Goal: Task Accomplishment & Management: Manage account settings

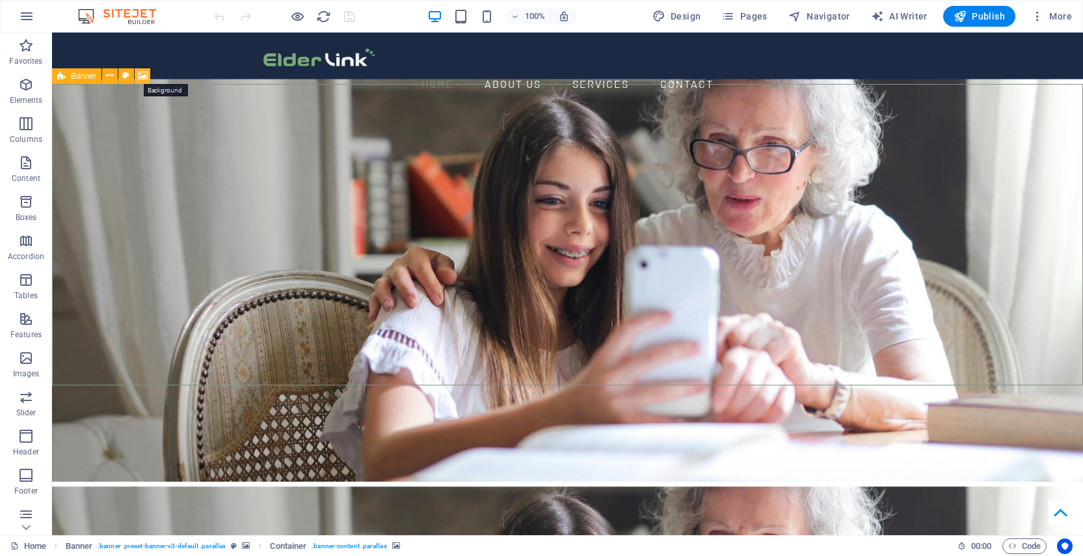
click at [141, 75] on icon at bounding box center [143, 76] width 10 height 14
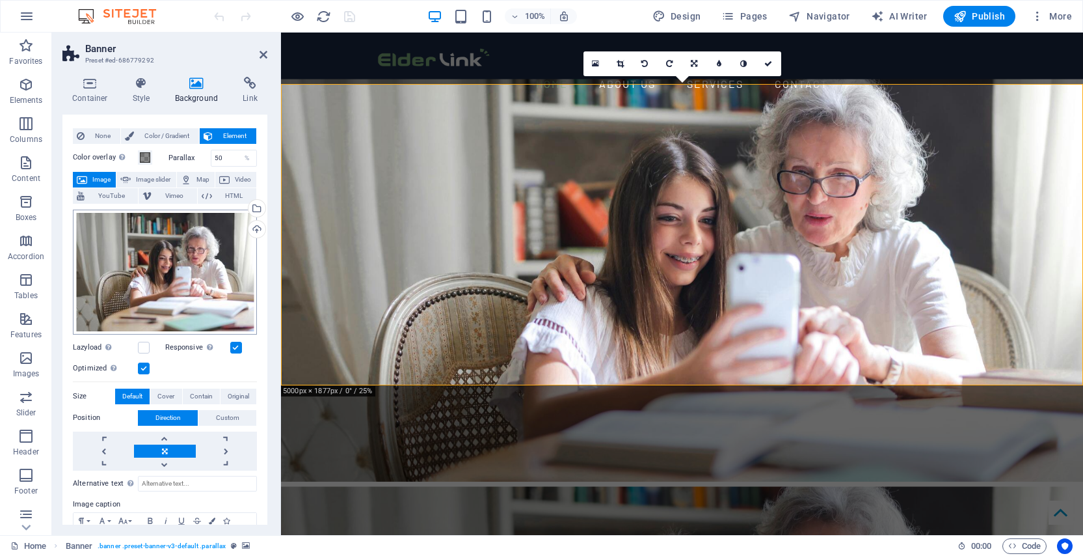
scroll to position [13, 0]
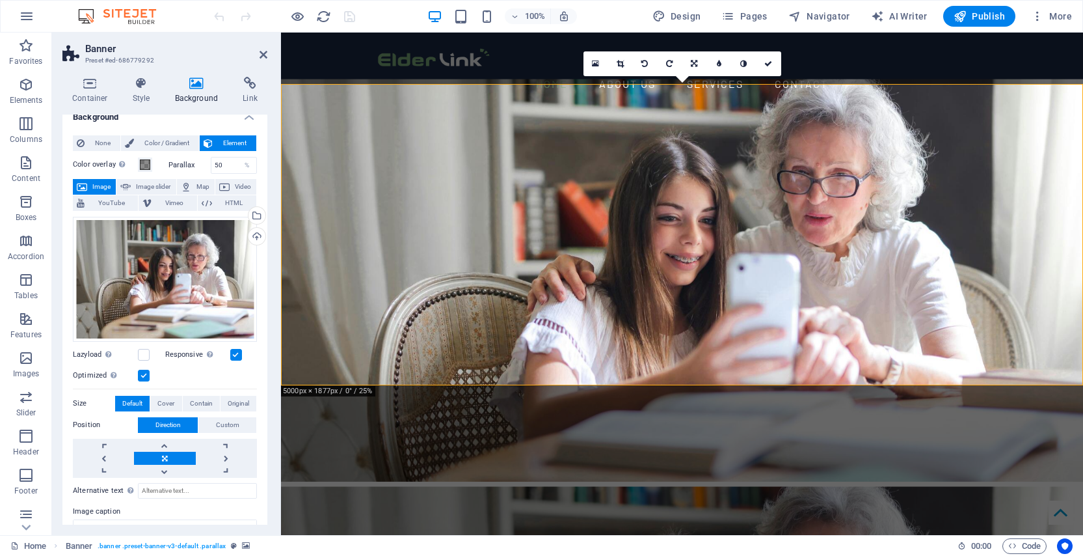
click at [96, 183] on span "Image" at bounding box center [101, 187] width 21 height 16
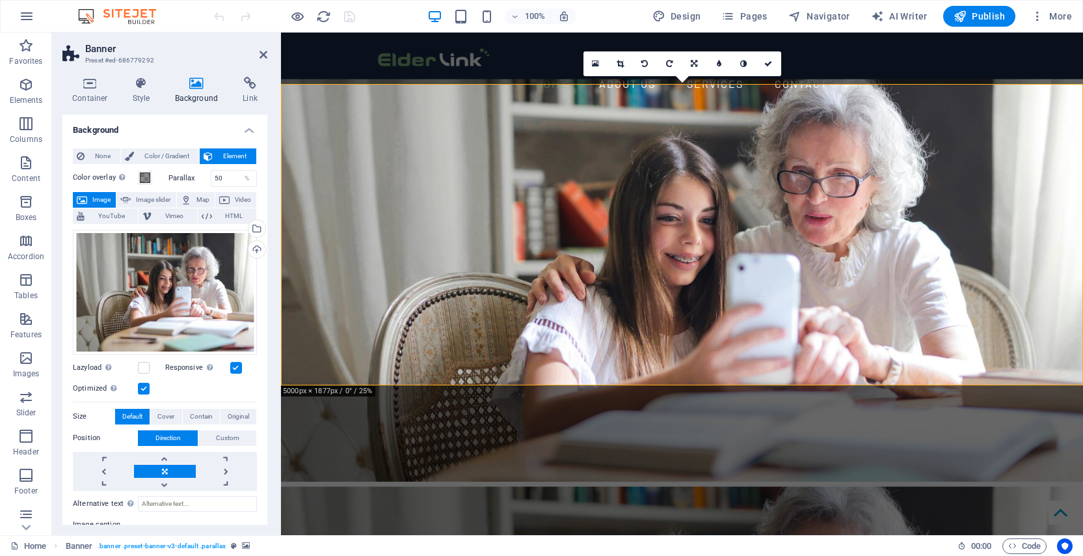
scroll to position [91, 0]
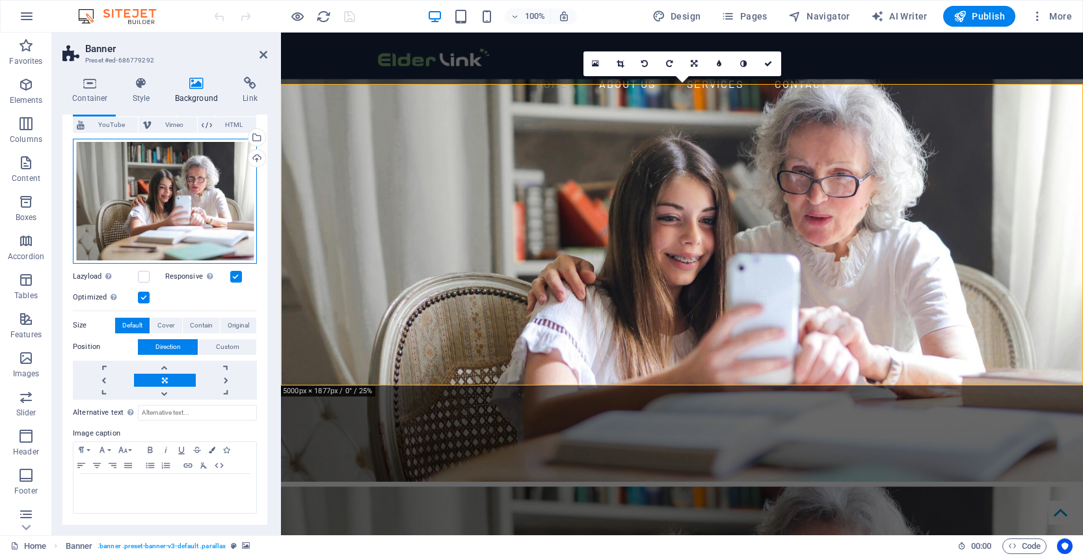
click at [149, 226] on div "Drag files here, click to choose files or select files from Files or our free s…" at bounding box center [165, 201] width 184 height 125
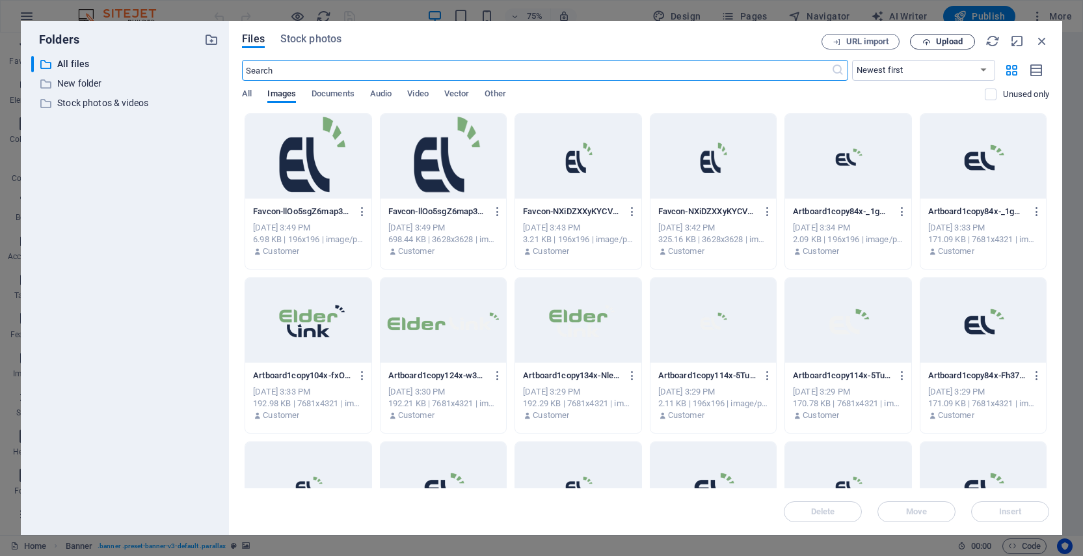
click at [957, 45] on span "Upload" at bounding box center [949, 42] width 27 height 8
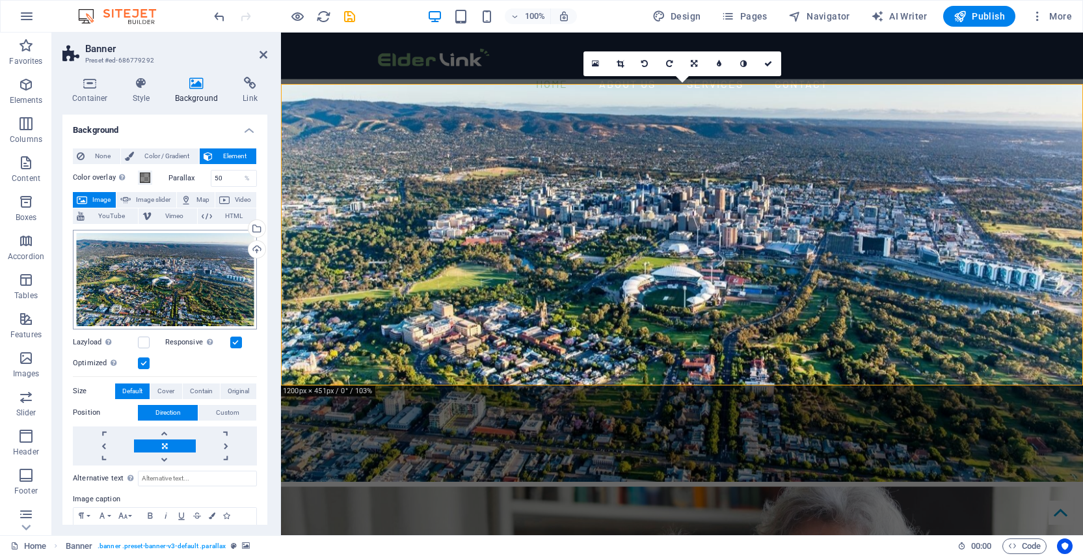
scroll to position [66, 0]
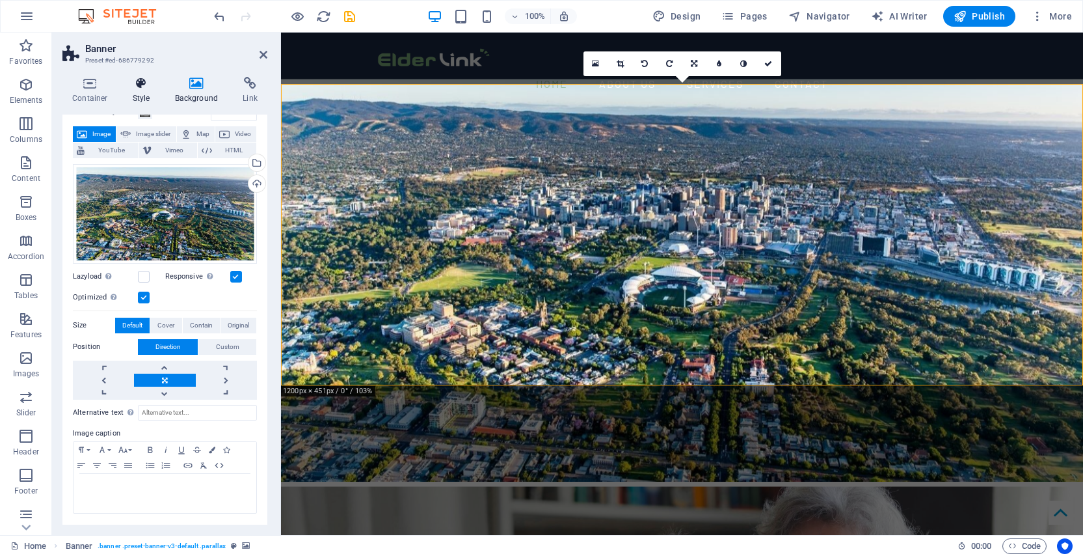
click at [137, 86] on icon at bounding box center [141, 83] width 37 height 13
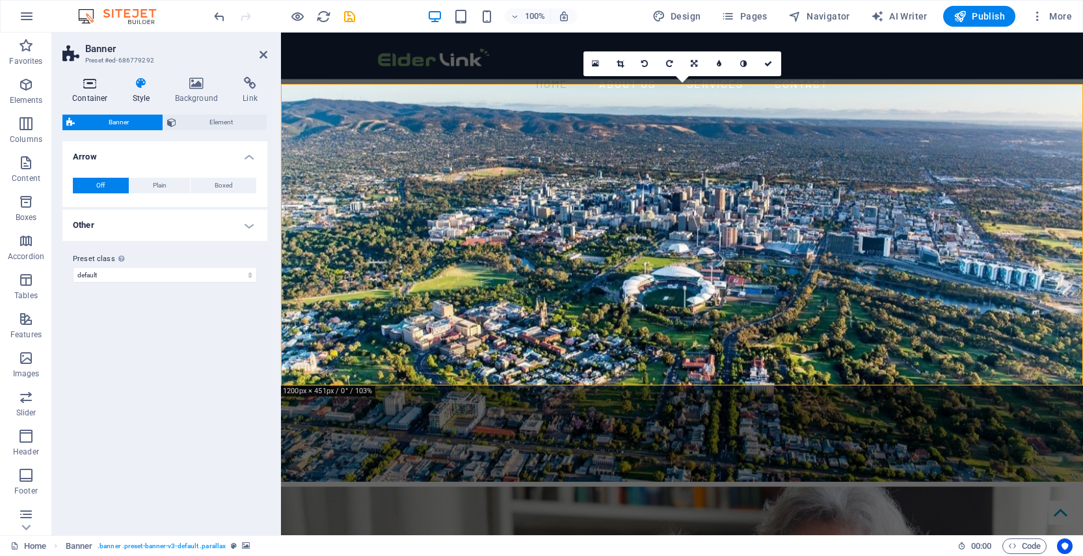
click at [70, 94] on h4 "Container" at bounding box center [92, 90] width 61 height 27
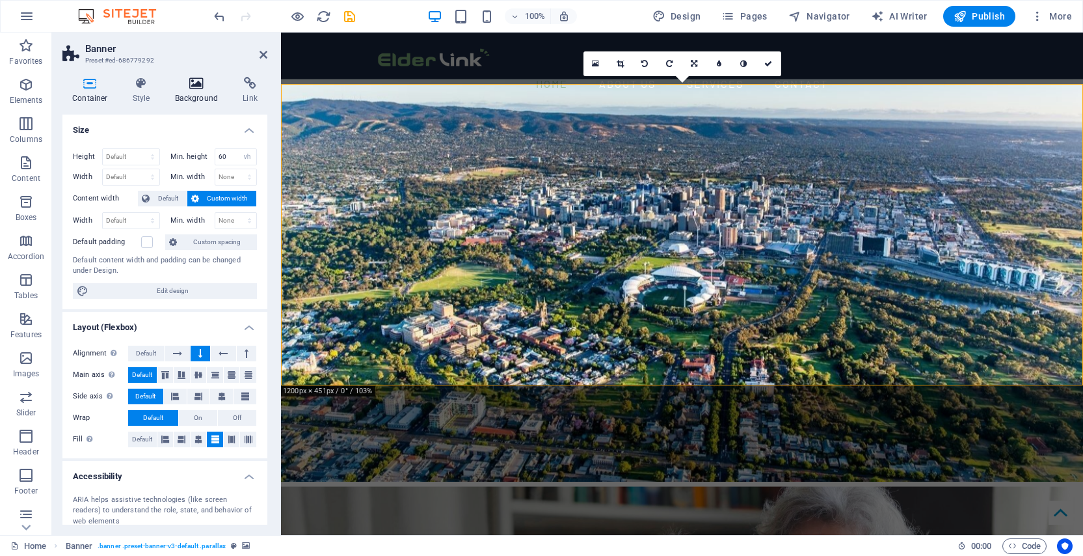
click at [198, 81] on icon at bounding box center [196, 83] width 63 height 13
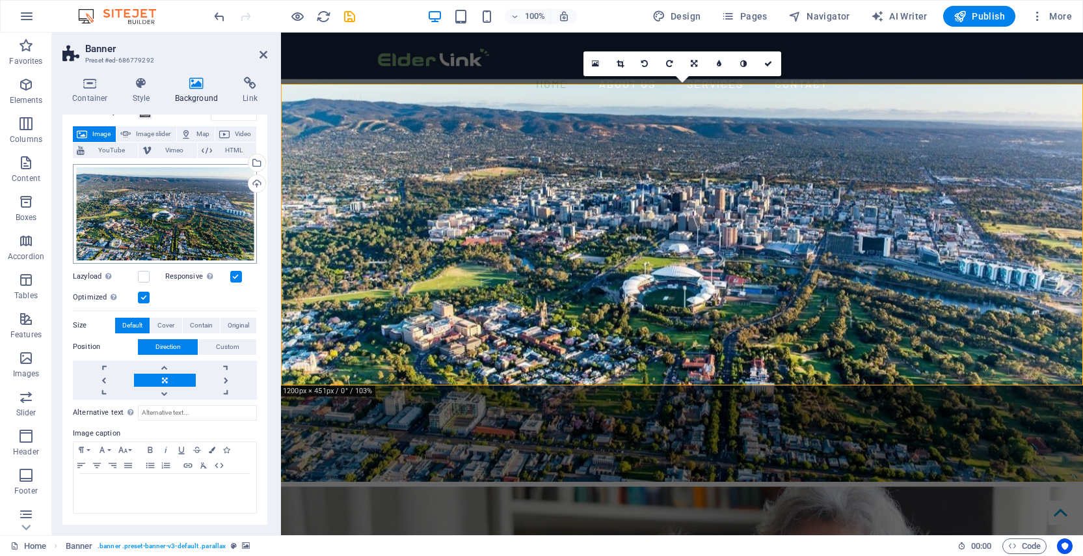
scroll to position [0, 0]
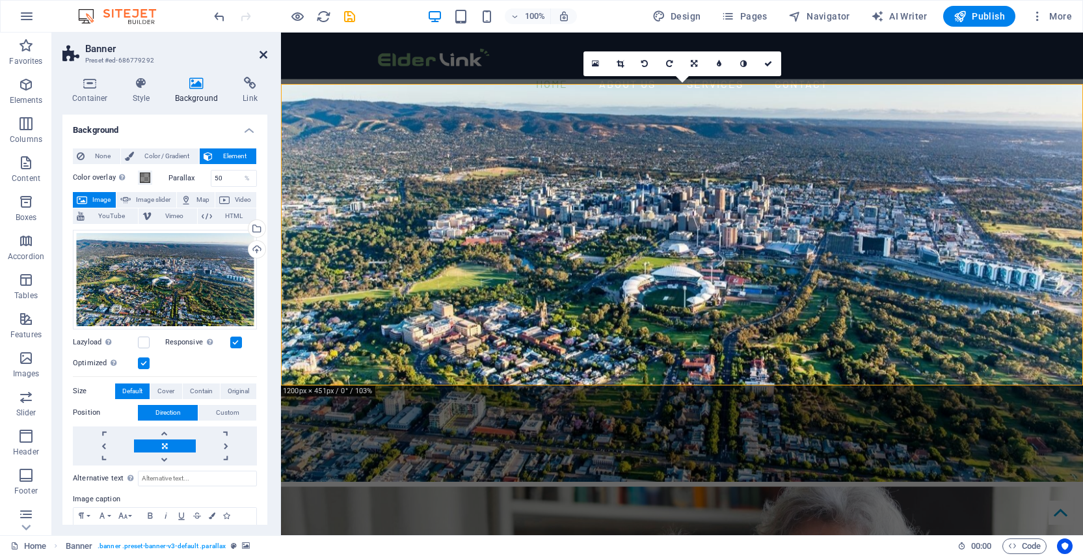
click at [267, 53] on icon at bounding box center [264, 54] width 8 height 10
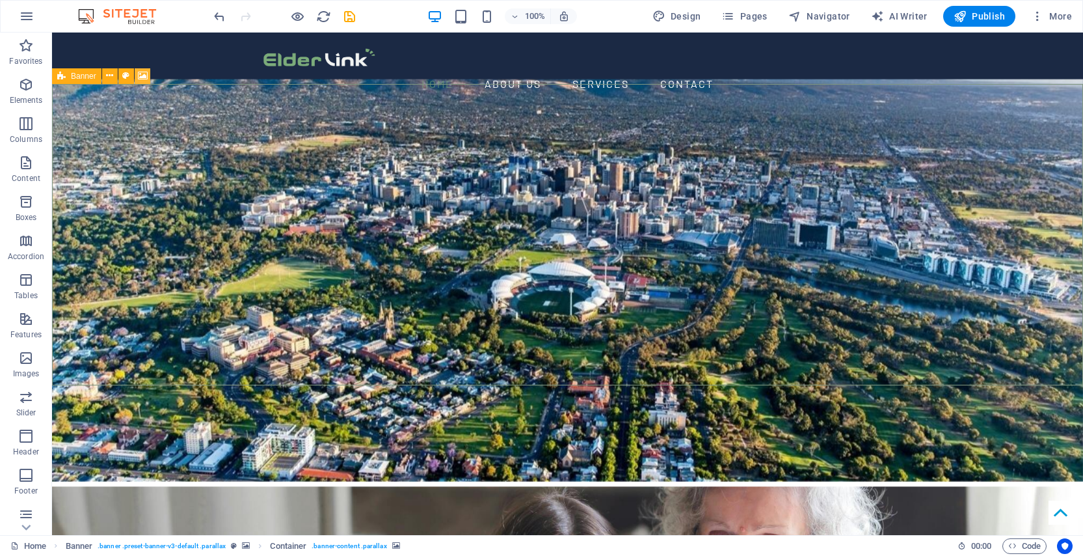
click at [141, 77] on icon at bounding box center [143, 76] width 10 height 14
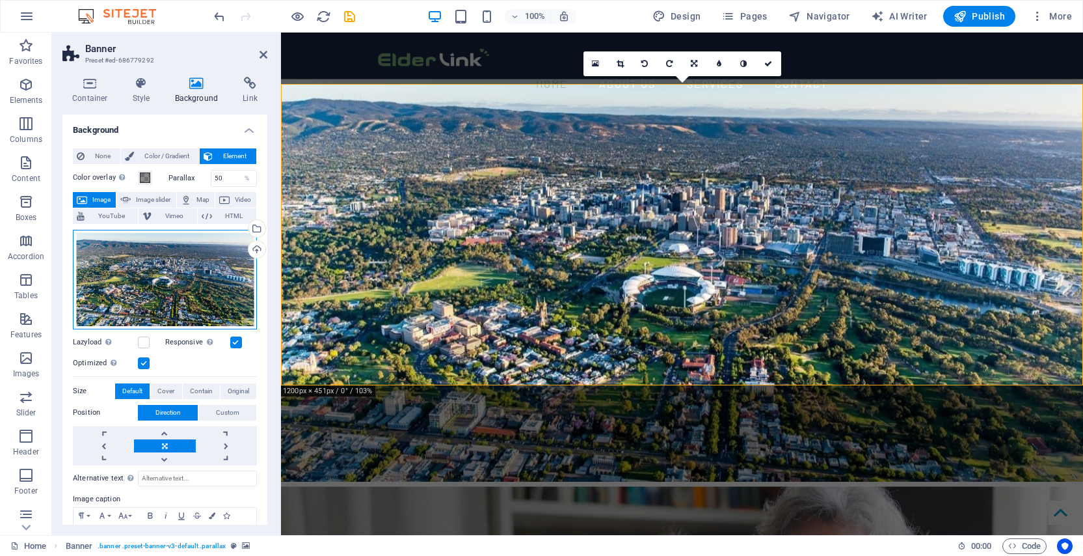
click at [183, 258] on div "Drag files here, click to choose files or select files from Files or our free s…" at bounding box center [165, 280] width 184 height 100
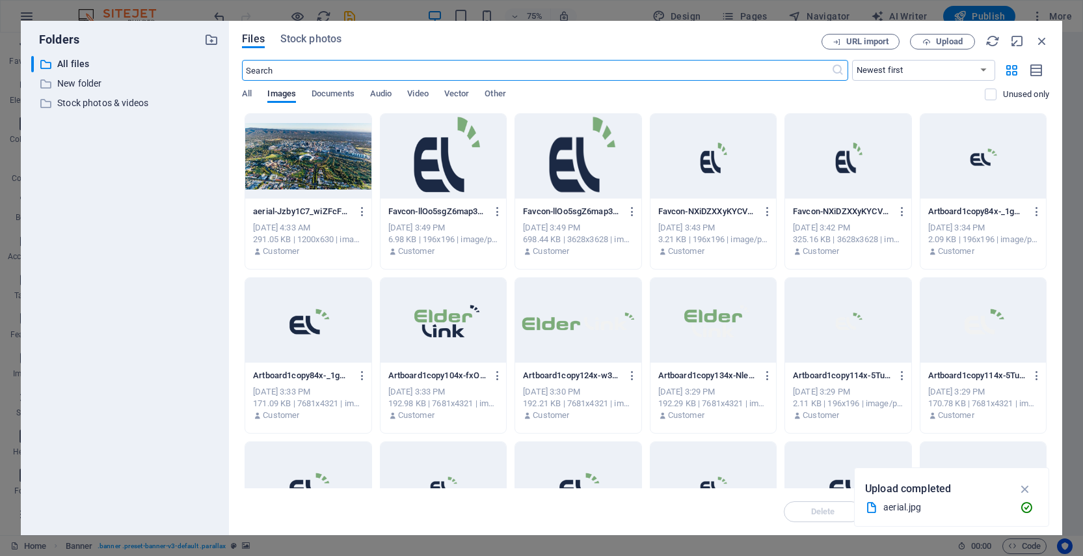
click at [326, 152] on div at bounding box center [308, 156] width 126 height 85
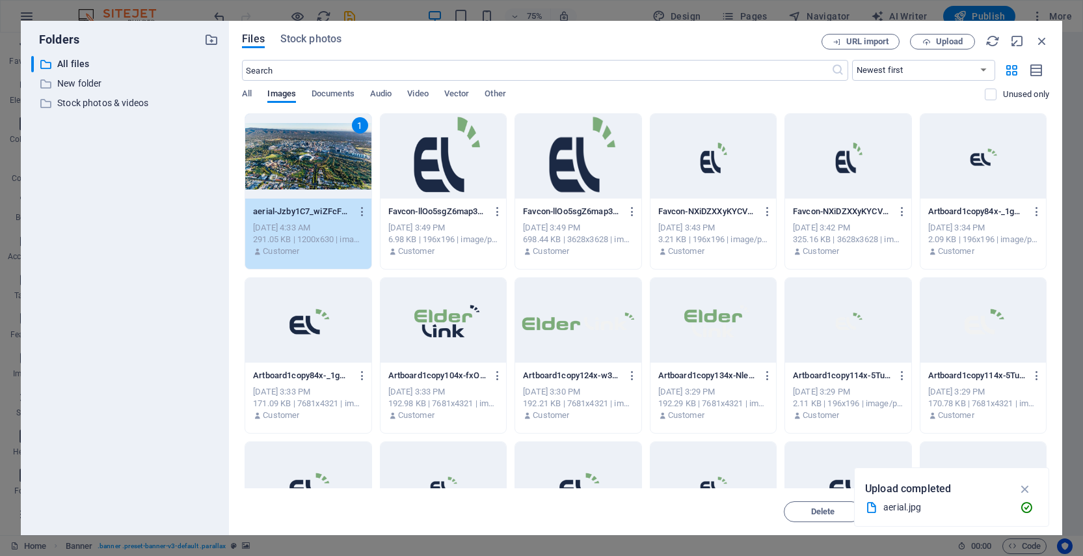
click at [326, 152] on div "1" at bounding box center [308, 156] width 126 height 85
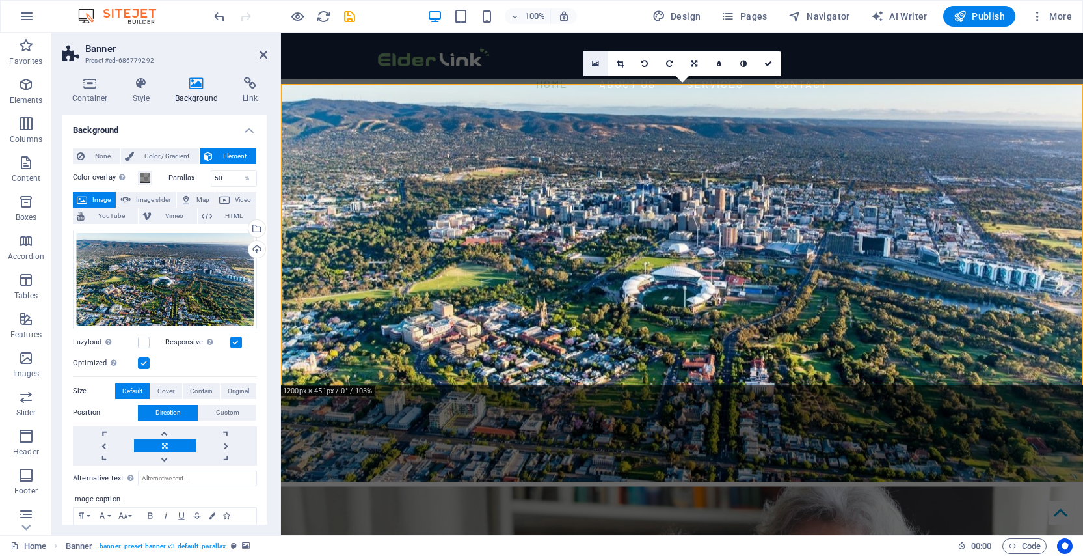
click at [596, 66] on icon at bounding box center [595, 63] width 7 height 9
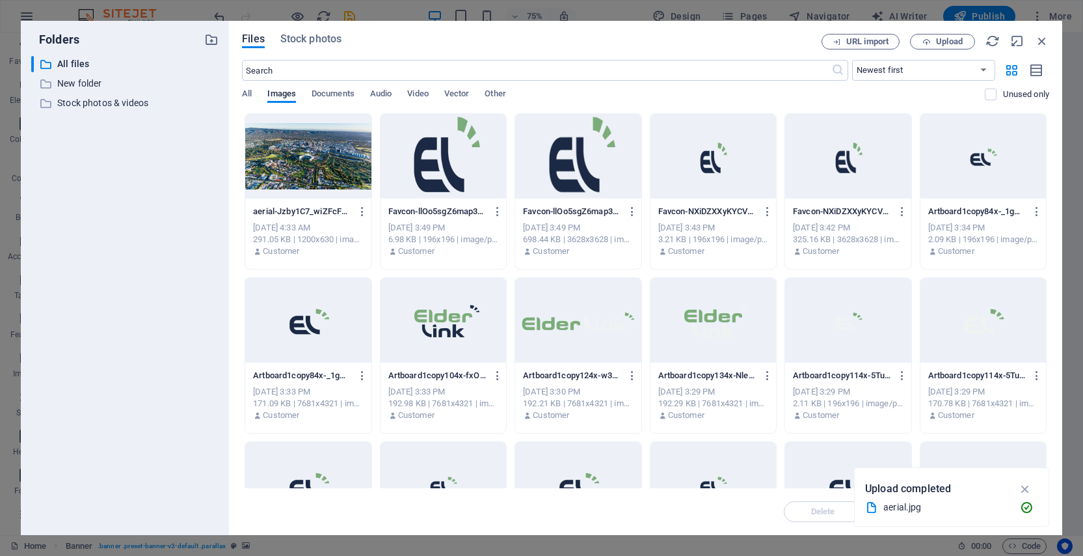
click at [306, 155] on div at bounding box center [308, 156] width 126 height 85
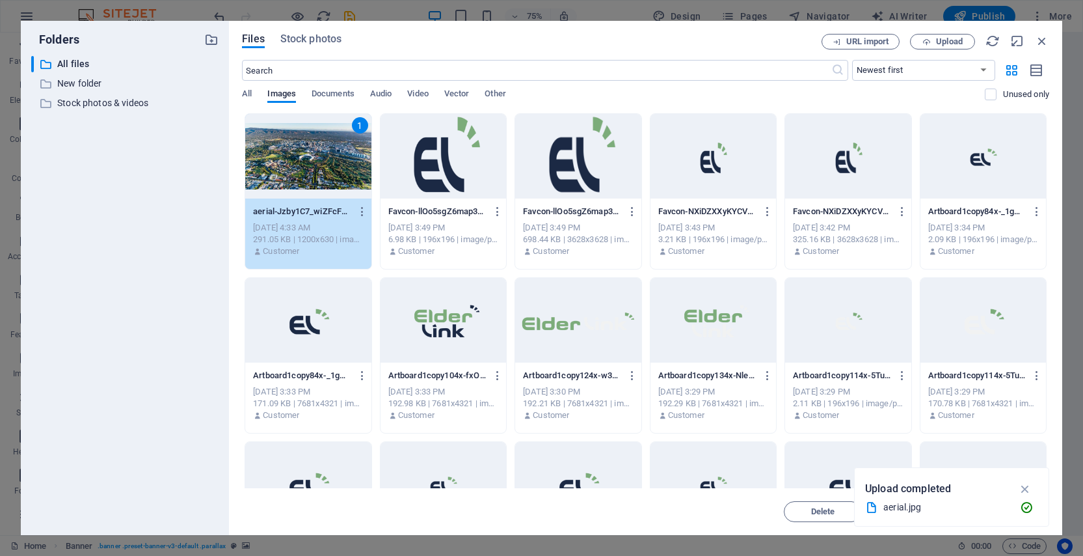
click at [257, 169] on div "1" at bounding box center [308, 156] width 126 height 85
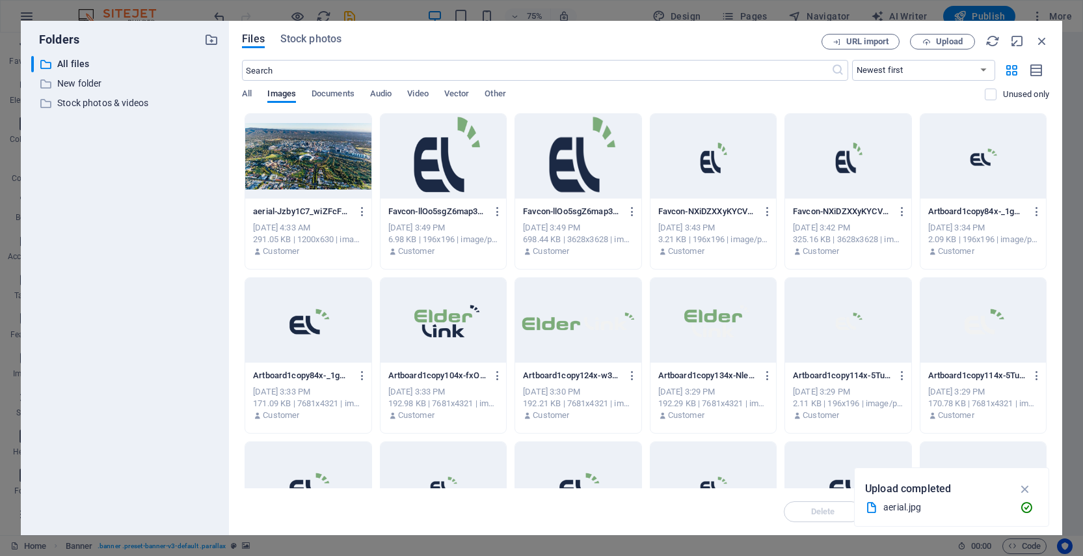
click at [257, 169] on div at bounding box center [308, 156] width 126 height 85
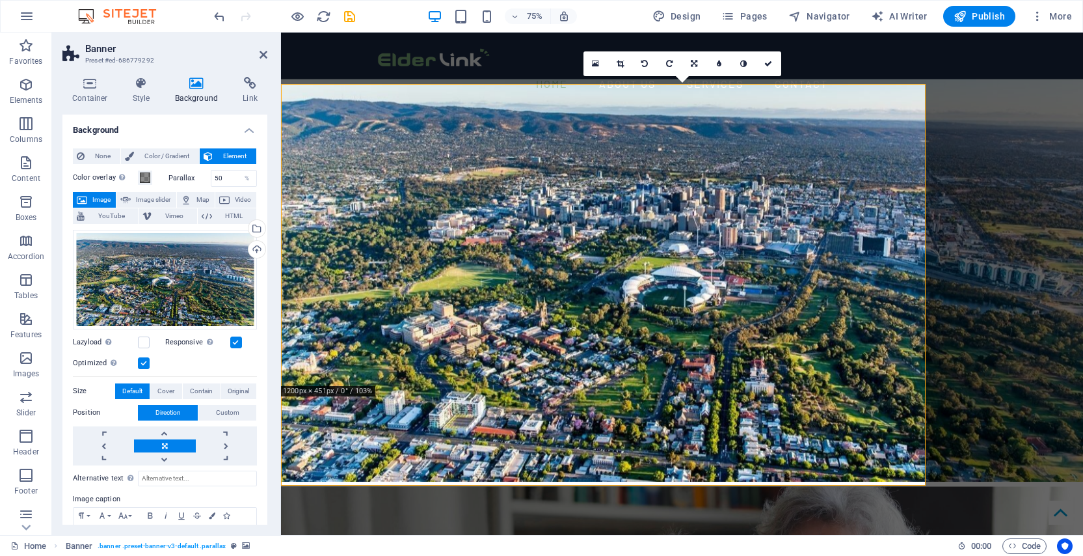
click at [257, 169] on div "None Color / Gradient Element Stretch background to full-width Color overlay Pl…" at bounding box center [164, 364] width 205 height 452
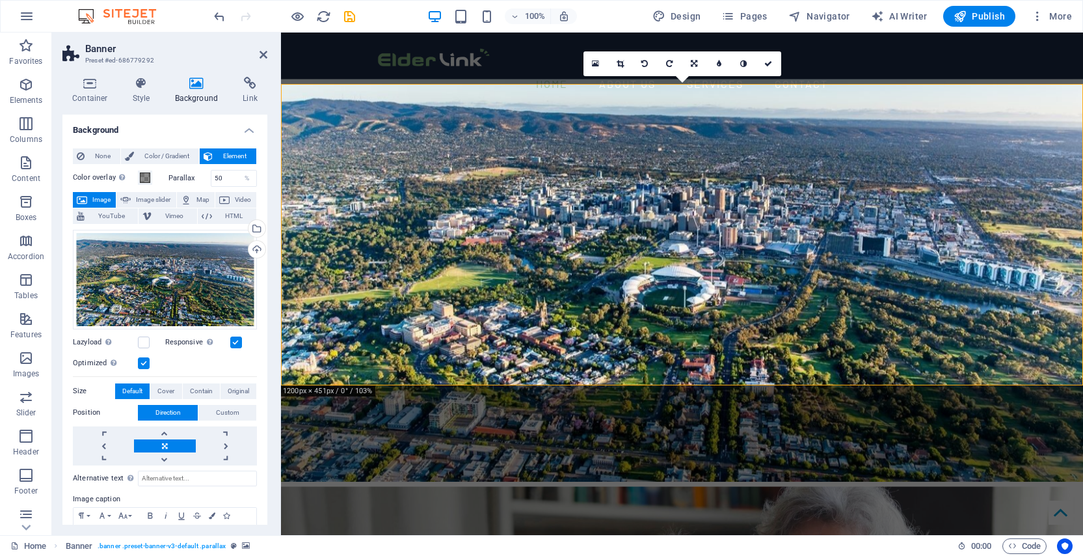
click at [599, 65] on icon at bounding box center [595, 63] width 7 height 9
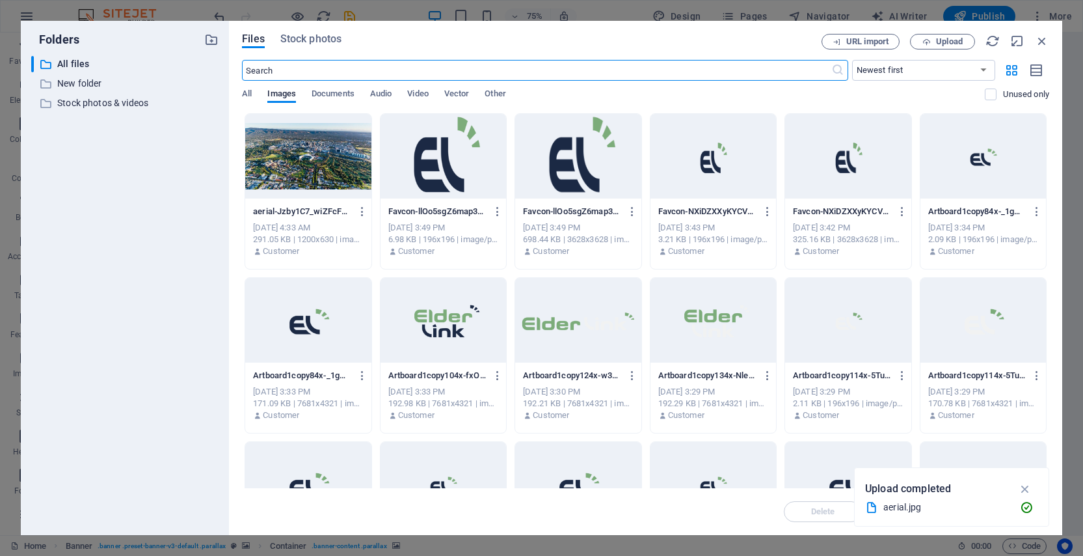
click at [334, 169] on div at bounding box center [308, 156] width 126 height 85
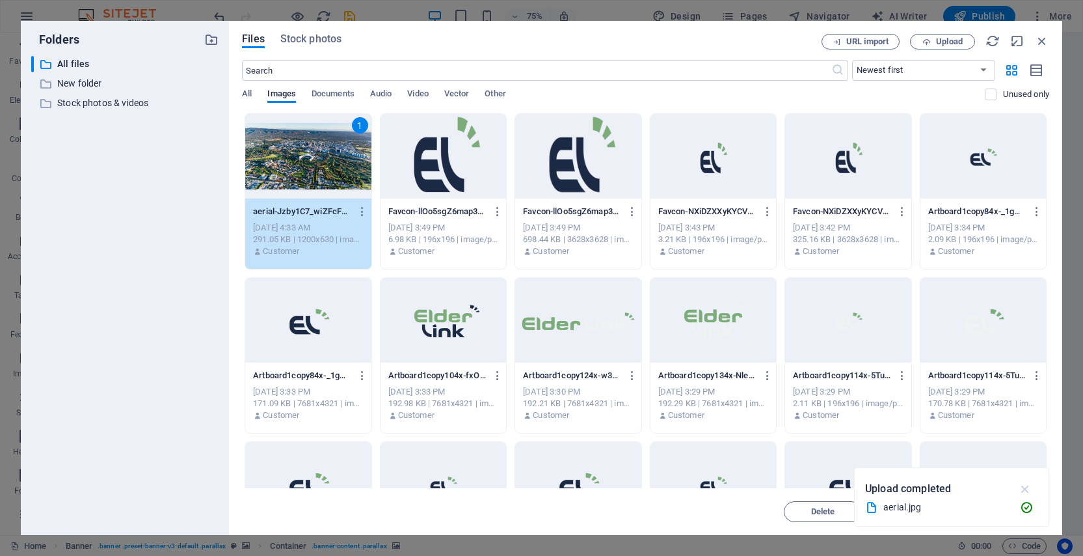
click at [1027, 492] on icon "button" at bounding box center [1025, 489] width 15 height 14
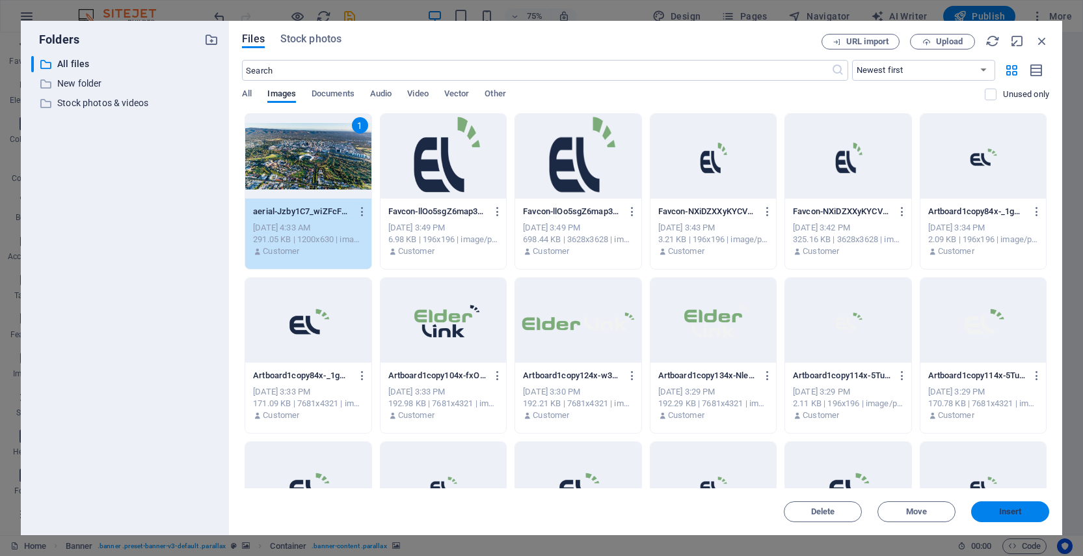
click at [1016, 513] on span "Insert" at bounding box center [1010, 512] width 23 height 8
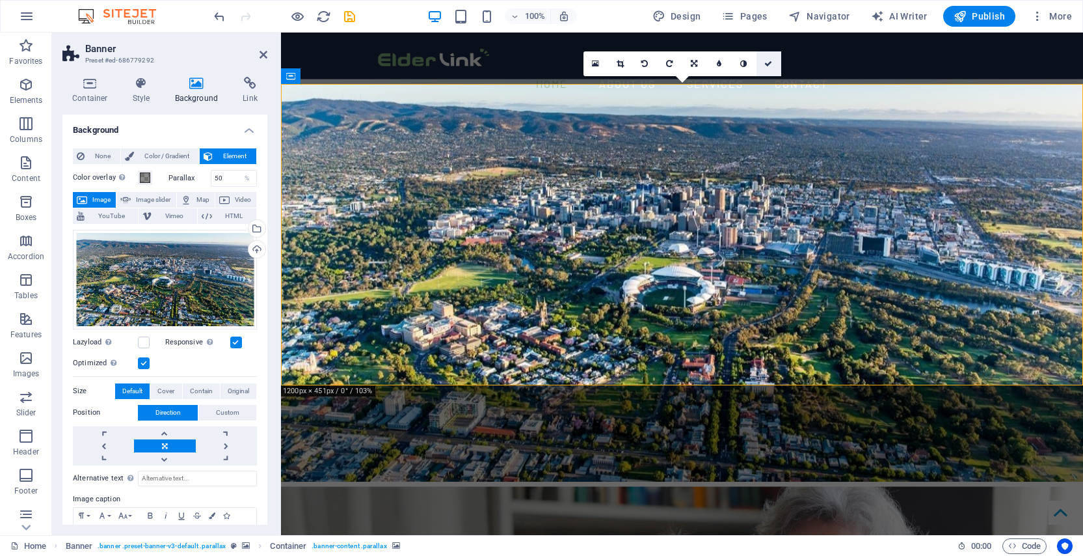
click at [767, 62] on icon at bounding box center [769, 64] width 8 height 8
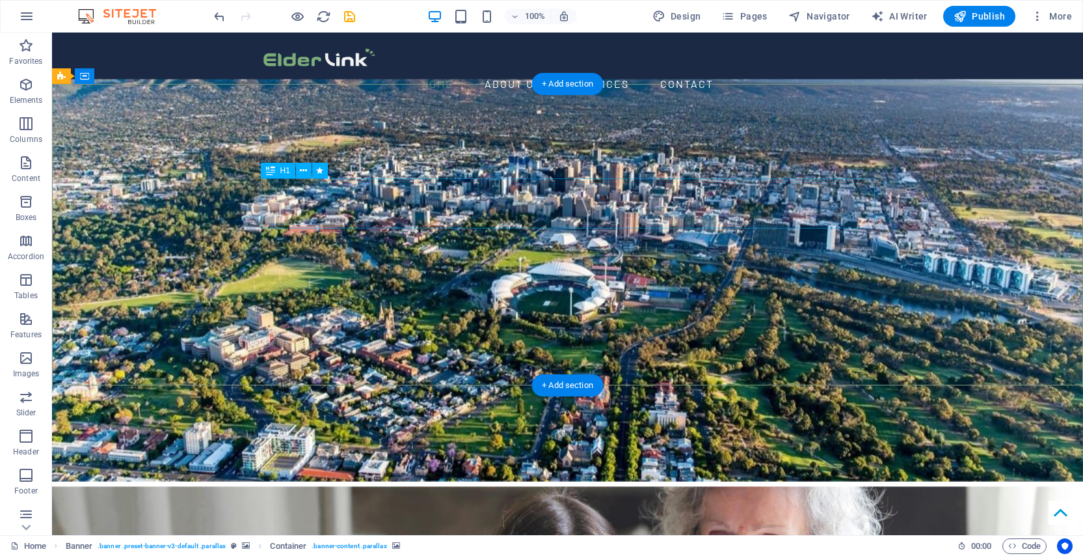
click at [273, 173] on icon at bounding box center [270, 171] width 9 height 16
click at [309, 172] on button at bounding box center [304, 171] width 16 height 16
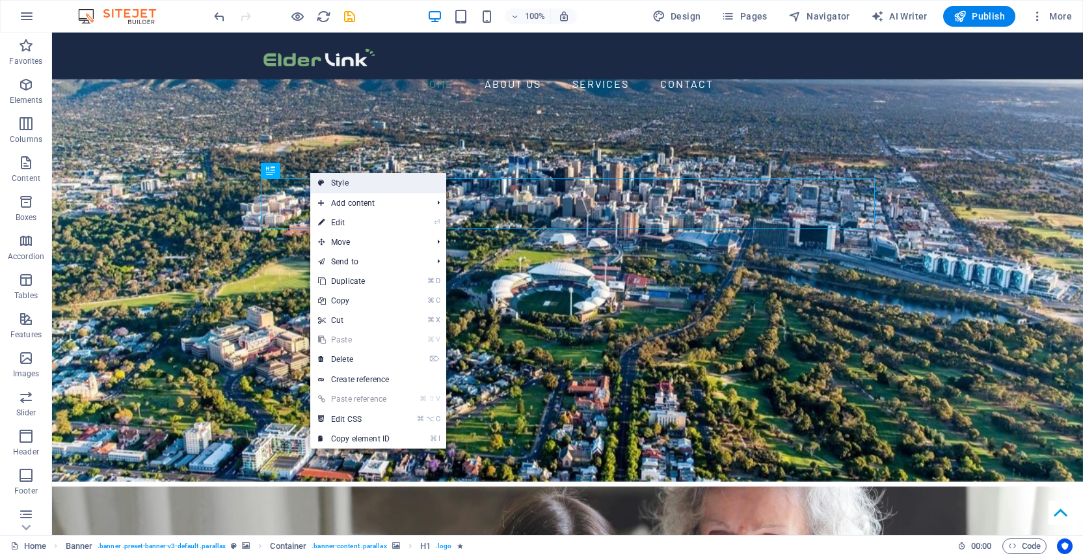
click at [350, 185] on link "Style" at bounding box center [378, 183] width 136 height 20
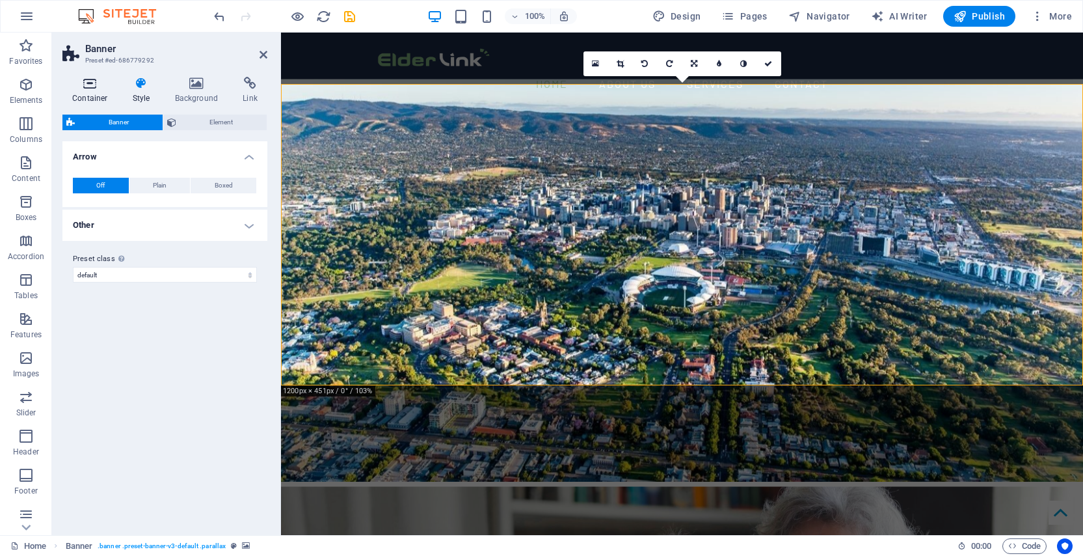
click at [92, 89] on icon at bounding box center [89, 83] width 55 height 13
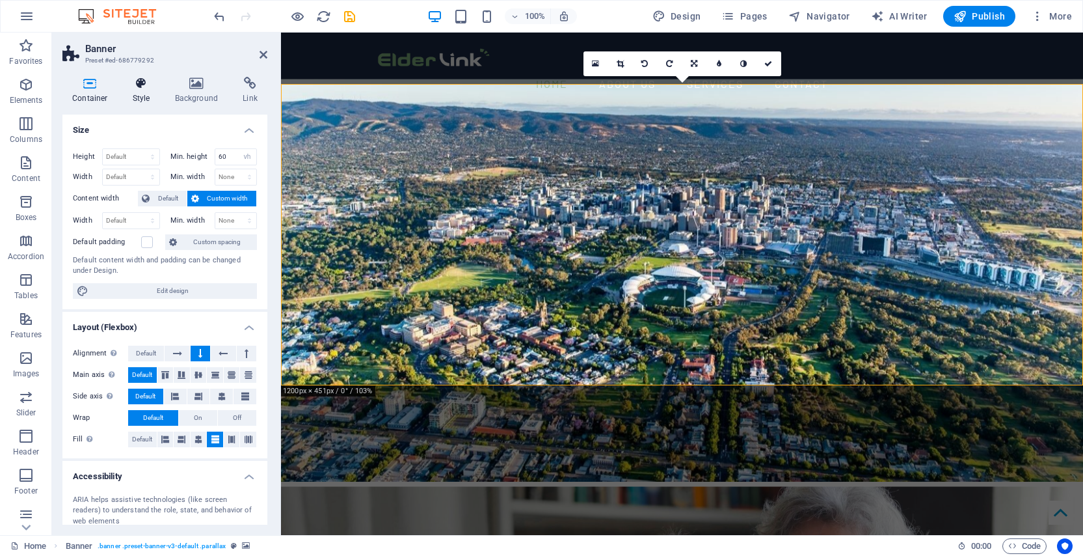
click at [144, 90] on h4 "Style" at bounding box center [144, 90] width 42 height 27
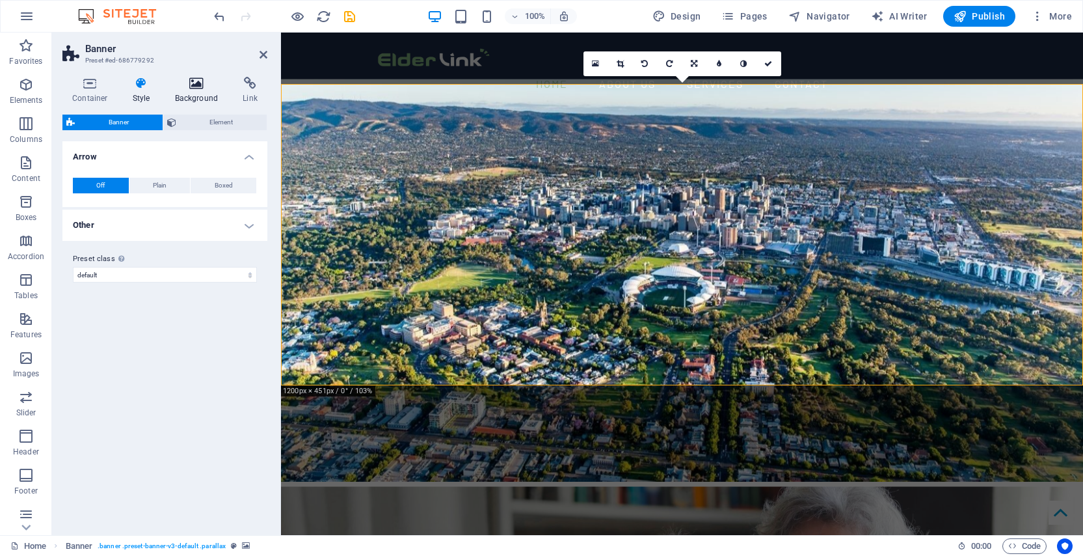
click at [178, 90] on h4 "Background" at bounding box center [199, 90] width 68 height 27
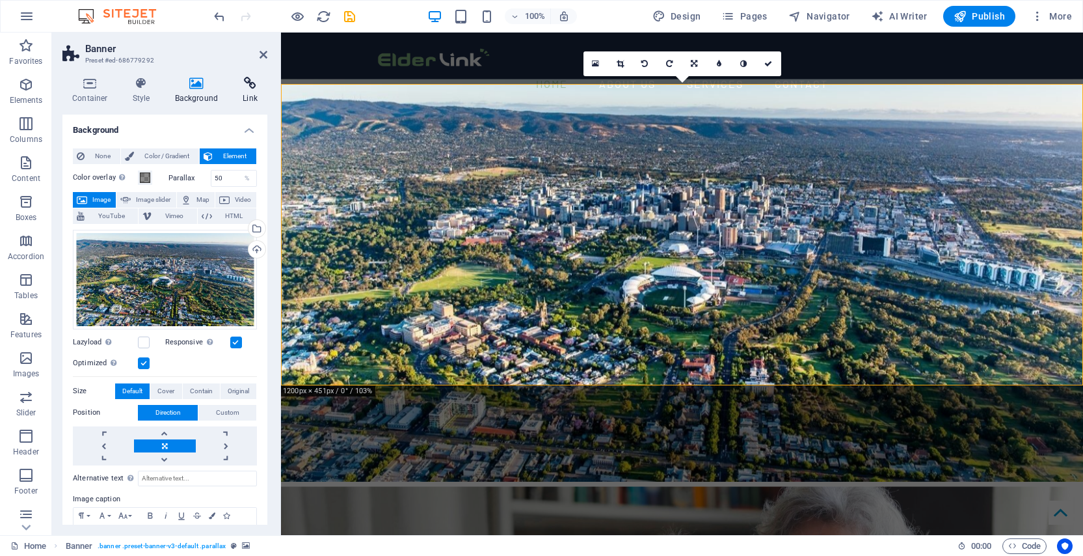
click at [243, 87] on icon at bounding box center [250, 83] width 34 height 13
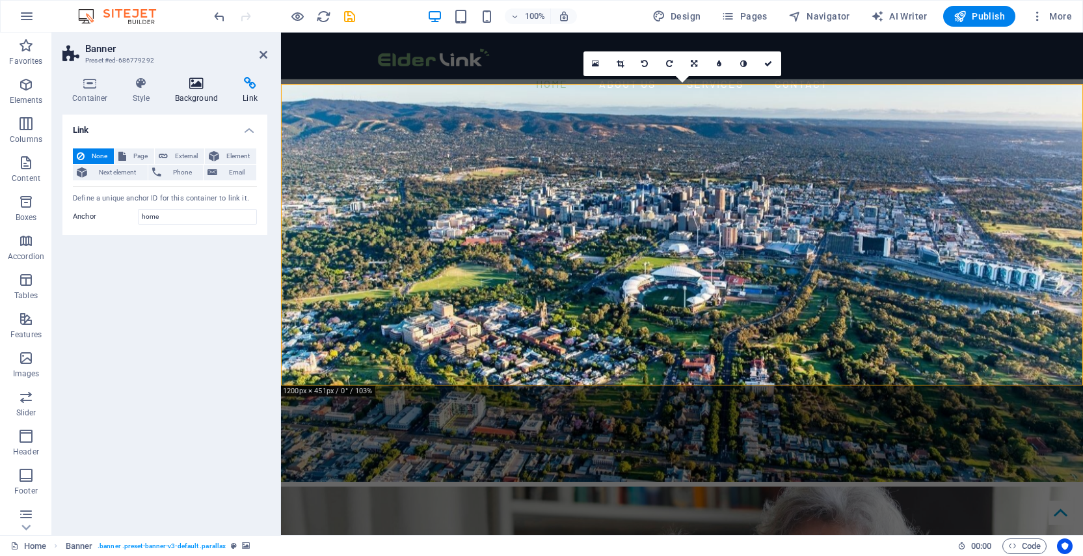
click at [208, 87] on icon at bounding box center [196, 83] width 63 height 13
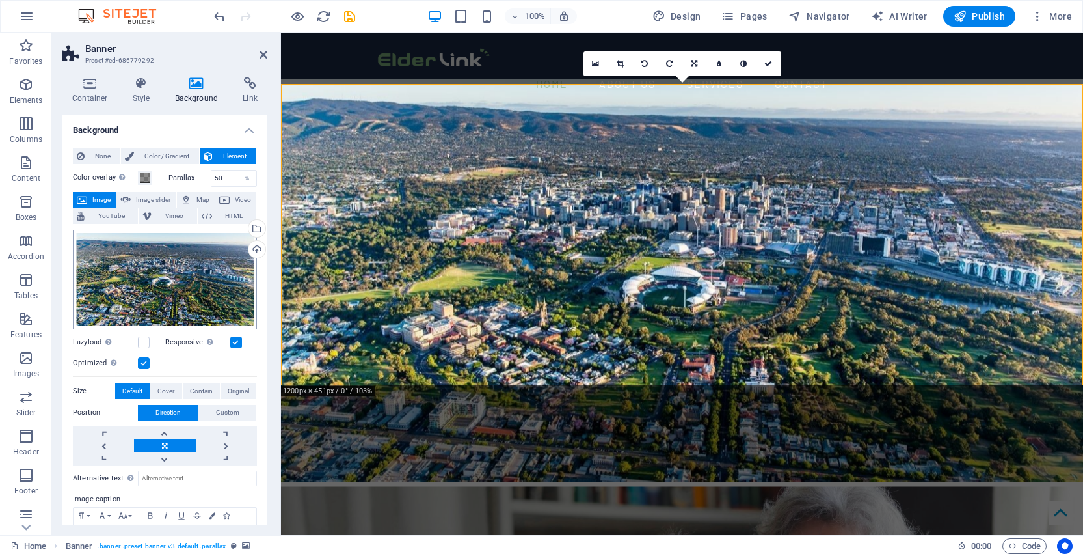
scroll to position [18, 0]
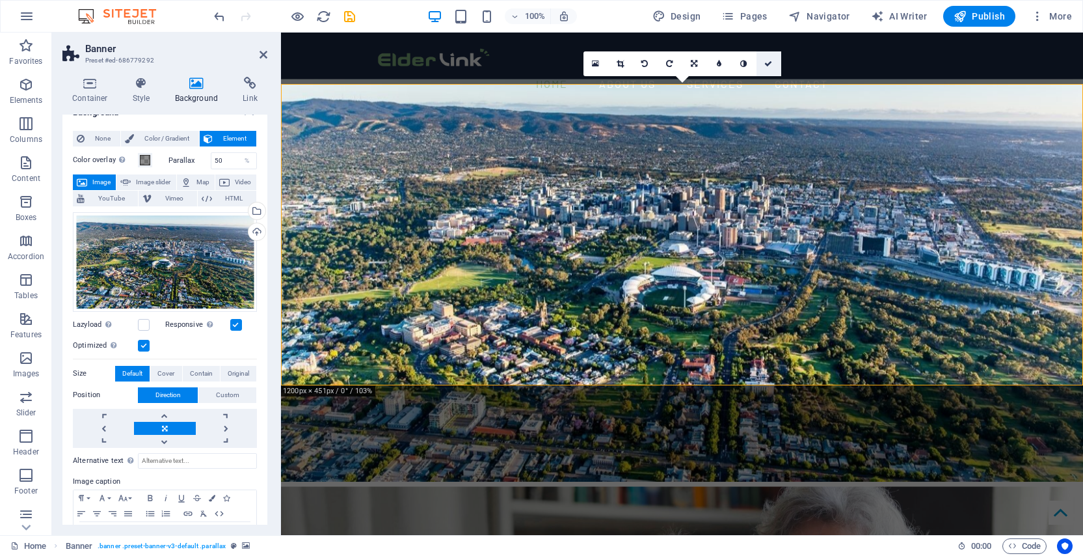
click at [769, 65] on icon at bounding box center [769, 64] width 8 height 8
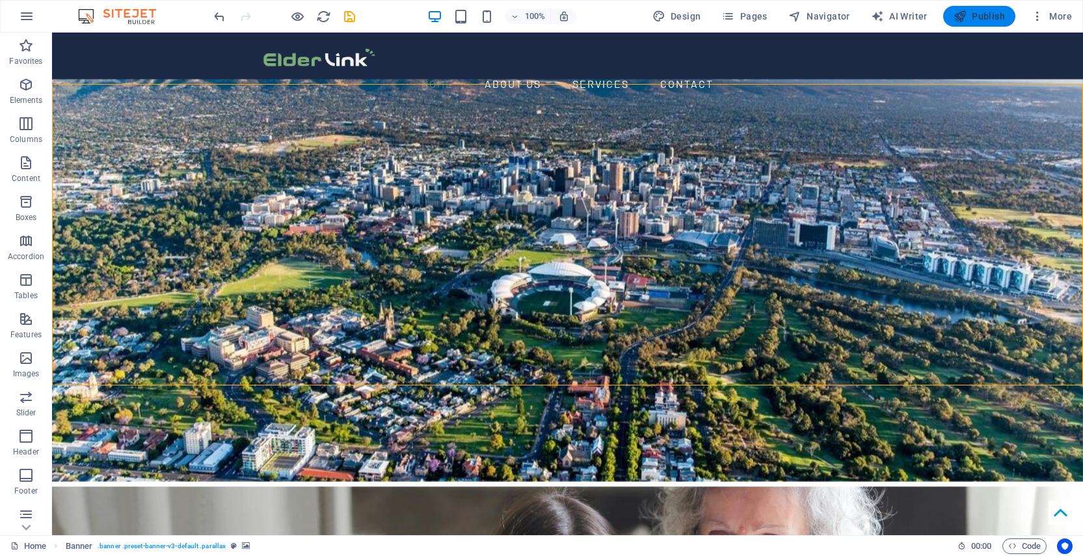
click at [988, 19] on span "Publish" at bounding box center [979, 16] width 51 height 13
checkbox input "false"
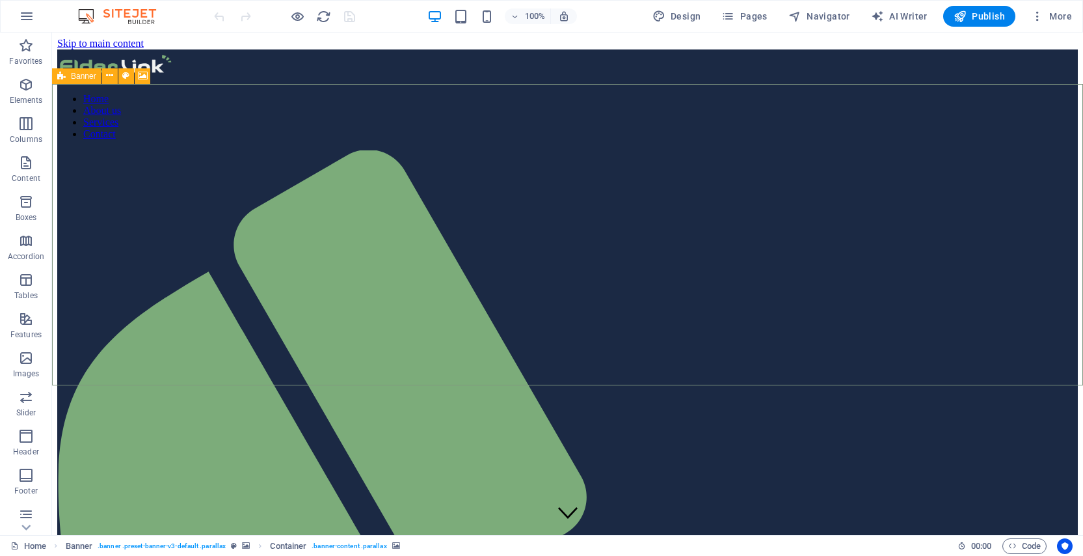
click at [78, 76] on span "Banner" at bounding box center [83, 76] width 25 height 8
click at [108, 73] on icon at bounding box center [109, 76] width 7 height 14
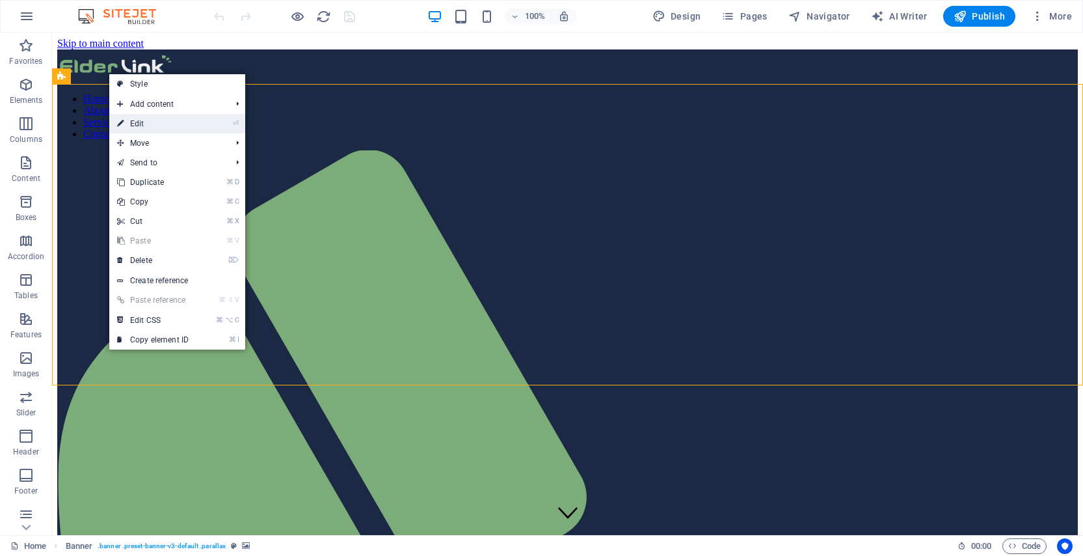
click at [155, 120] on link "⏎ Edit" at bounding box center [152, 124] width 87 height 20
select select "vh"
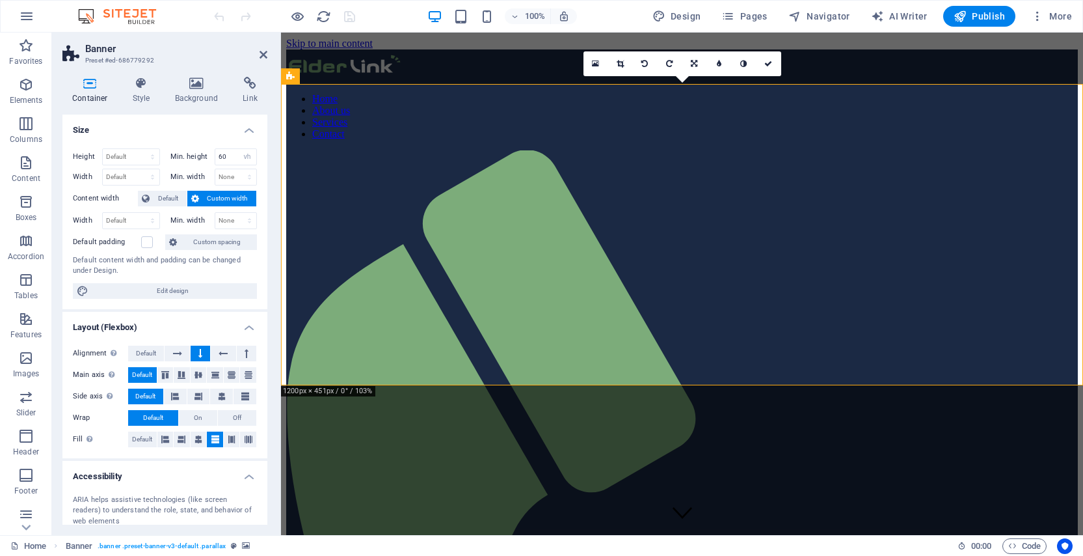
scroll to position [116, 0]
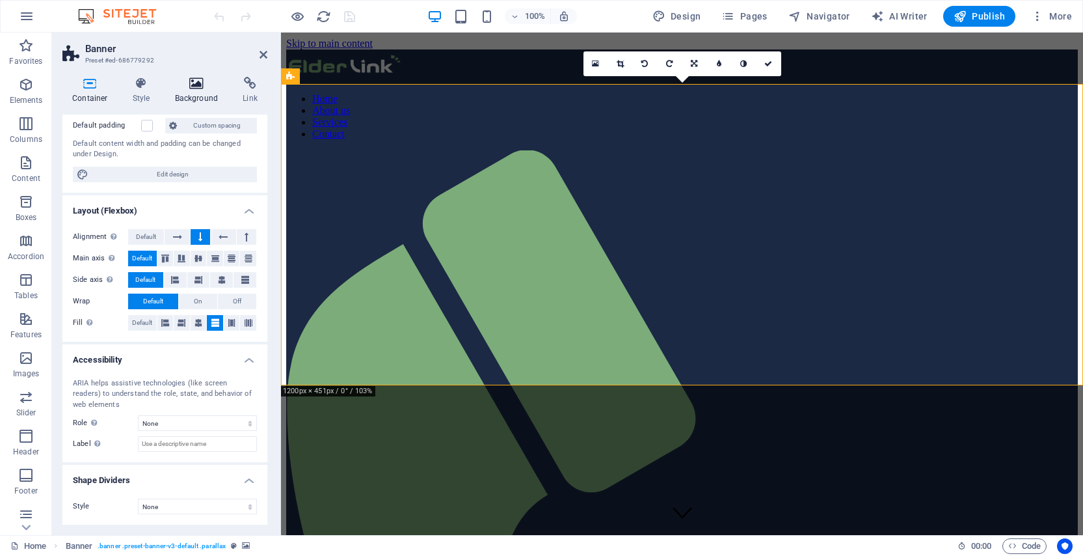
click at [201, 86] on icon at bounding box center [196, 83] width 63 height 13
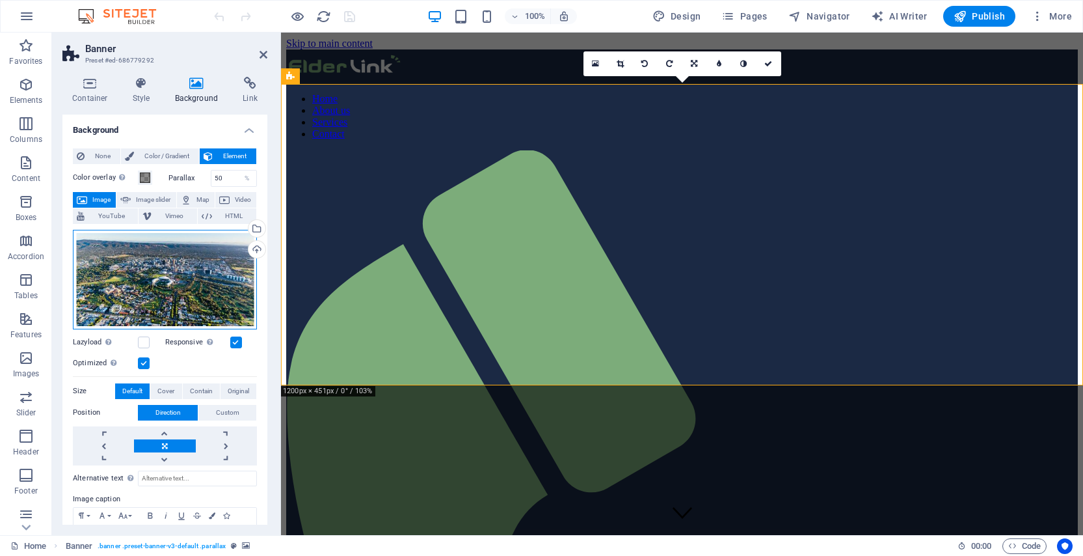
click at [198, 263] on div "Drag files here, click to choose files or select files from Files or our free s…" at bounding box center [165, 280] width 184 height 100
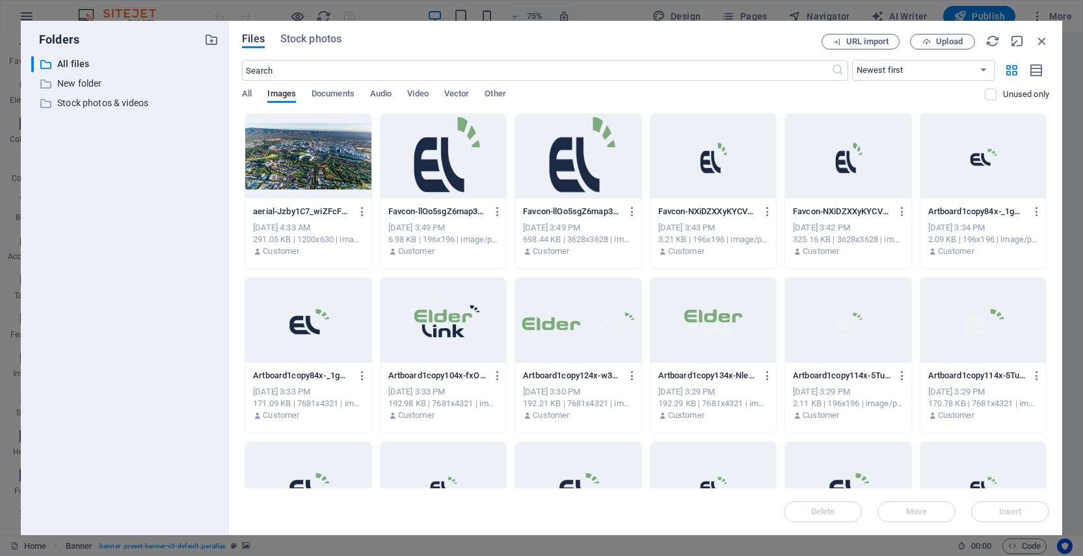
click at [288, 185] on div at bounding box center [308, 156] width 126 height 85
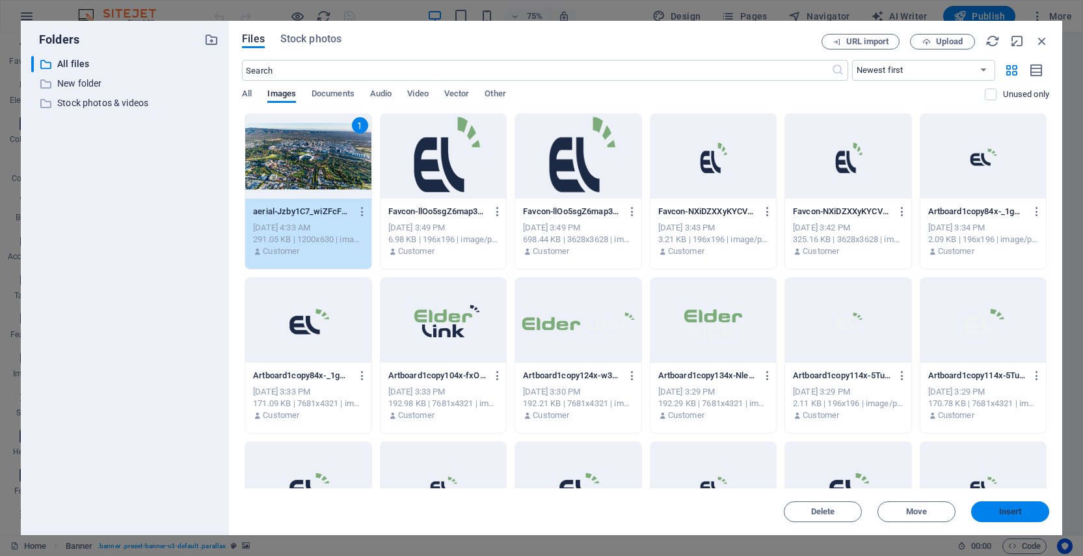
click at [1014, 513] on span "Insert" at bounding box center [1010, 512] width 23 height 8
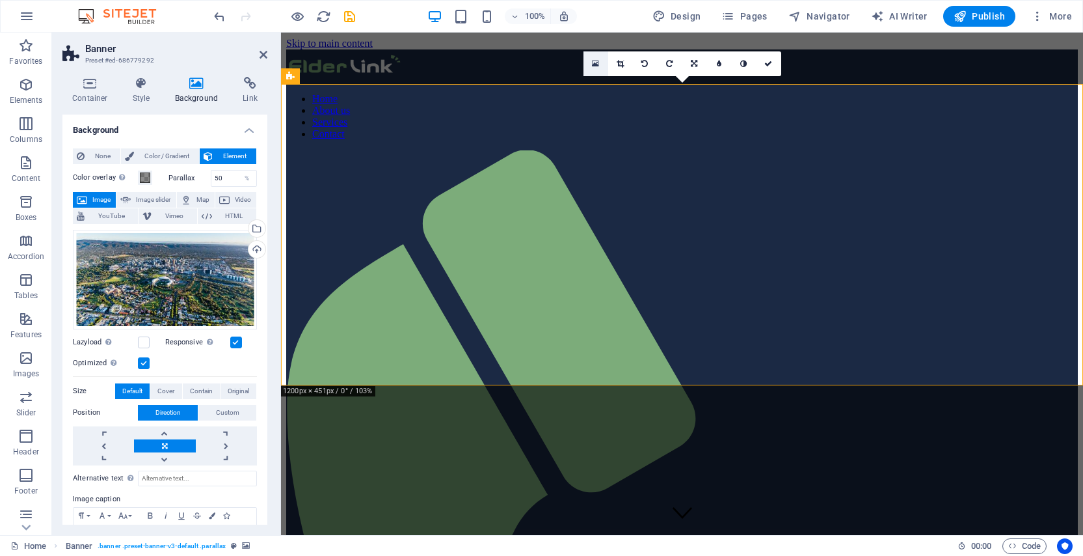
click at [596, 62] on icon at bounding box center [595, 63] width 7 height 9
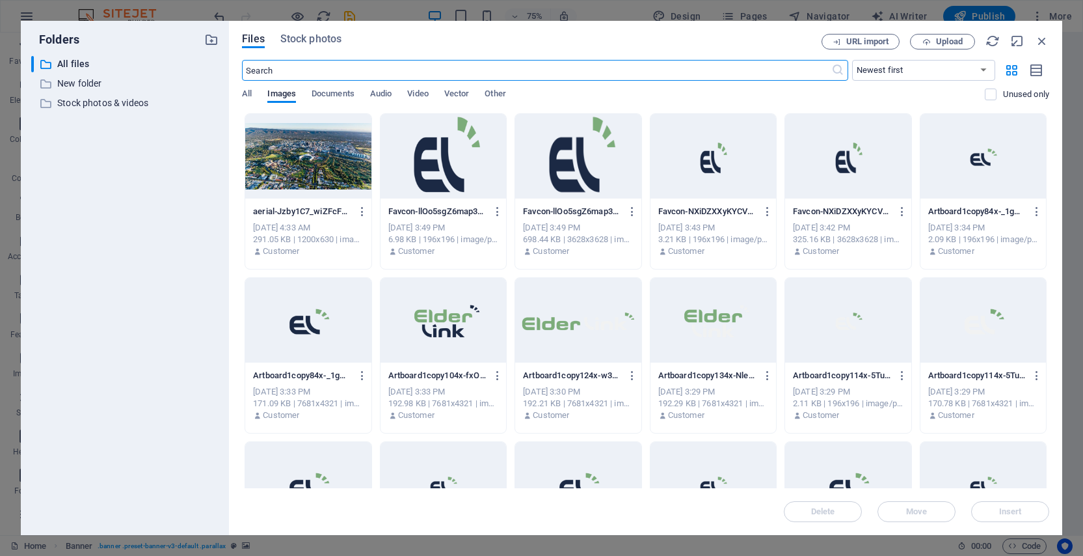
click at [325, 151] on div at bounding box center [308, 156] width 126 height 85
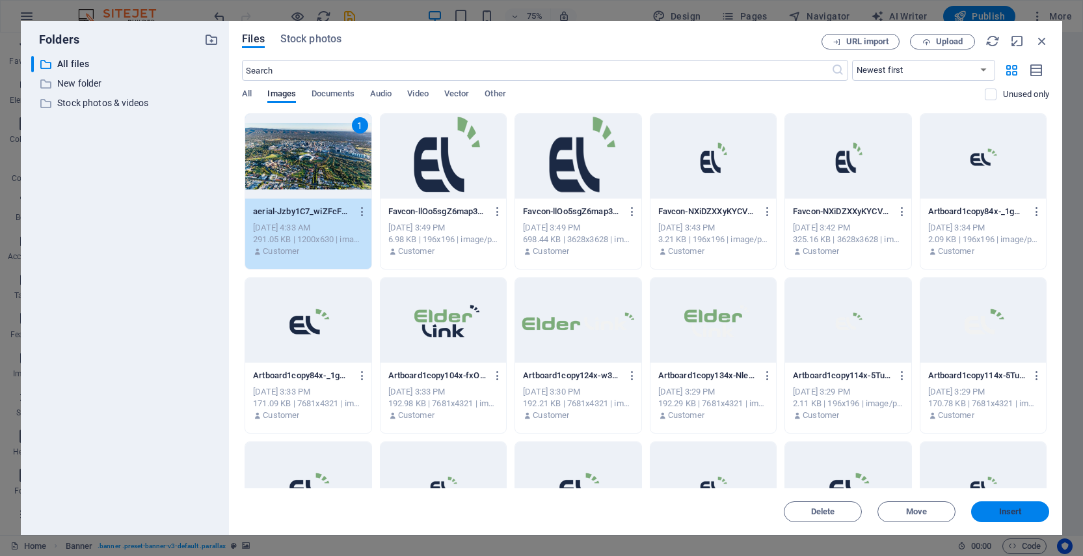
click at [1024, 510] on span "Insert" at bounding box center [1011, 512] width 68 height 8
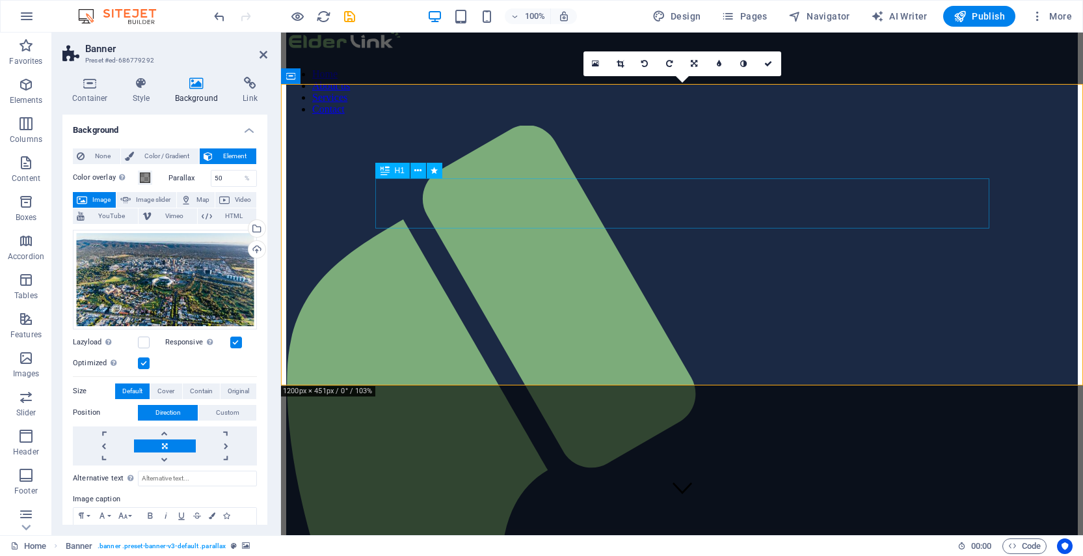
scroll to position [0, 0]
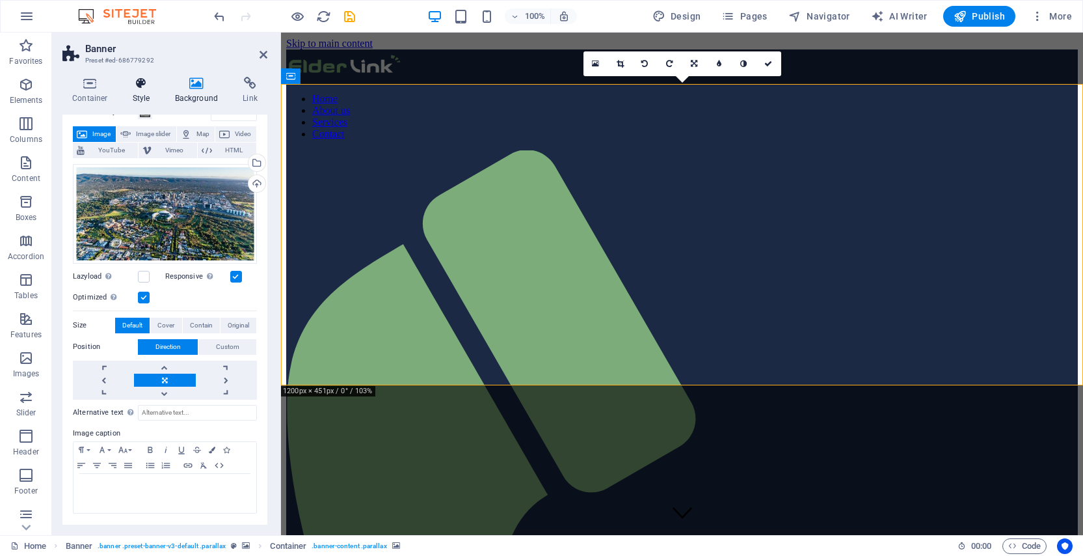
click at [140, 92] on h4 "Style" at bounding box center [144, 90] width 42 height 27
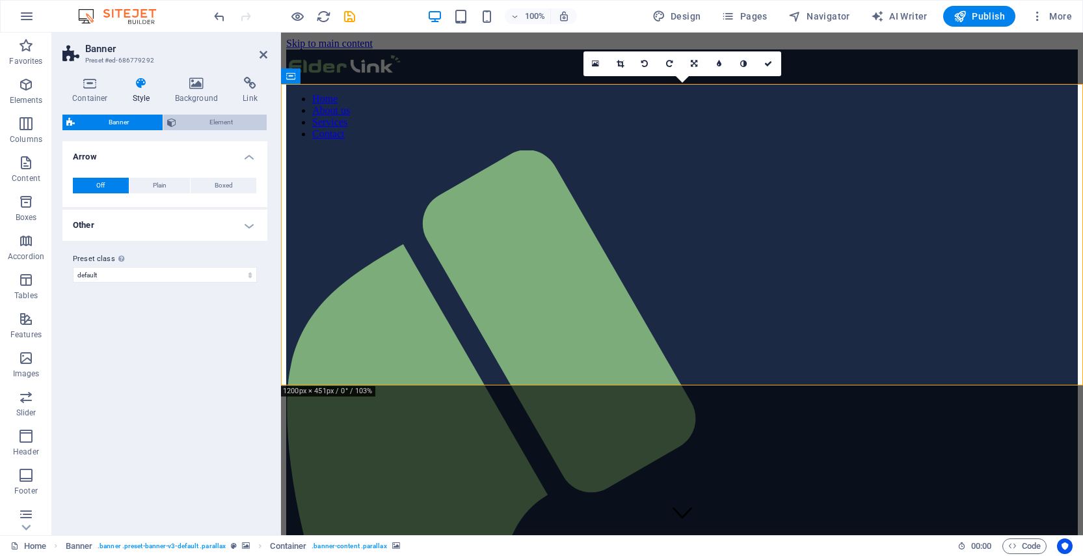
click at [191, 127] on span "Element" at bounding box center [221, 123] width 83 height 16
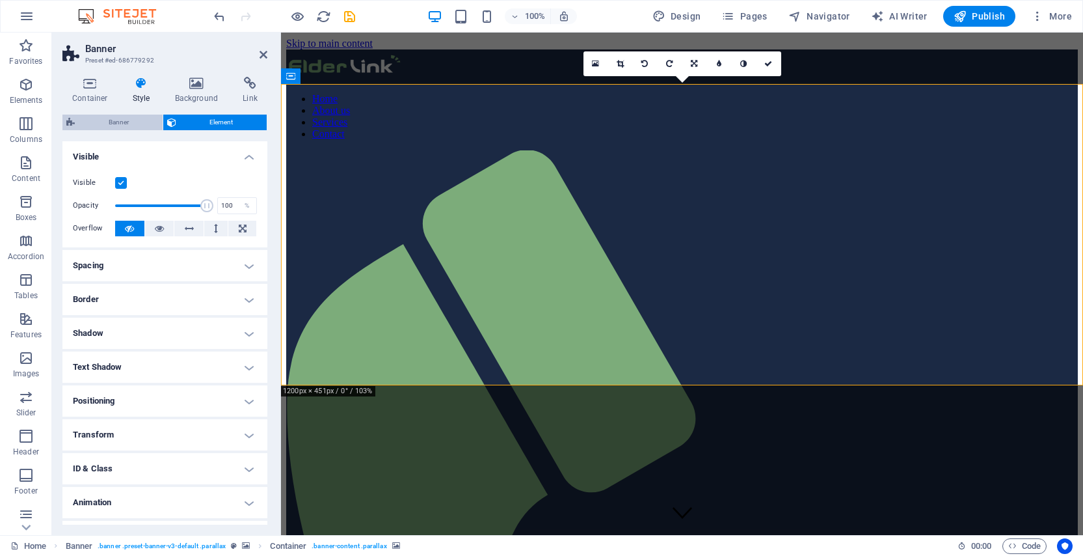
click at [129, 126] on span "Banner" at bounding box center [119, 123] width 80 height 16
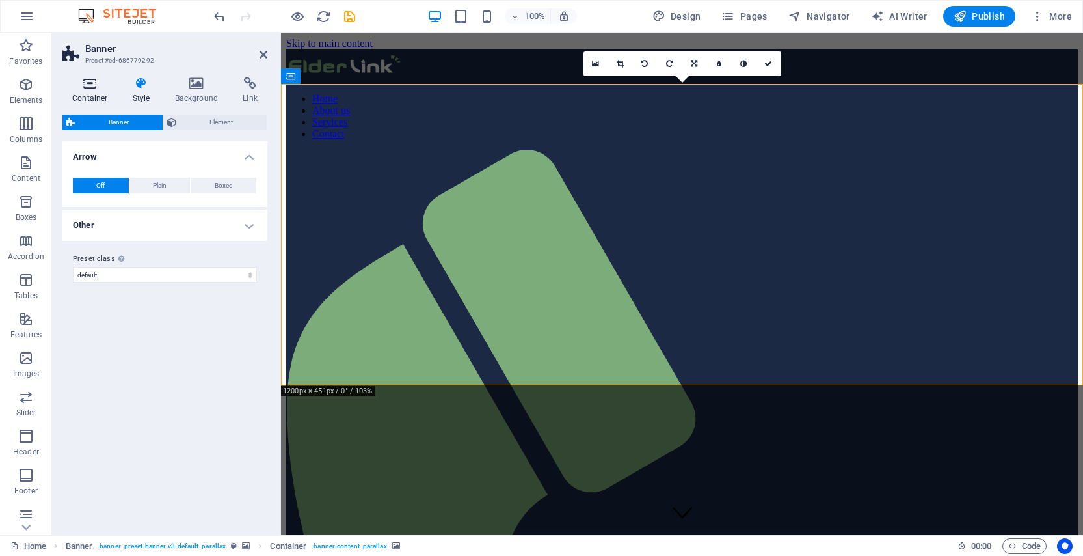
click at [102, 94] on h4 "Container" at bounding box center [92, 90] width 61 height 27
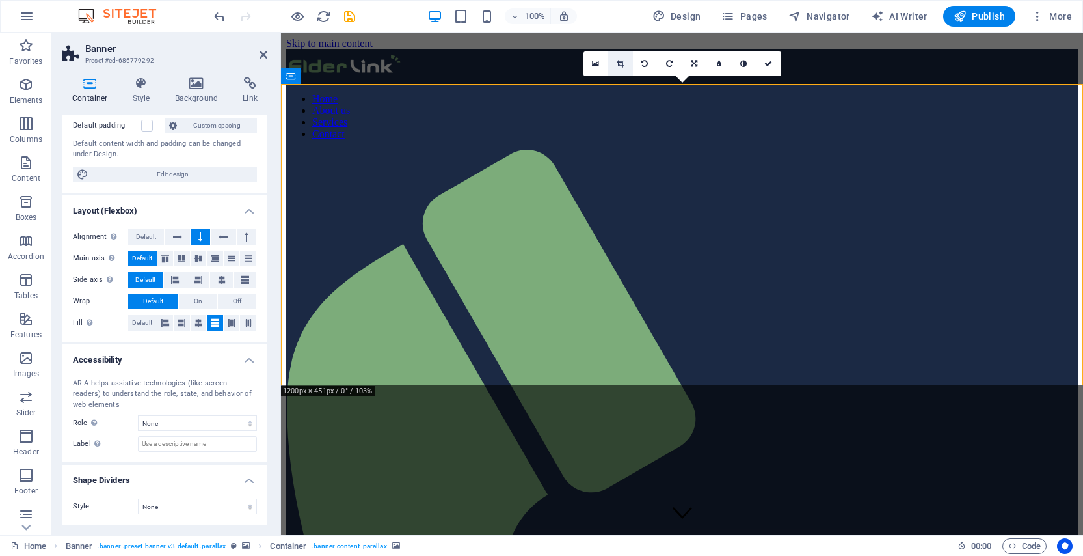
click at [626, 62] on link at bounding box center [620, 63] width 25 height 25
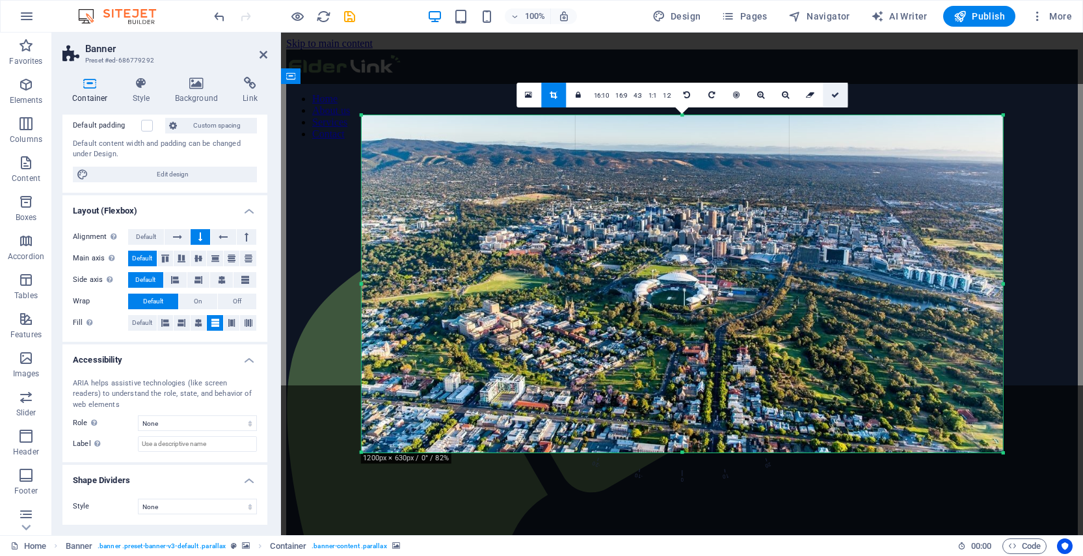
click at [839, 101] on link at bounding box center [835, 95] width 25 height 25
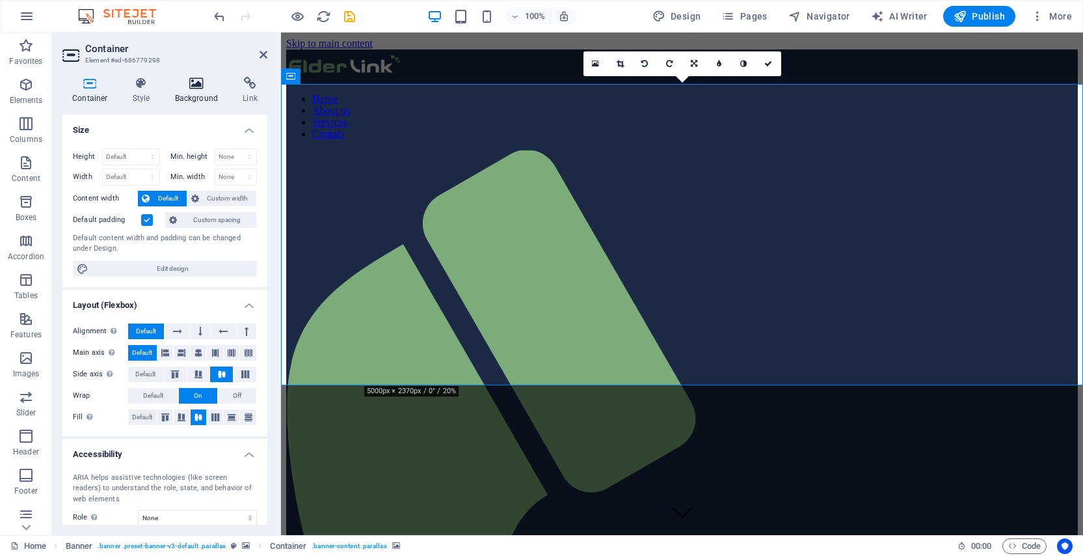
click at [212, 78] on icon at bounding box center [196, 83] width 63 height 13
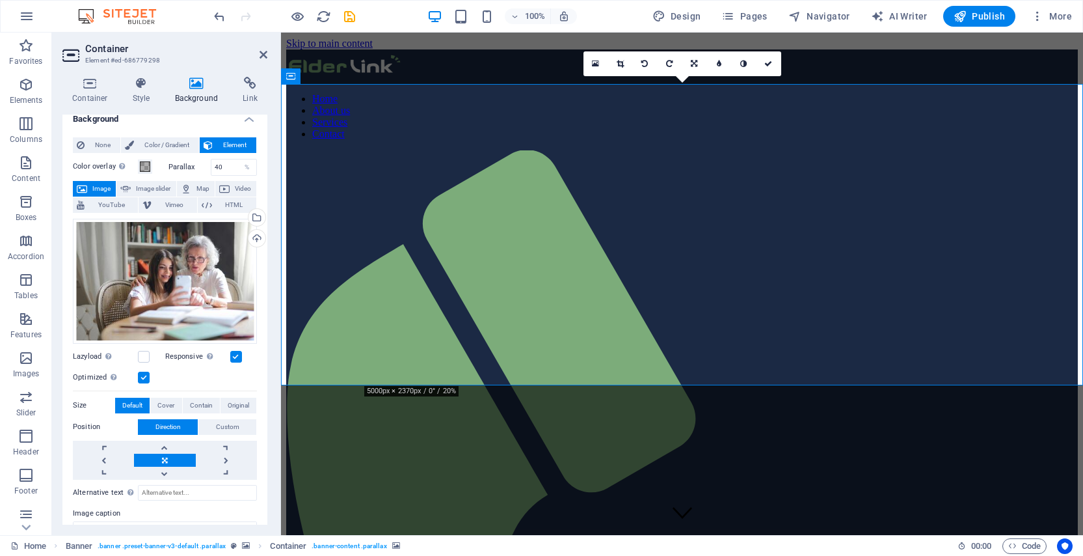
scroll to position [0, 0]
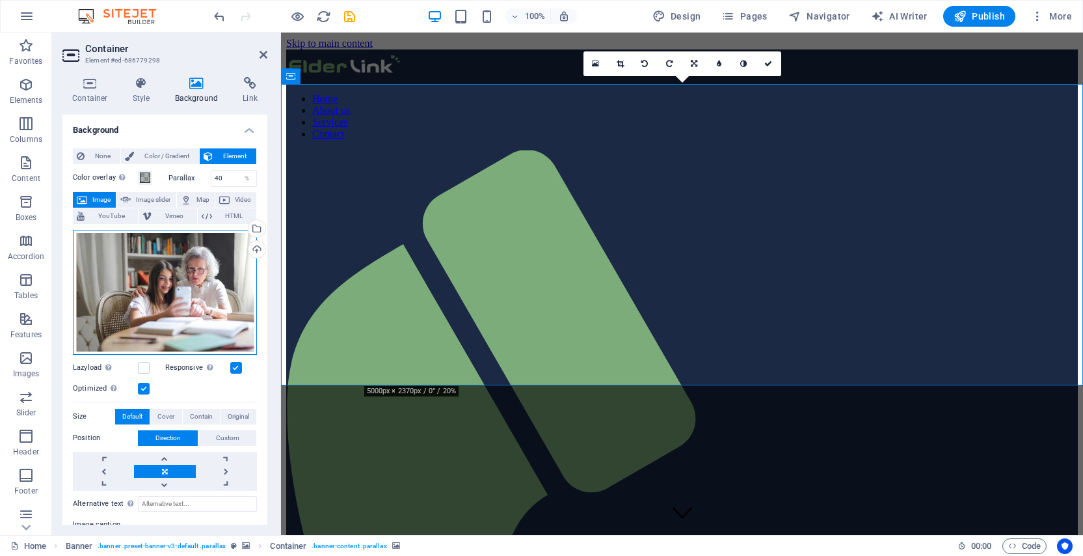
click at [176, 255] on div "Drag files here, click to choose files or select files from Files or our free s…" at bounding box center [165, 292] width 184 height 125
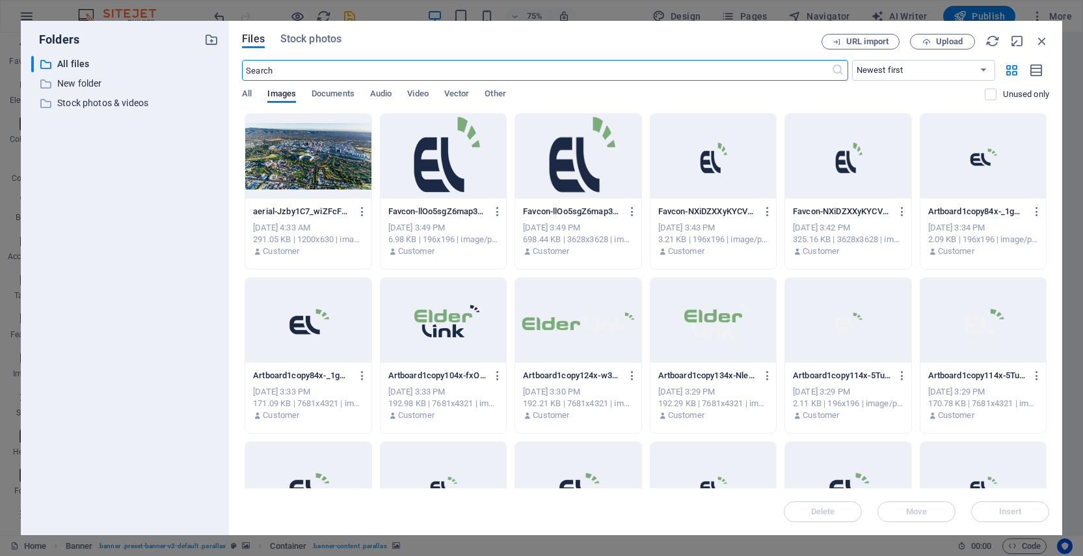
click at [323, 152] on div at bounding box center [308, 156] width 126 height 85
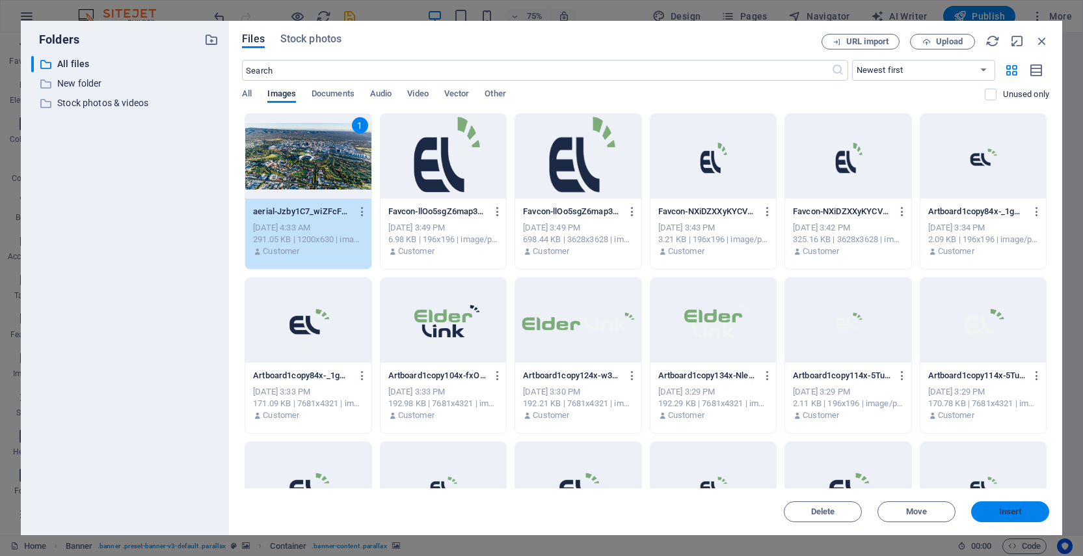
click at [1001, 509] on span "Insert" at bounding box center [1010, 512] width 23 height 8
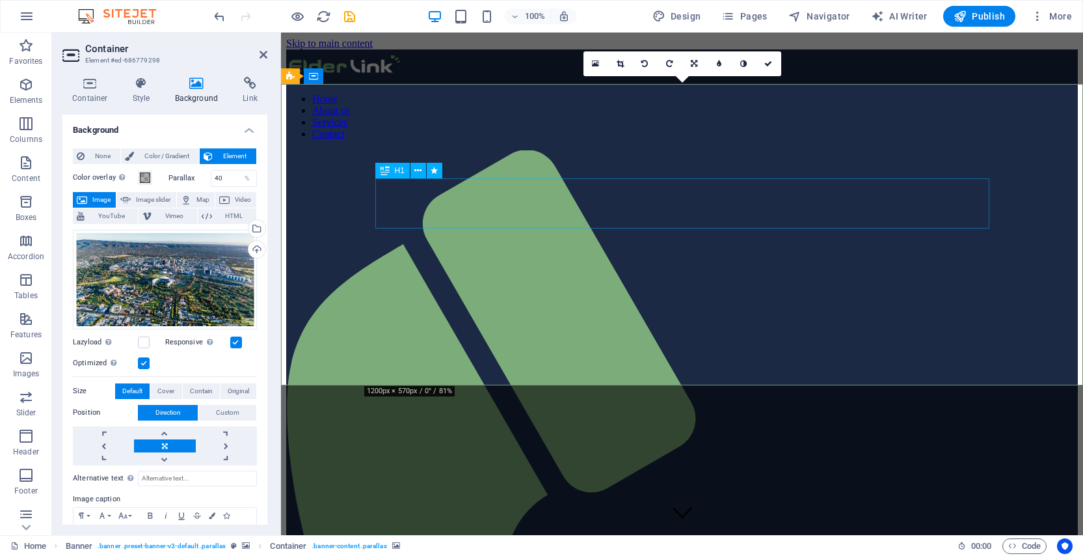
click at [421, 170] on icon at bounding box center [417, 171] width 7 height 14
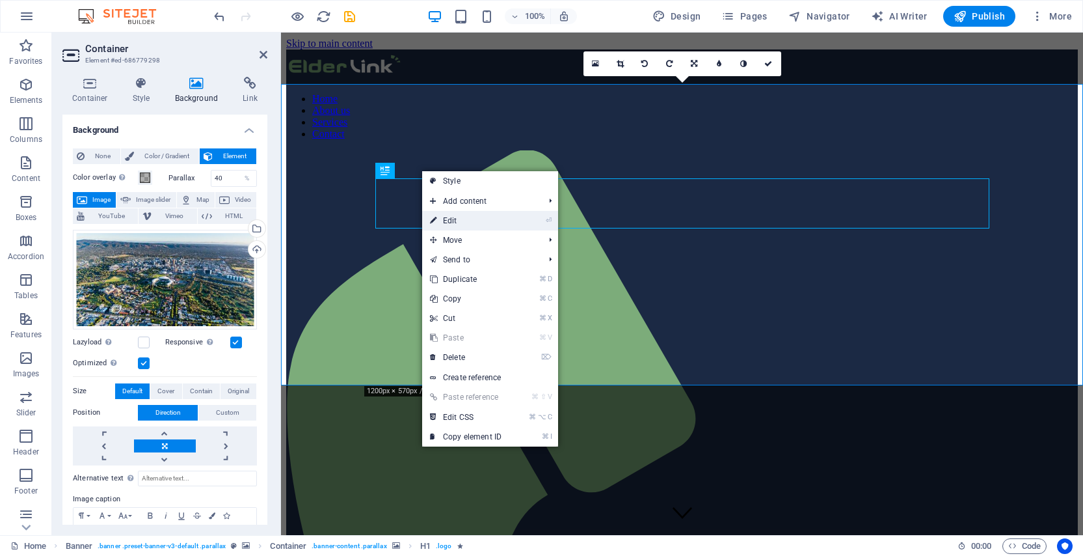
click at [470, 219] on link "⏎ Edit" at bounding box center [465, 221] width 87 height 20
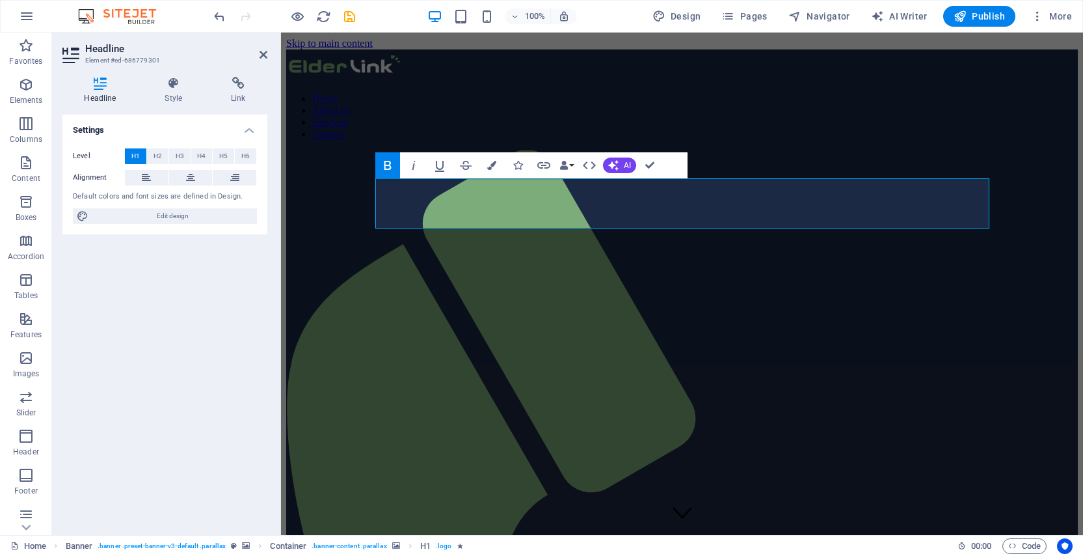
click at [153, 338] on div "Settings Level H1 H2 H3 H4 H5 H6 Alignment Default colors and font sizes are de…" at bounding box center [164, 320] width 205 height 410
click at [167, 96] on h4 "Style" at bounding box center [176, 90] width 66 height 27
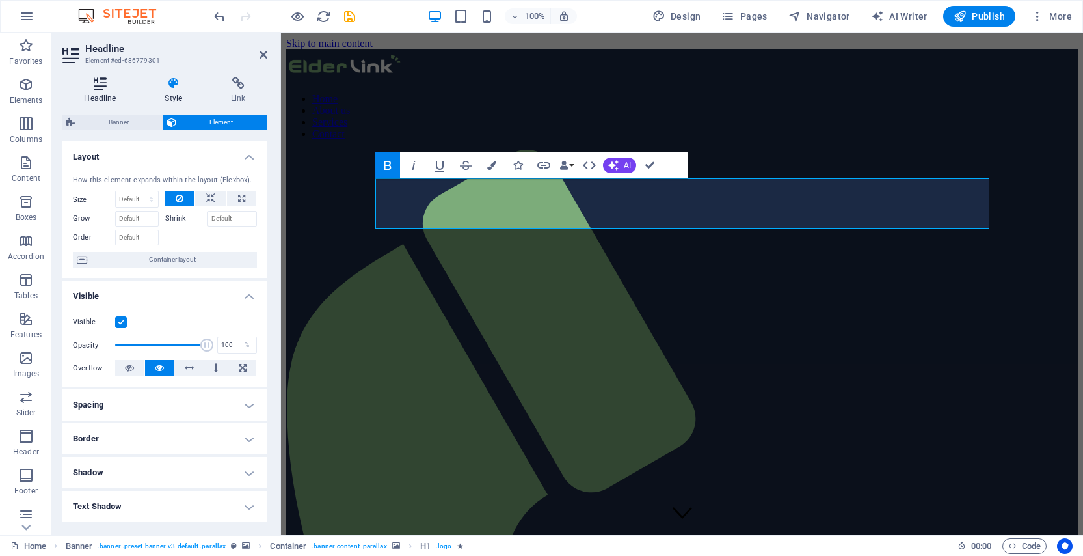
click at [103, 91] on h4 "Headline" at bounding box center [102, 90] width 81 height 27
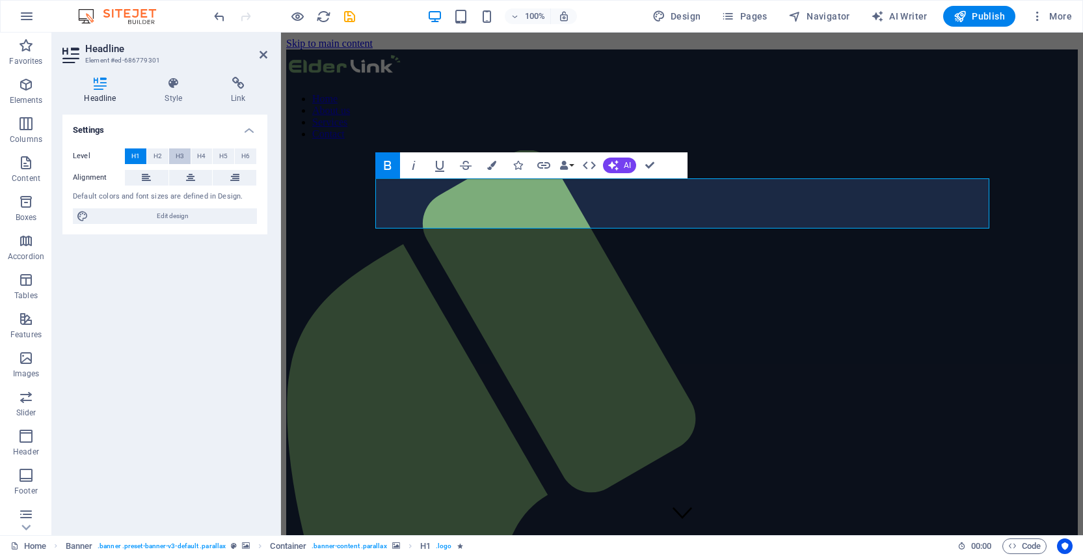
click at [182, 158] on span "H3" at bounding box center [180, 156] width 8 height 16
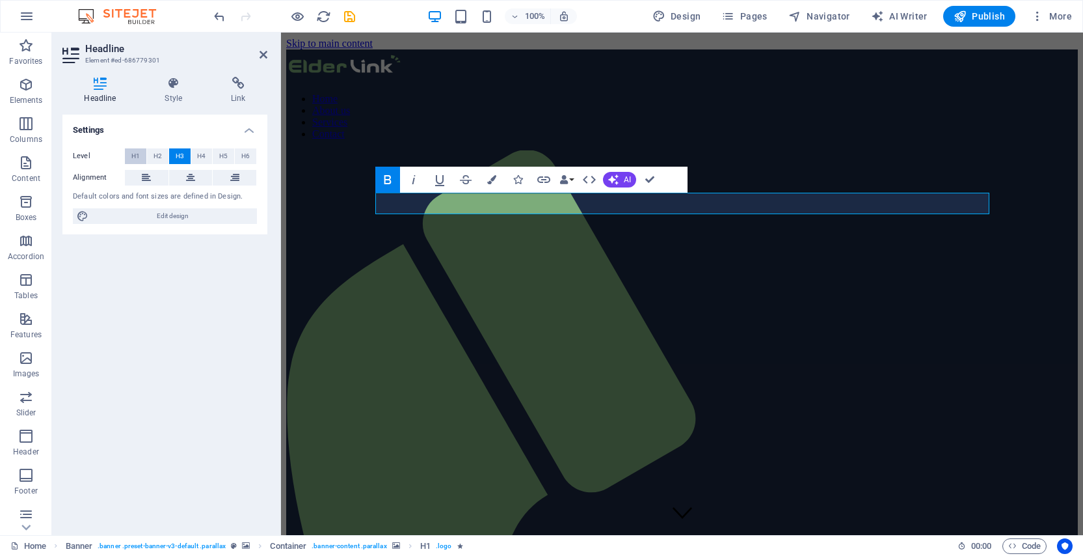
click at [138, 157] on span "H1" at bounding box center [135, 156] width 8 height 16
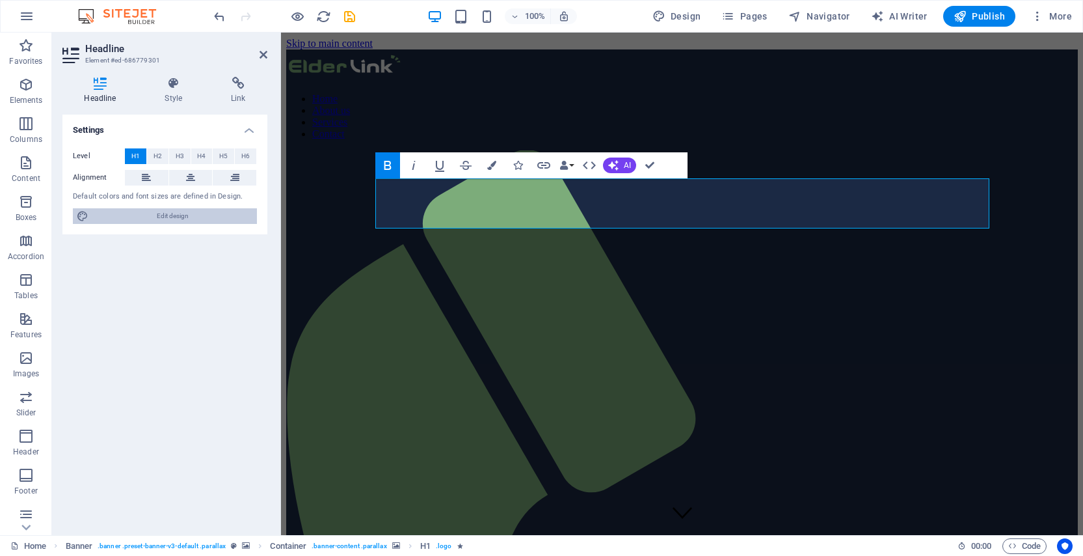
drag, startPoint x: 137, startPoint y: 216, endPoint x: 578, endPoint y: 256, distance: 443.6
click at [137, 216] on span "Edit design" at bounding box center [172, 216] width 161 height 16
select select "rem"
select select "300"
select select "px"
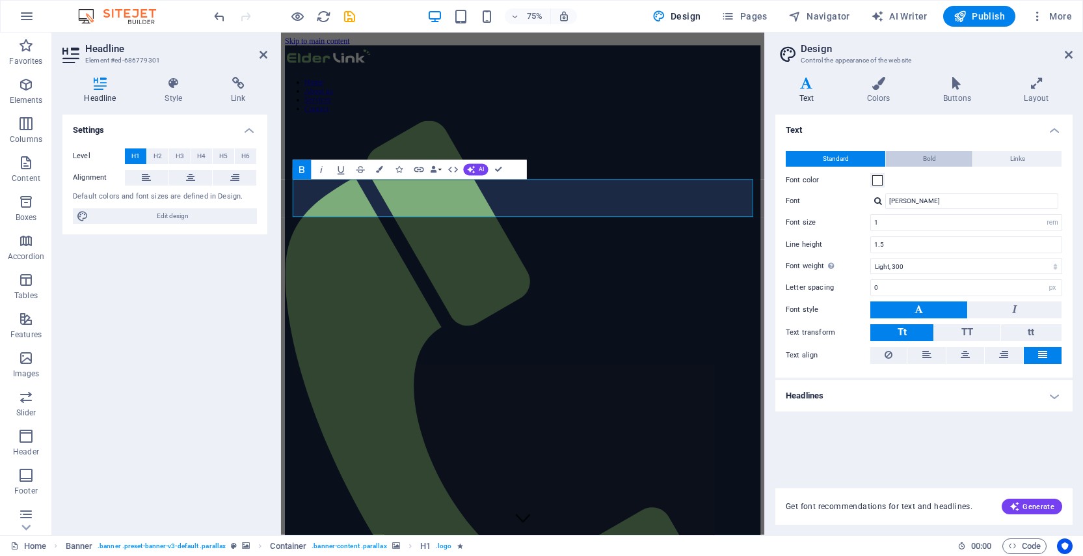
click at [923, 158] on span "Bold" at bounding box center [929, 159] width 13 height 16
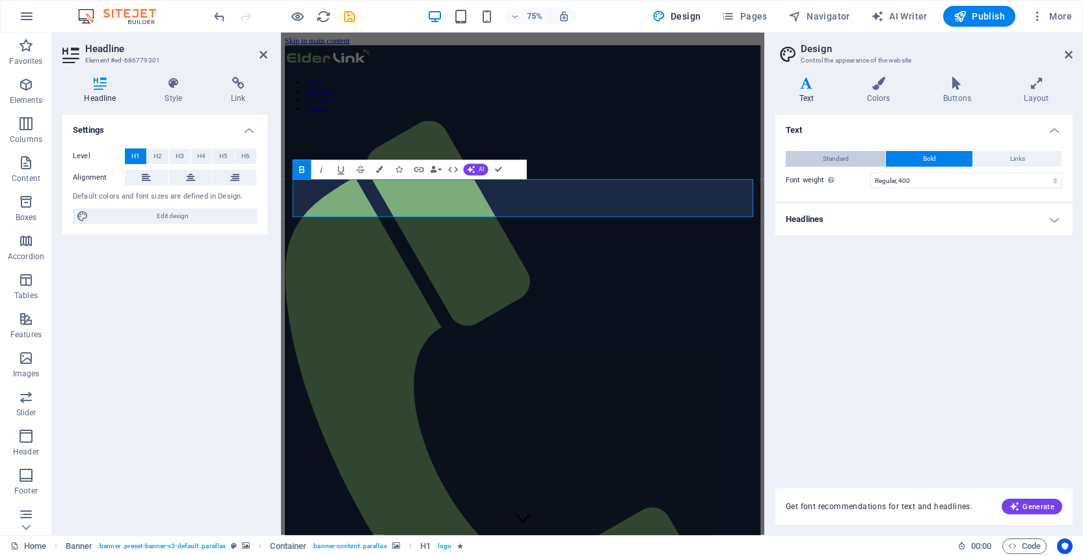
click at [845, 154] on span "Standard" at bounding box center [836, 159] width 26 height 16
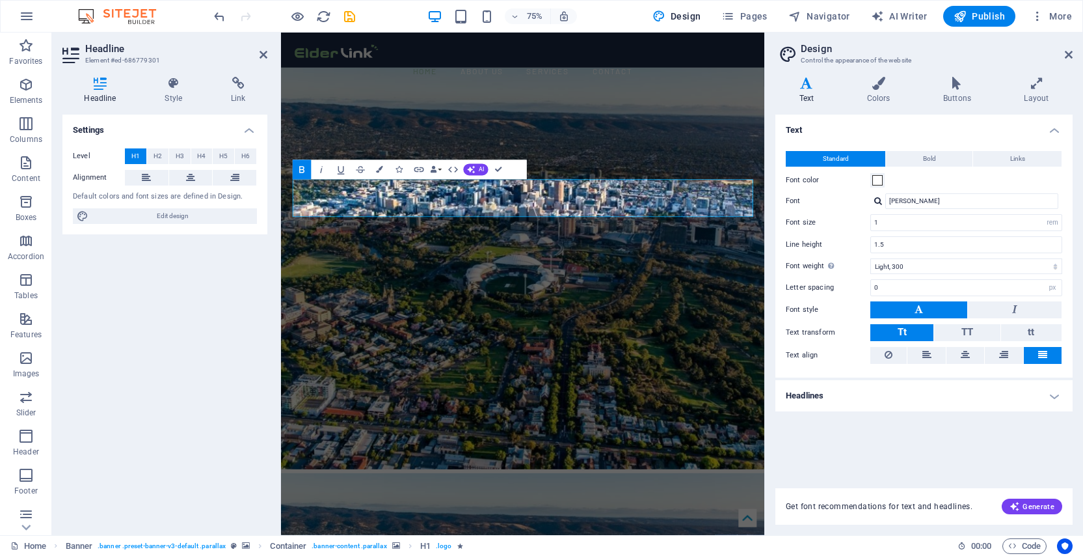
click at [805, 86] on icon at bounding box center [807, 83] width 62 height 13
click at [931, 159] on span "Bold" at bounding box center [929, 159] width 13 height 16
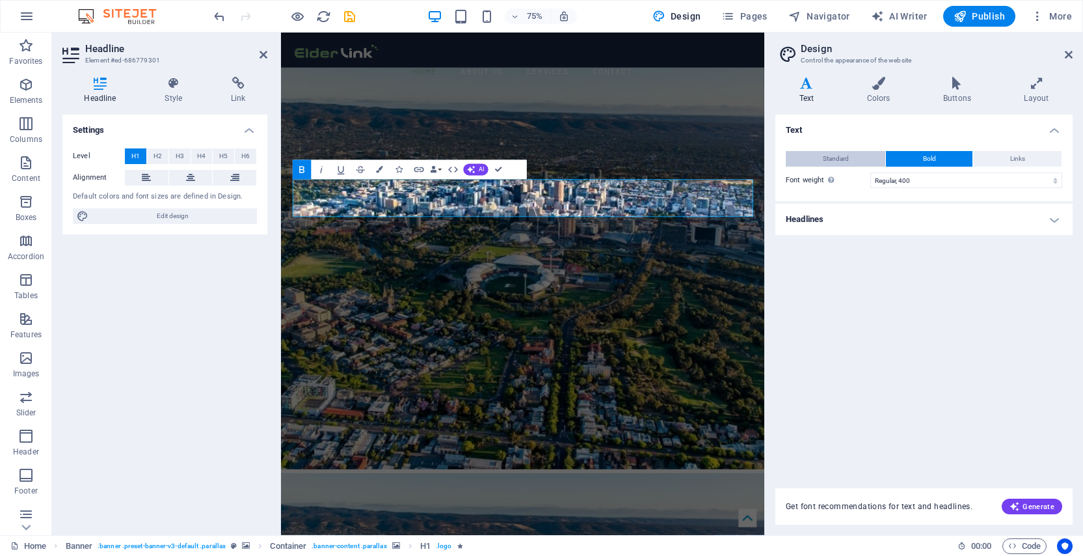
click at [864, 157] on button "Standard" at bounding box center [836, 159] width 100 height 16
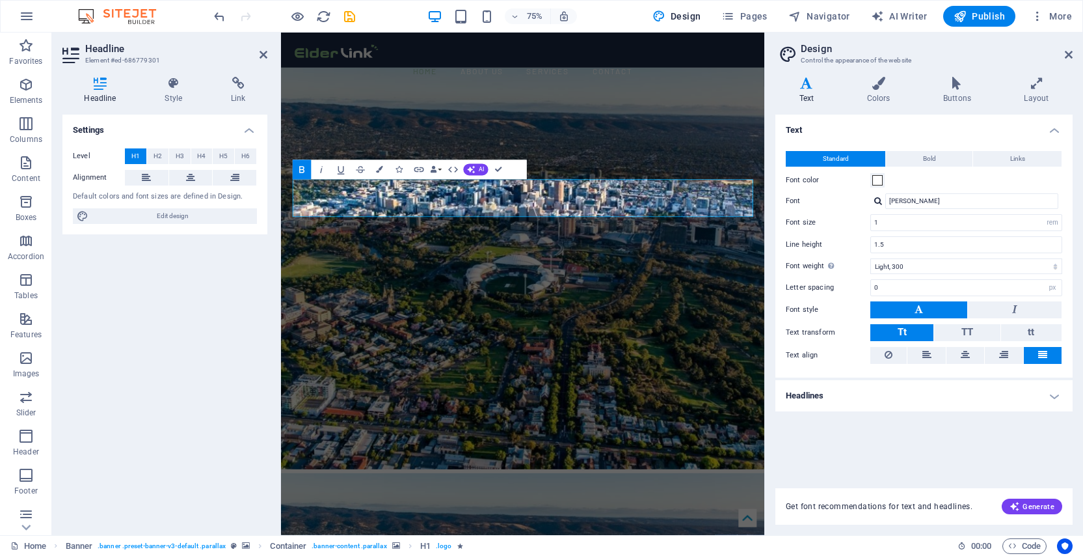
click at [1052, 390] on h4 "Headlines" at bounding box center [924, 395] width 297 height 31
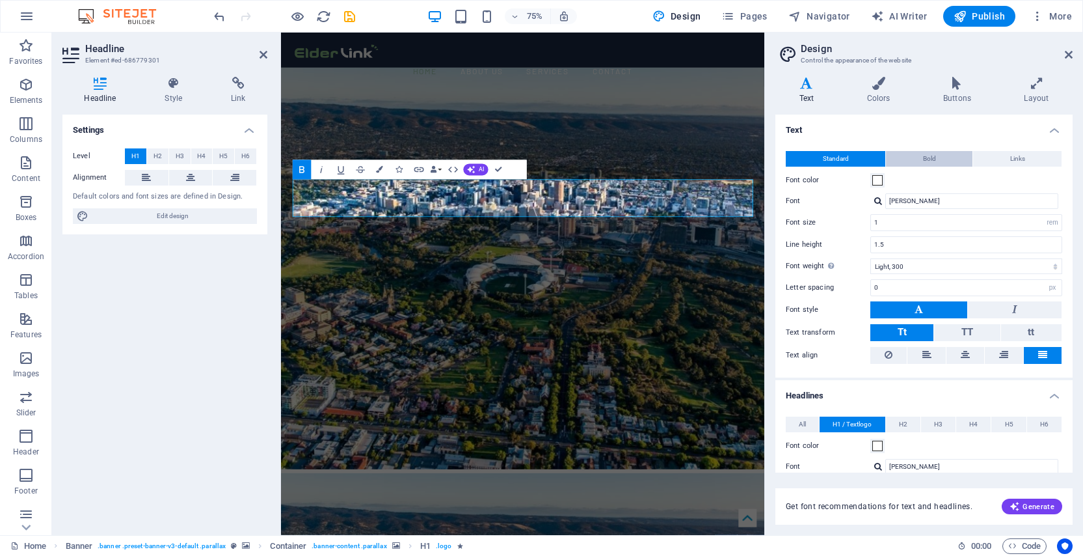
click at [925, 153] on span "Bold" at bounding box center [929, 159] width 13 height 16
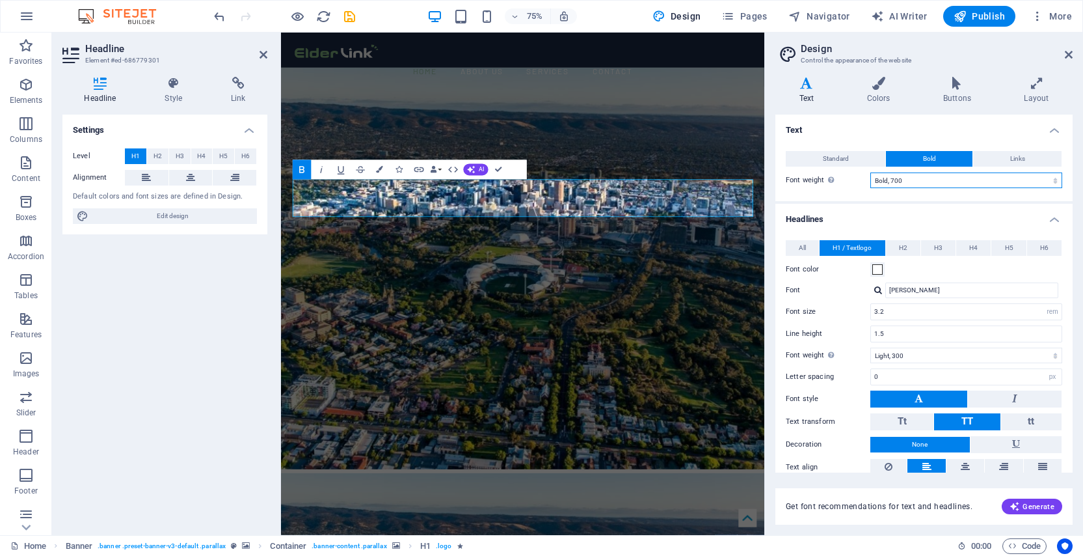
click option "Bold, 700" at bounding box center [0, 0] width 0 height 0
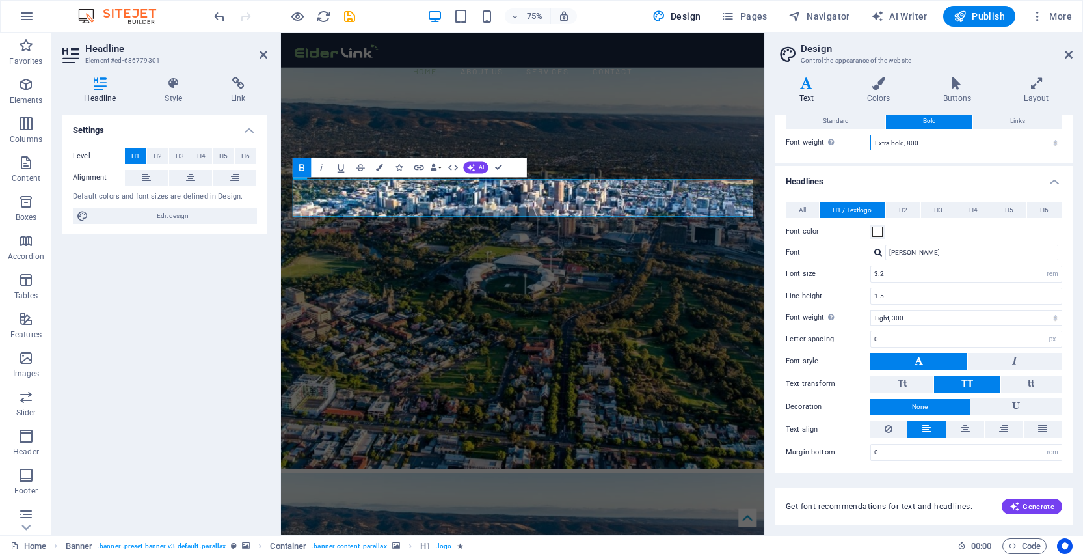
click option "Extra-bold, 800" at bounding box center [0, 0] width 0 height 0
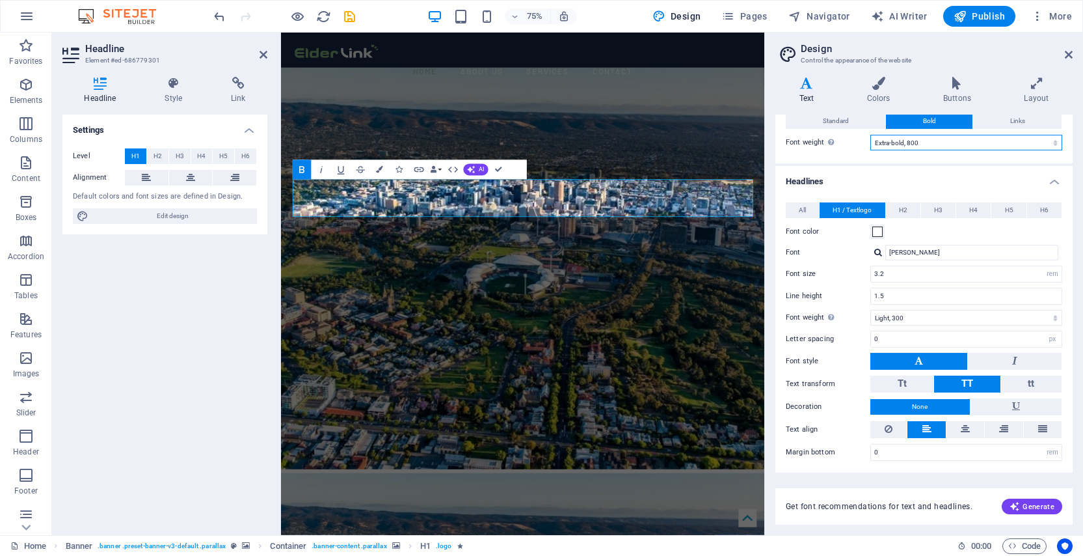
select select "700"
click option "Bold, 700" at bounding box center [0, 0] width 0 height 0
click at [1070, 47] on h2 "Design" at bounding box center [937, 49] width 272 height 12
click at [1070, 54] on icon at bounding box center [1069, 54] width 8 height 10
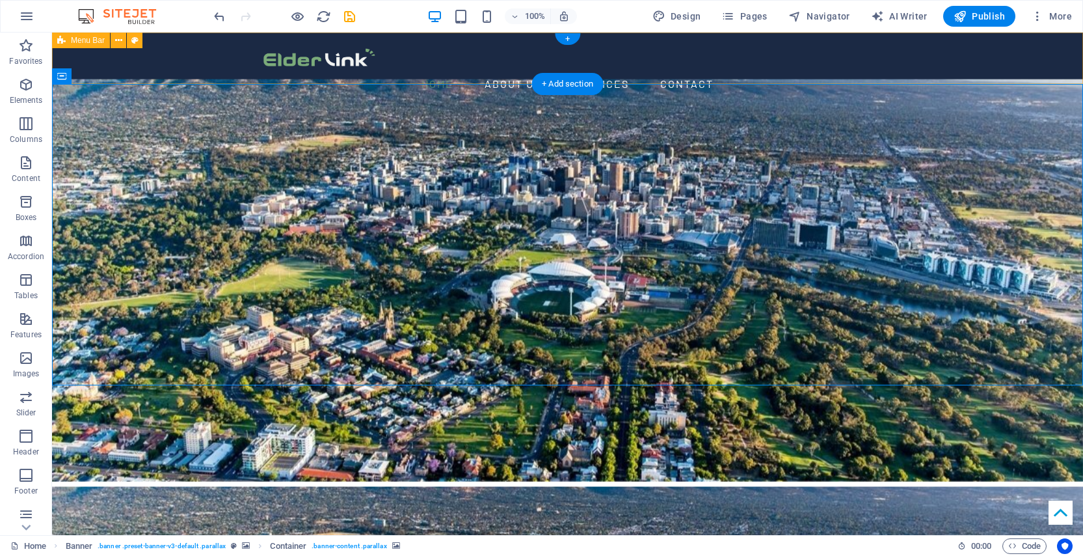
click at [217, 70] on div "Home About us Services Contact Book now" at bounding box center [567, 69] width 1031 height 72
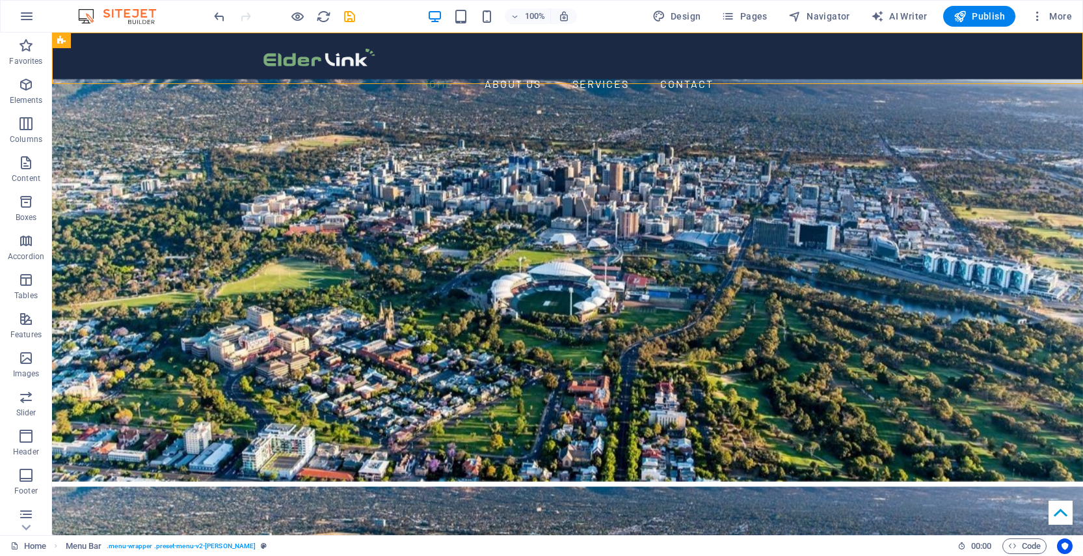
click at [623, 20] on div "100% Design Pages Navigator AI Writer Publish More" at bounding box center [644, 16] width 866 height 21
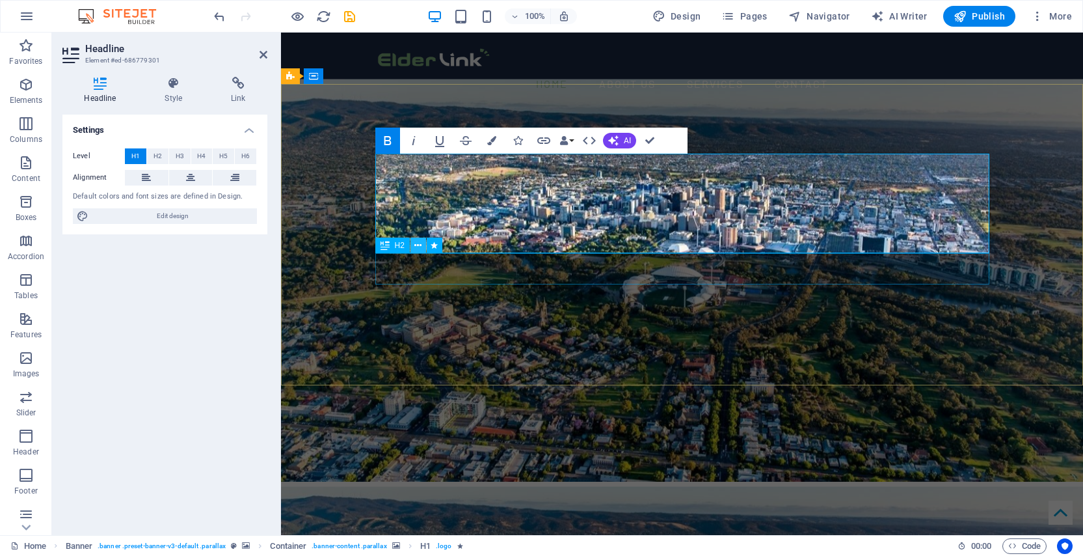
click at [417, 245] on icon at bounding box center [417, 246] width 7 height 14
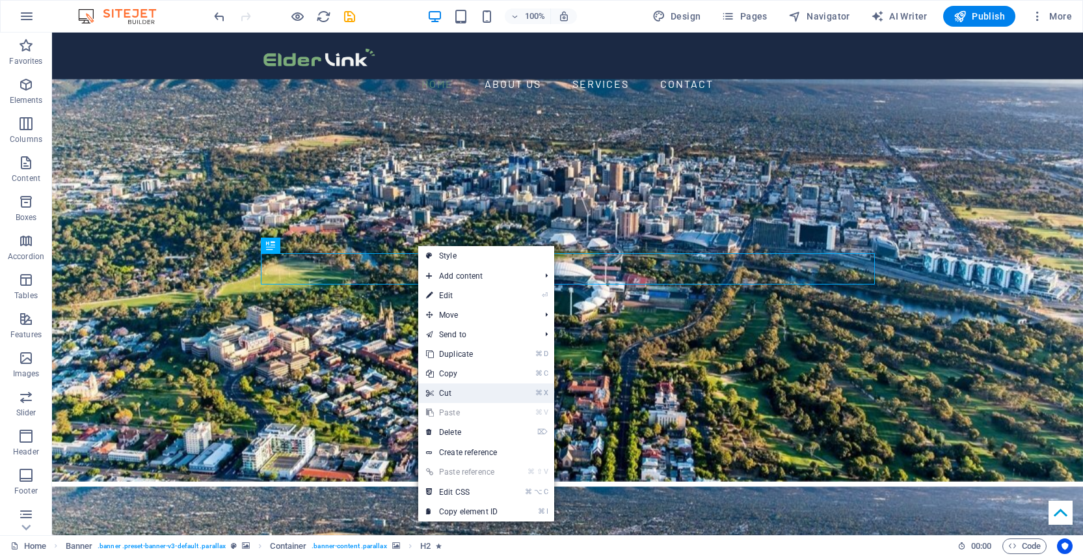
click at [482, 392] on link "⌘ X Cut" at bounding box center [461, 393] width 87 height 20
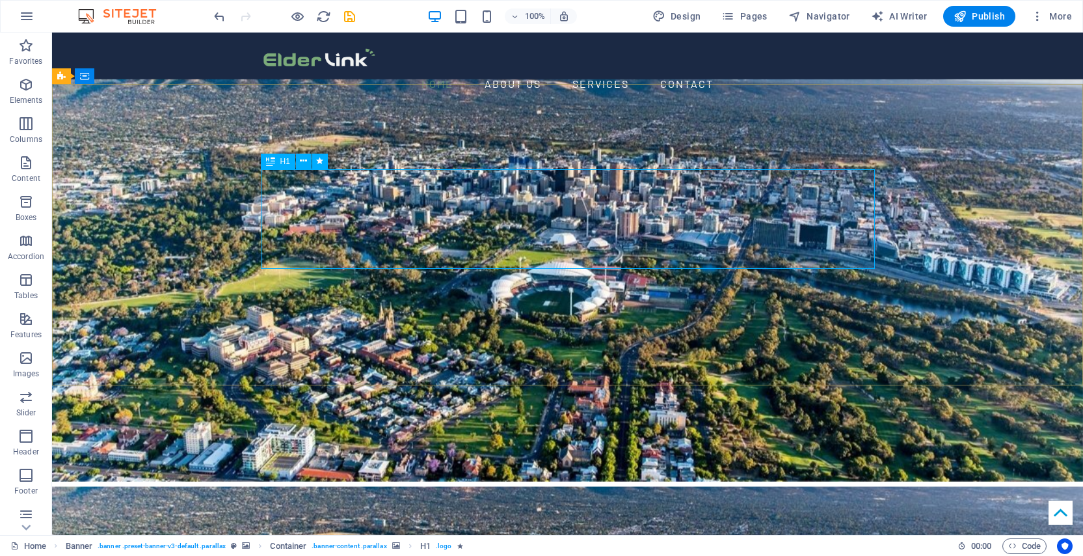
click at [280, 162] on div "H1" at bounding box center [278, 162] width 34 height 16
click at [269, 163] on icon at bounding box center [270, 162] width 9 height 16
click at [301, 163] on icon at bounding box center [303, 161] width 7 height 14
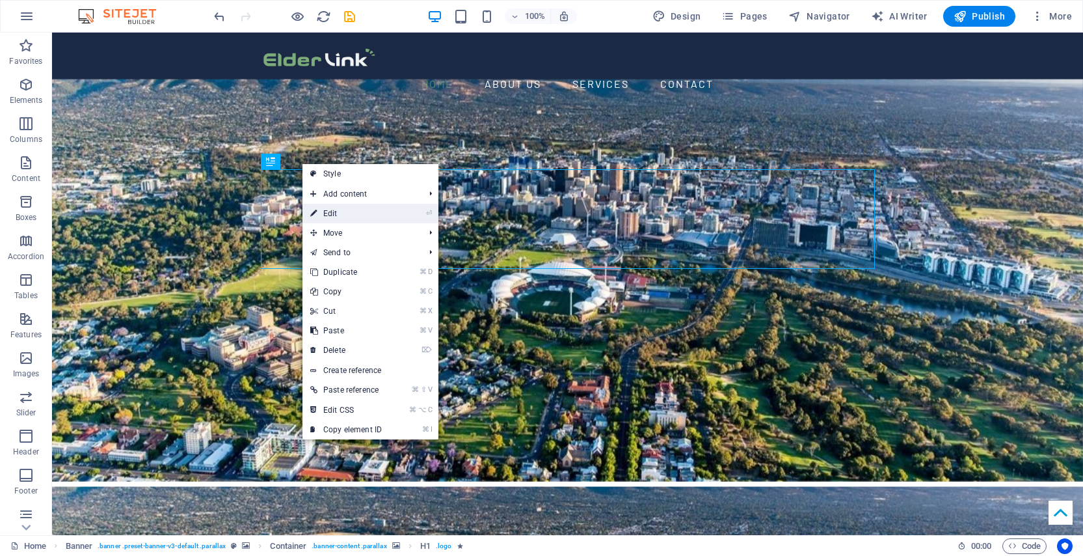
click at [355, 210] on link "⏎ Edit" at bounding box center [346, 214] width 87 height 20
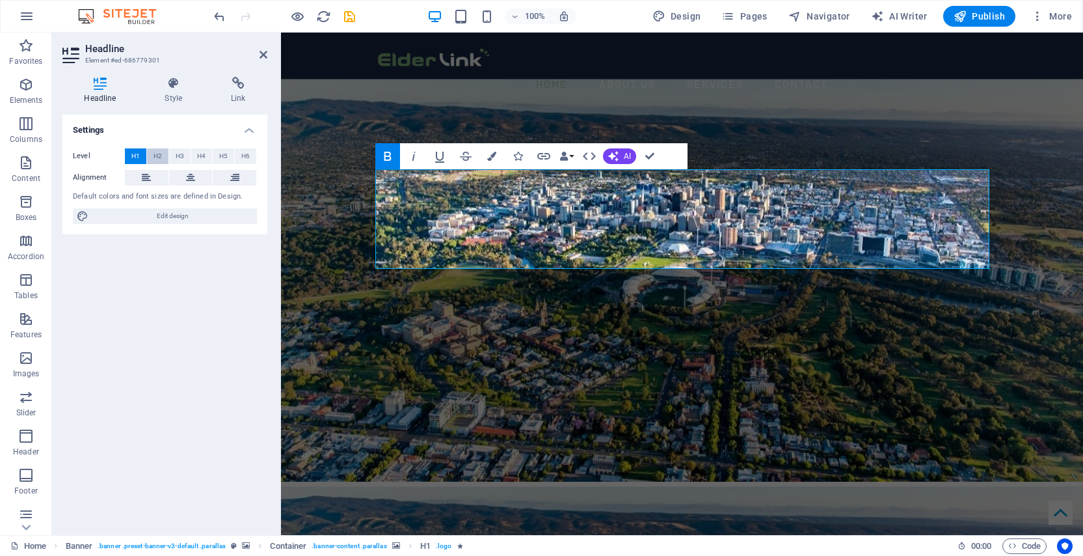
click at [156, 154] on span "H2" at bounding box center [158, 156] width 8 height 16
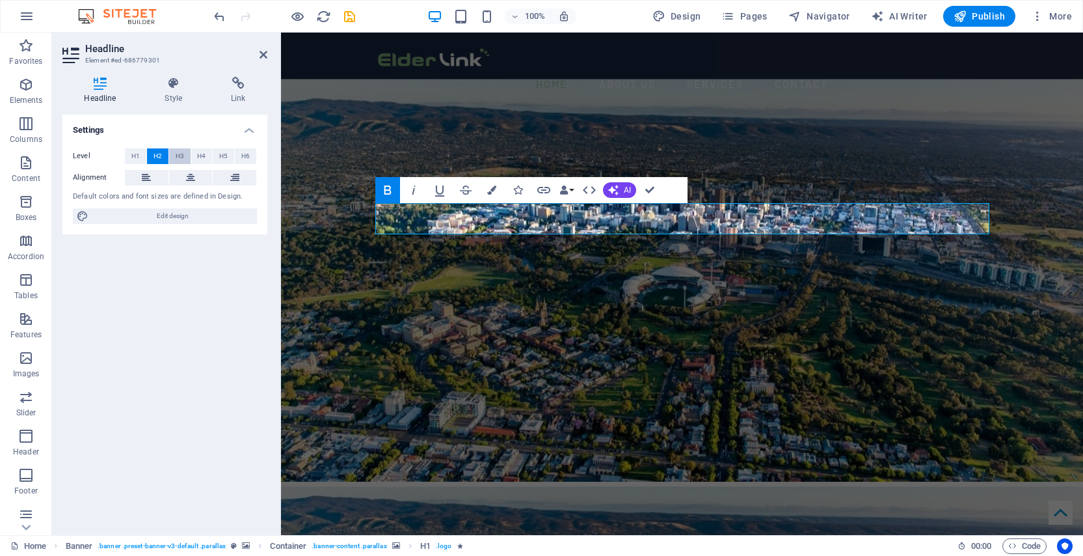
click at [179, 157] on span "H3" at bounding box center [180, 156] width 8 height 16
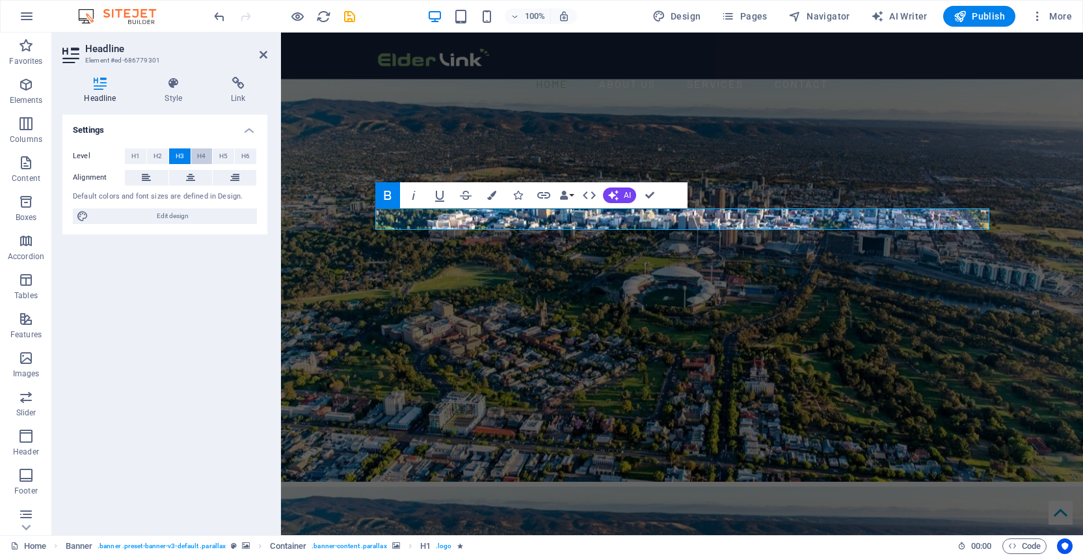
click at [204, 156] on span "H4" at bounding box center [201, 156] width 8 height 16
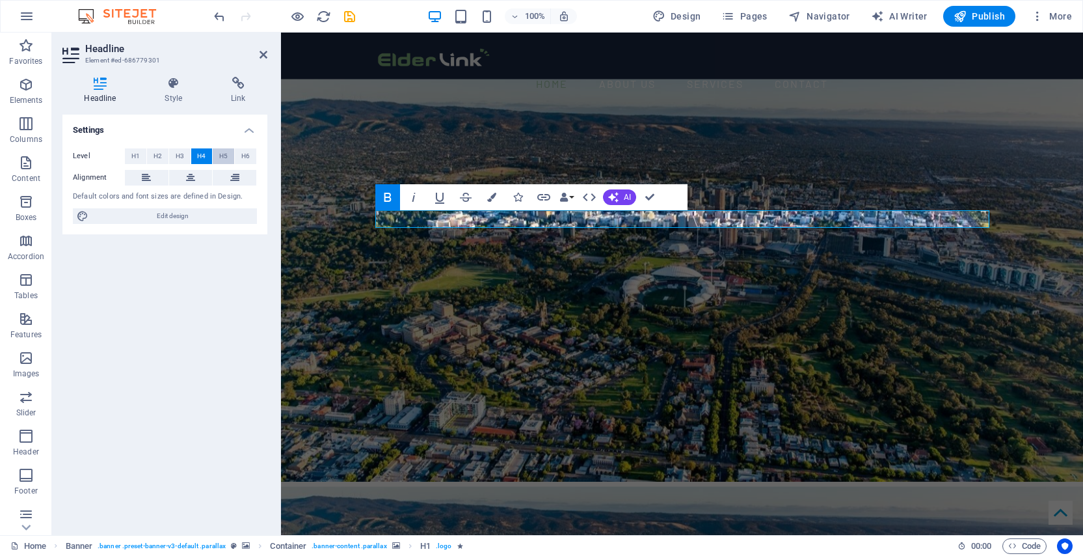
click at [228, 156] on button "H5" at bounding box center [223, 156] width 21 height 16
click at [242, 156] on span "H6" at bounding box center [245, 156] width 8 height 16
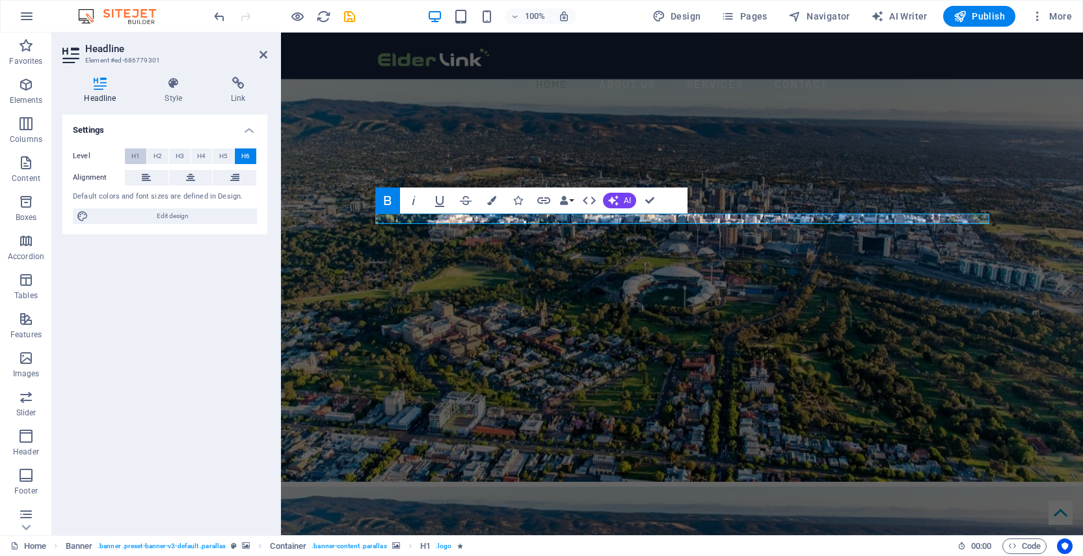
click at [140, 156] on button "H1" at bounding box center [135, 156] width 21 height 16
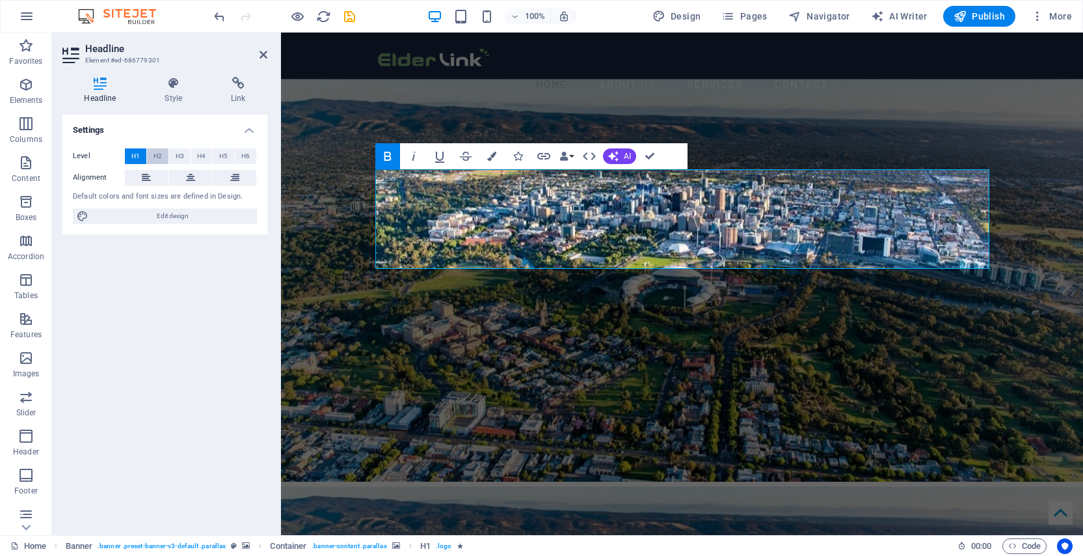
click at [159, 156] on span "H2" at bounding box center [158, 156] width 8 height 16
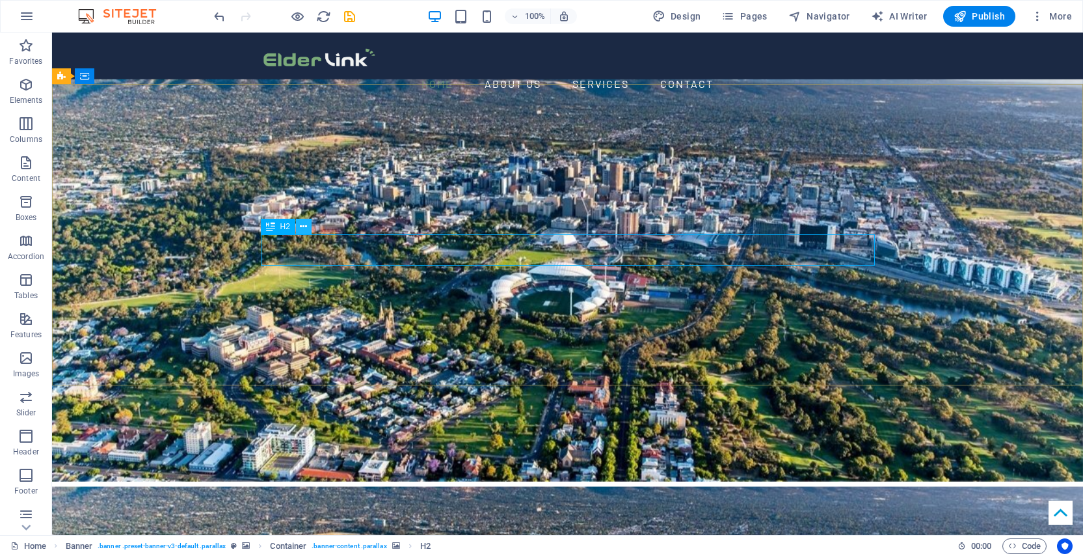
click at [305, 226] on icon at bounding box center [303, 227] width 7 height 14
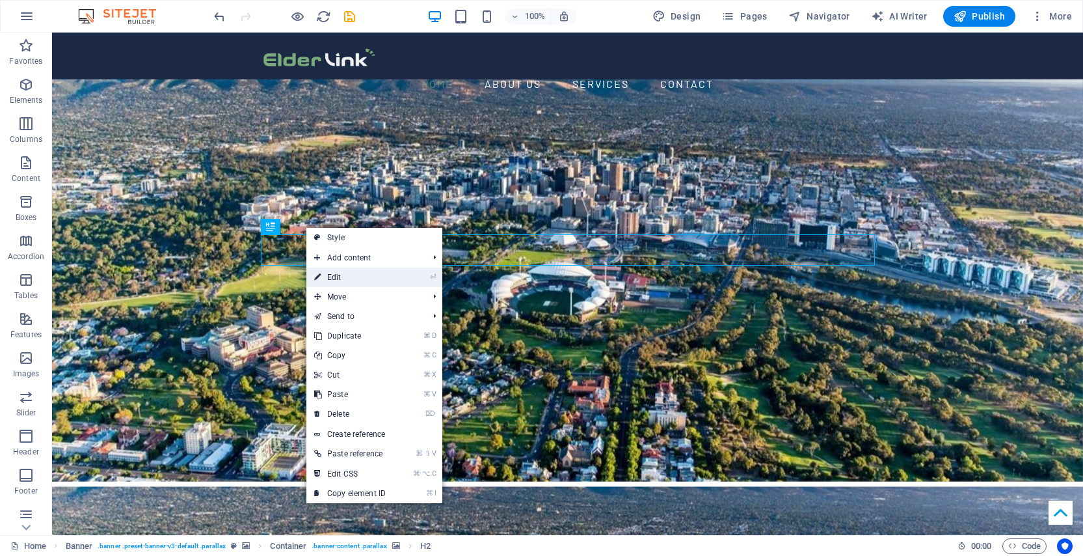
click at [332, 280] on link "⏎ Edit" at bounding box center [349, 277] width 87 height 20
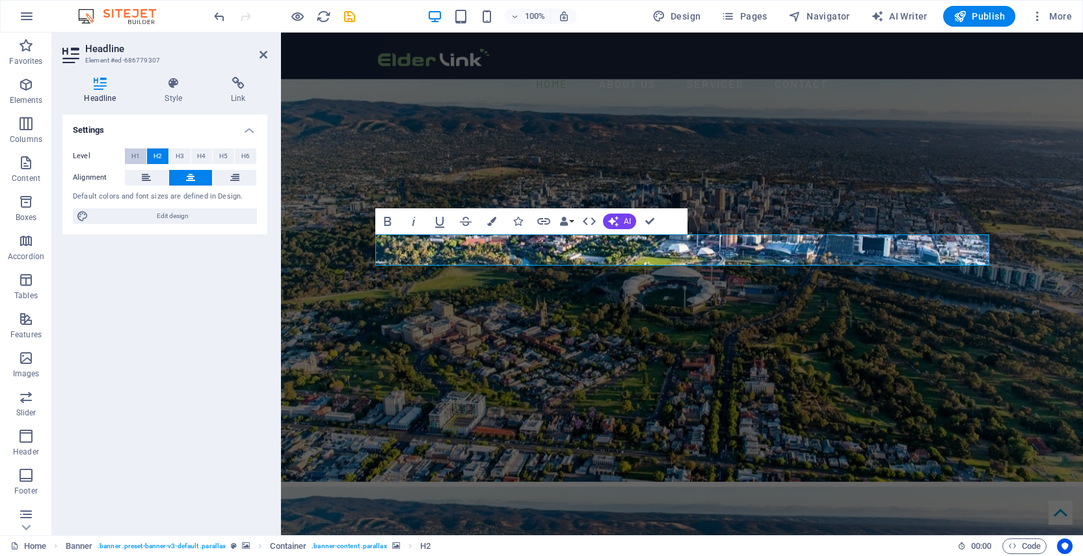
click at [135, 156] on span "H1" at bounding box center [135, 156] width 8 height 16
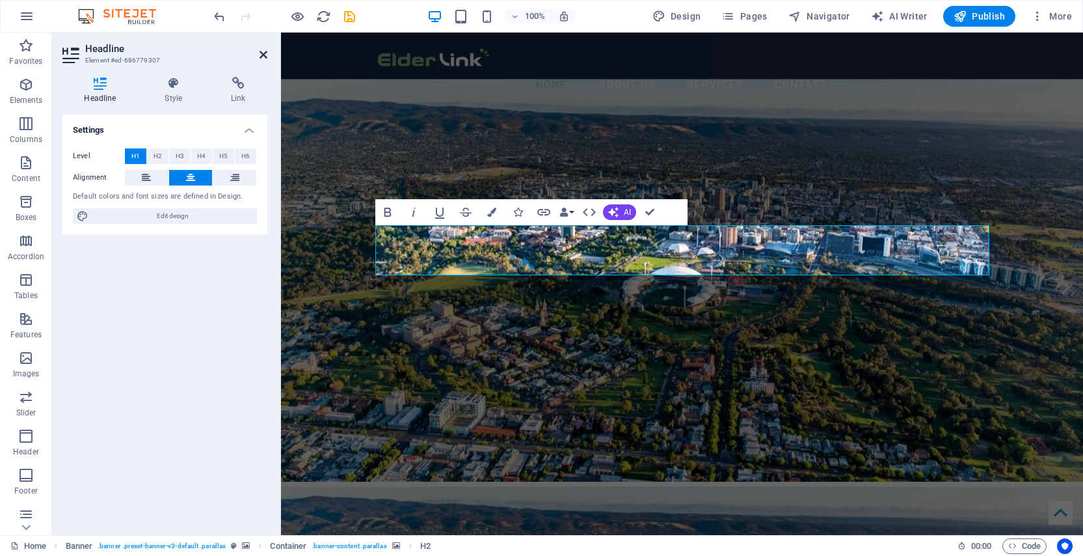
click at [263, 57] on icon at bounding box center [264, 54] width 8 height 10
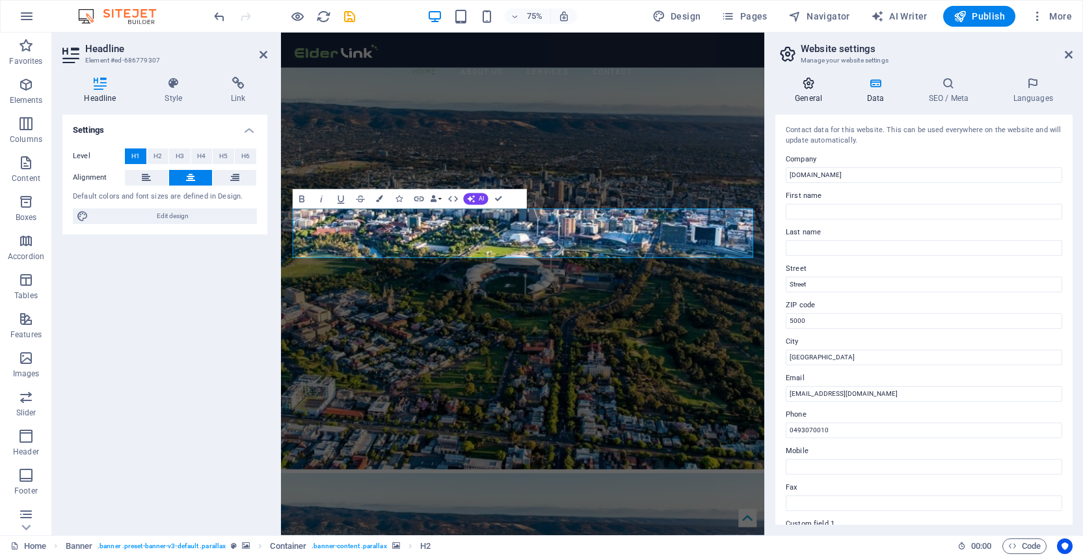
click at [808, 94] on h4 "General" at bounding box center [812, 90] width 72 height 27
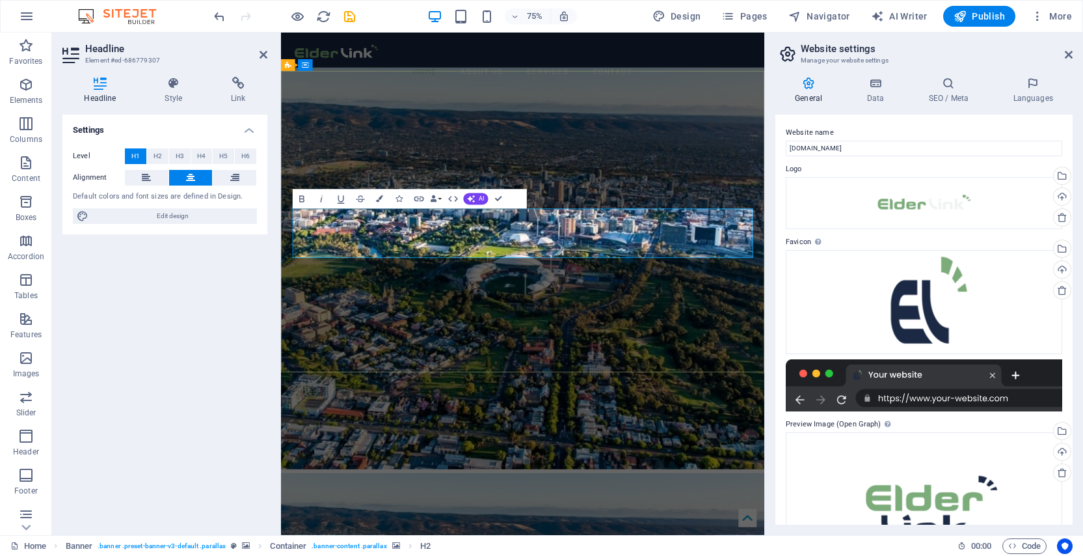
click at [1065, 52] on icon at bounding box center [1069, 54] width 8 height 10
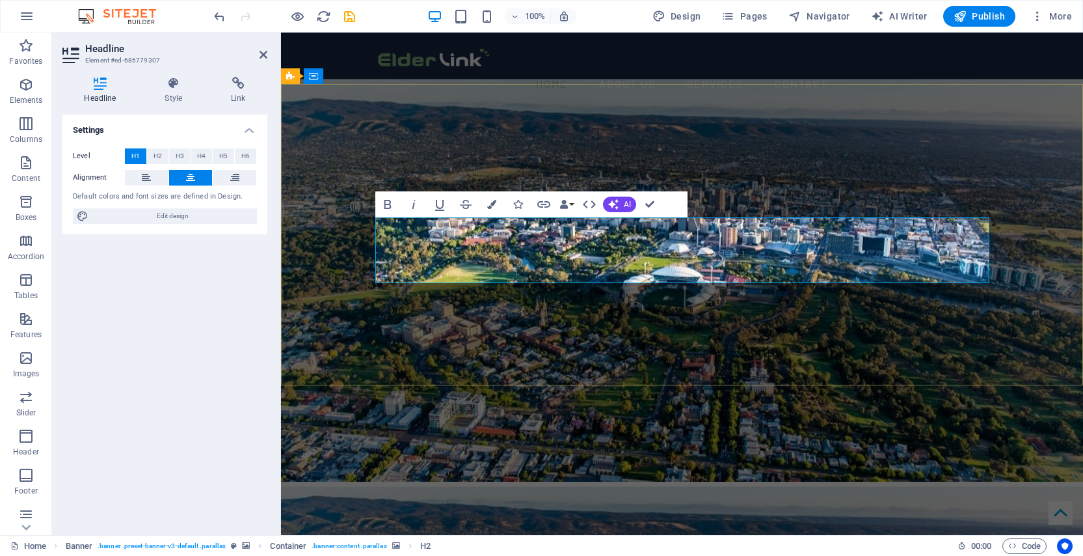
click at [385, 204] on icon "button" at bounding box center [387, 204] width 7 height 9
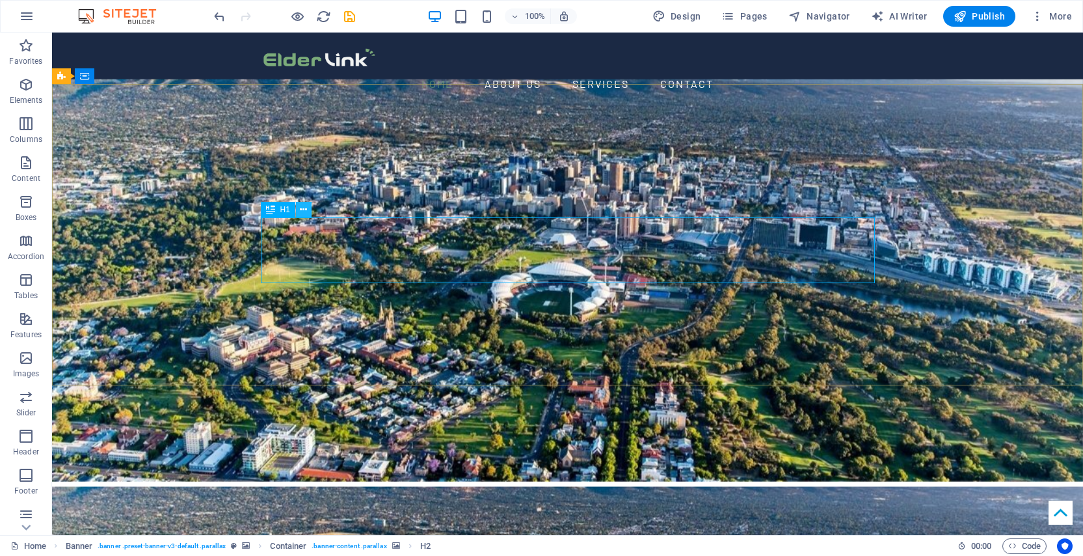
click at [305, 210] on icon at bounding box center [303, 210] width 7 height 14
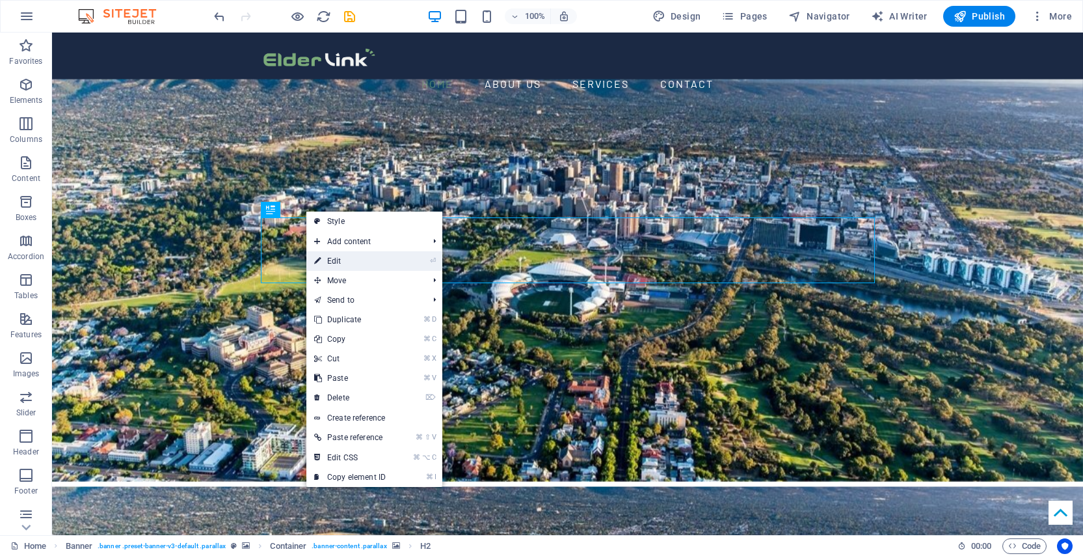
click at [331, 260] on link "⏎ Edit" at bounding box center [349, 261] width 87 height 20
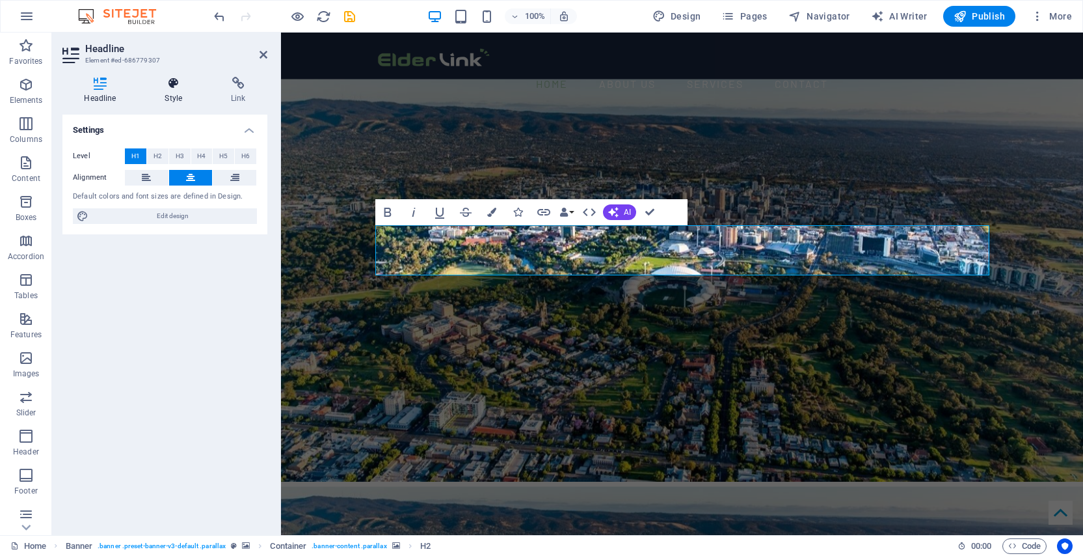
click at [172, 85] on icon at bounding box center [173, 83] width 61 height 13
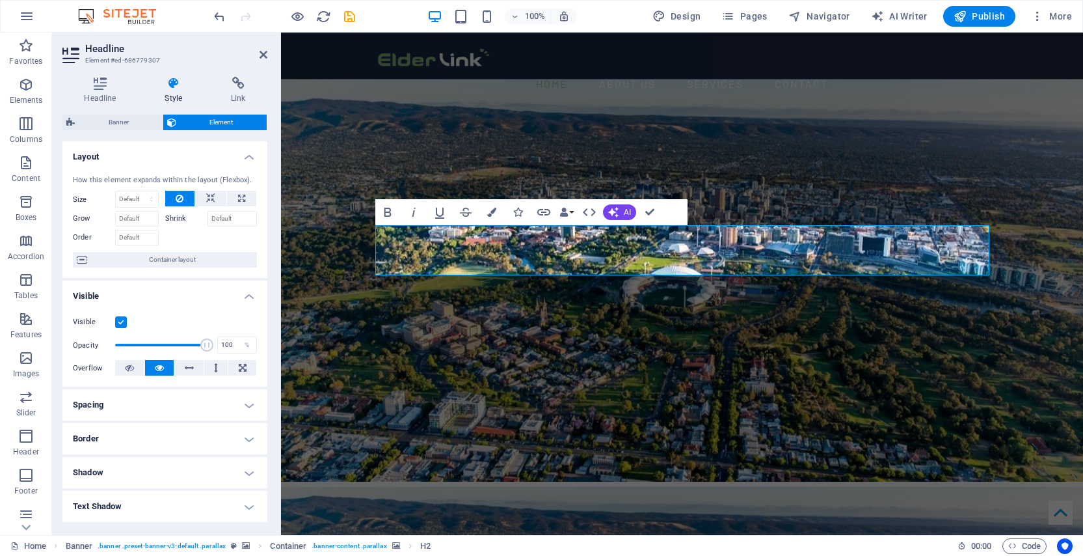
scroll to position [167, 0]
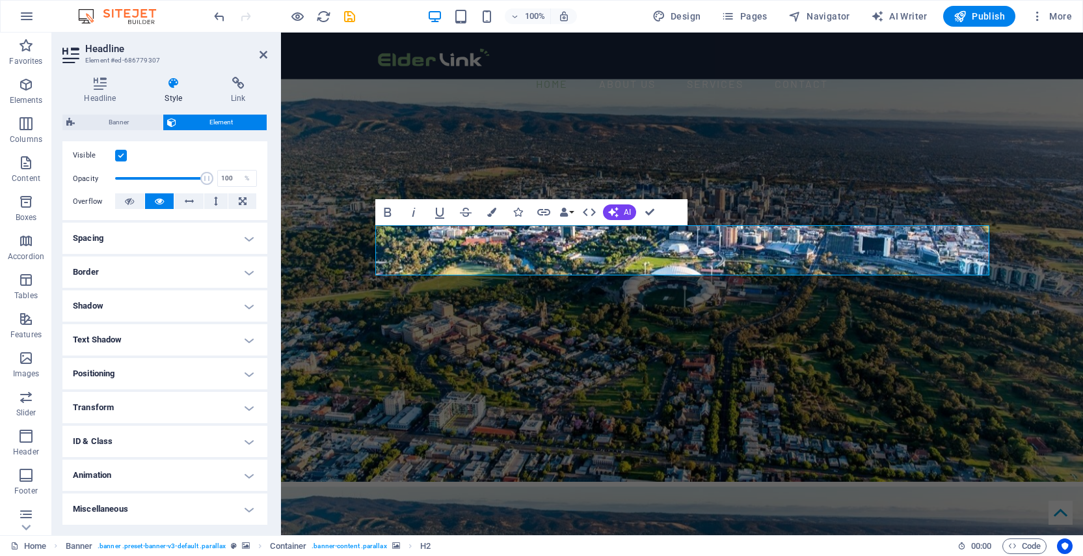
click at [213, 272] on h4 "Border" at bounding box center [164, 271] width 205 height 31
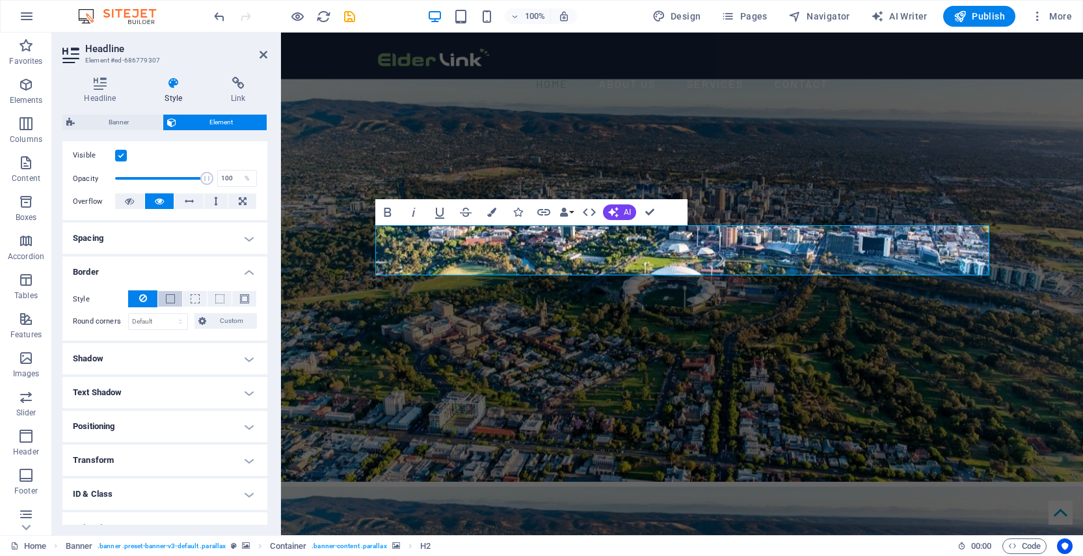
click at [166, 300] on span at bounding box center [170, 298] width 9 height 9
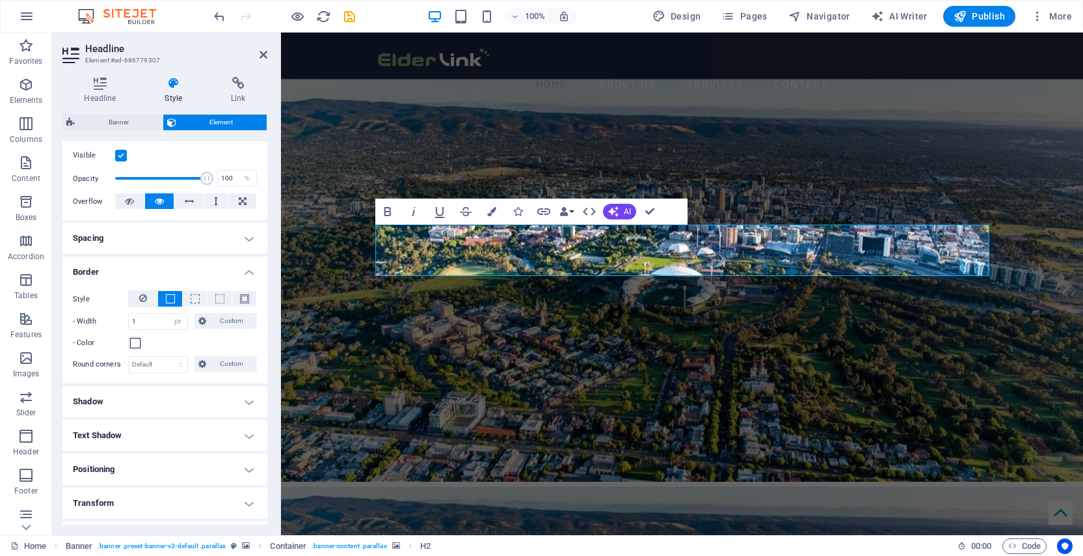
click at [166, 300] on span at bounding box center [170, 298] width 9 height 9
click at [146, 299] on icon at bounding box center [143, 298] width 8 height 16
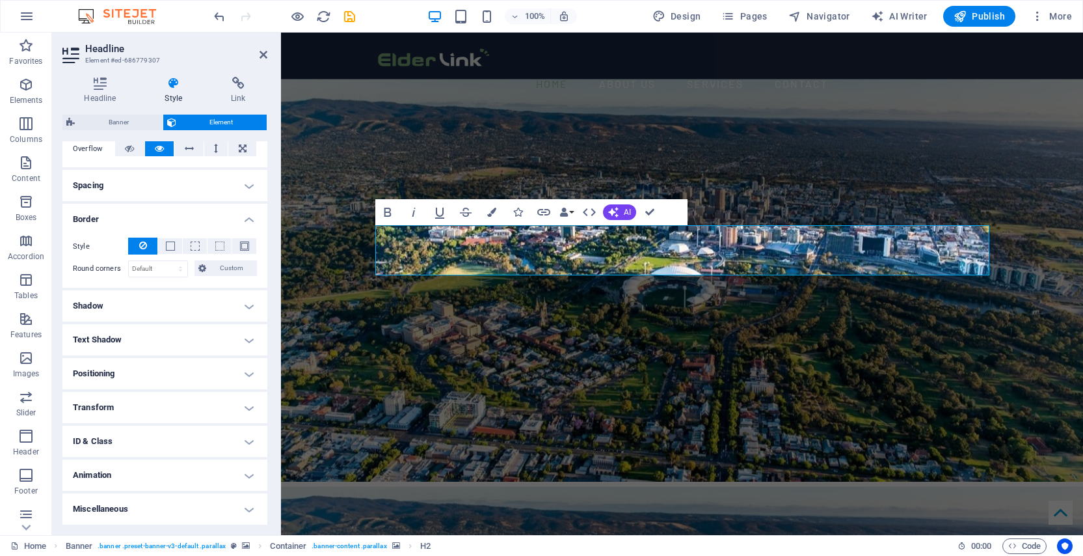
scroll to position [0, 0]
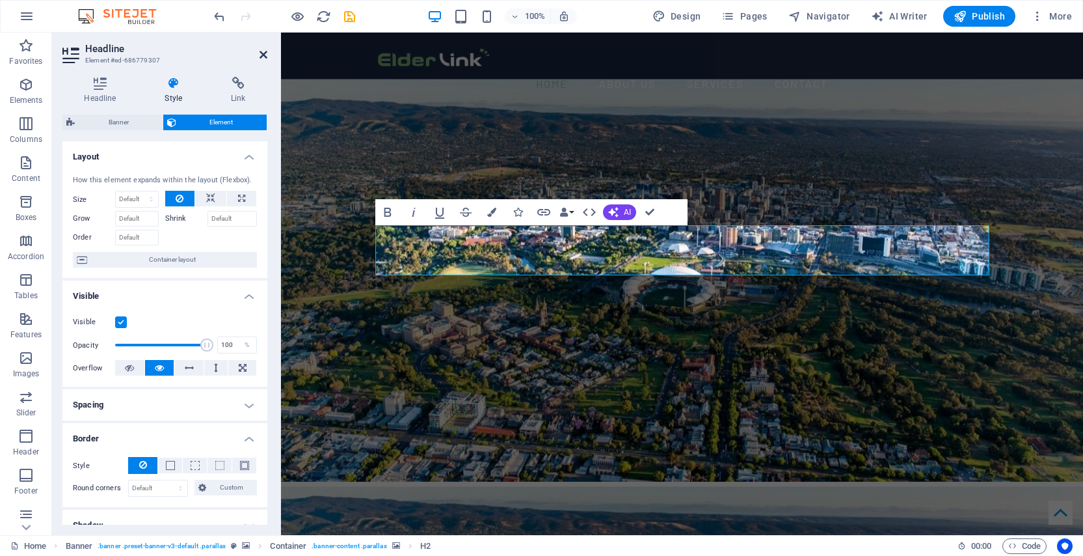
click at [267, 54] on icon at bounding box center [264, 54] width 8 height 10
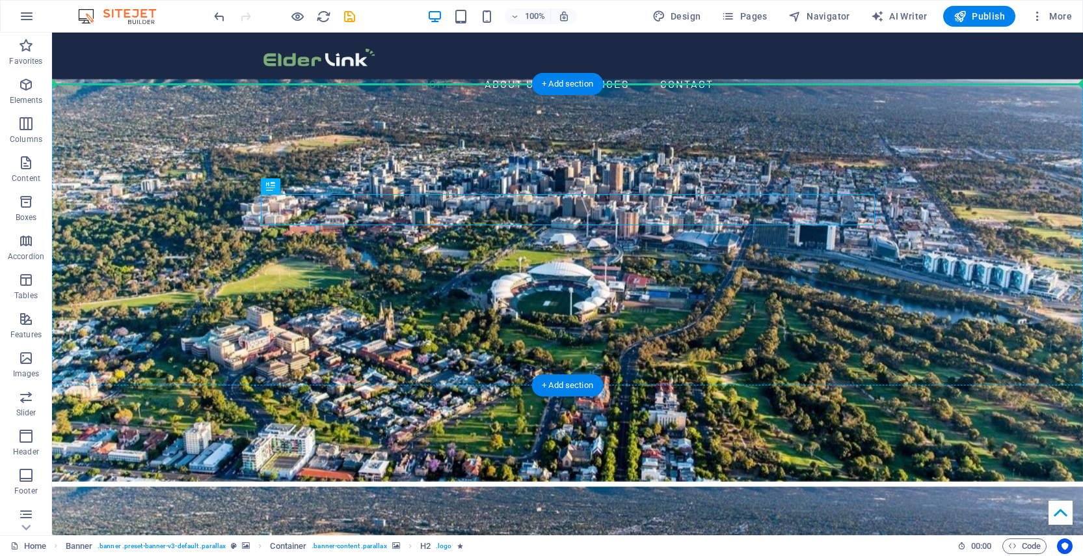
drag, startPoint x: 768, startPoint y: 212, endPoint x: 767, endPoint y: 194, distance: 18.2
drag, startPoint x: 378, startPoint y: 211, endPoint x: 381, endPoint y: 175, distance: 35.9
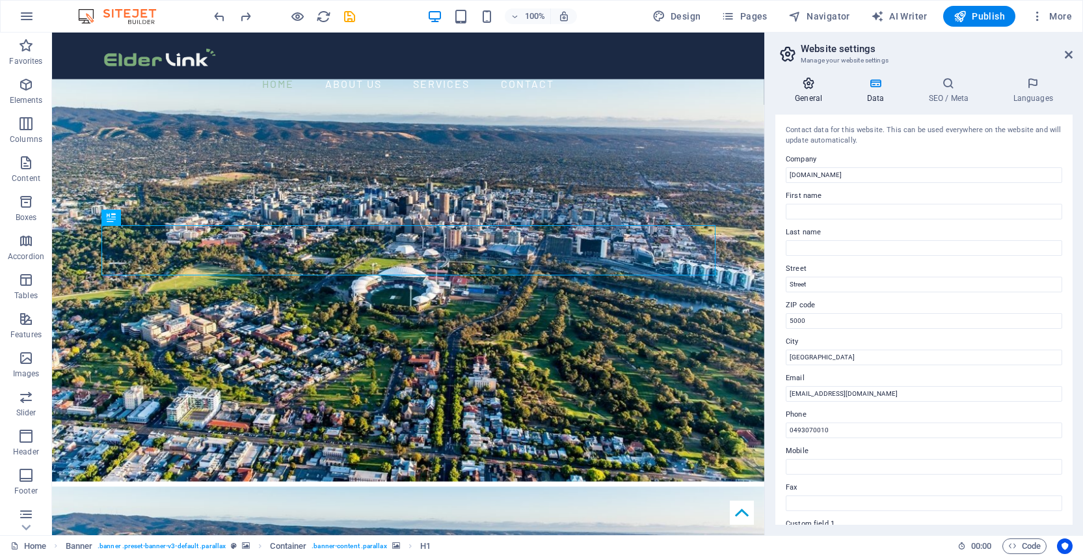
click at [824, 88] on icon at bounding box center [809, 83] width 66 height 13
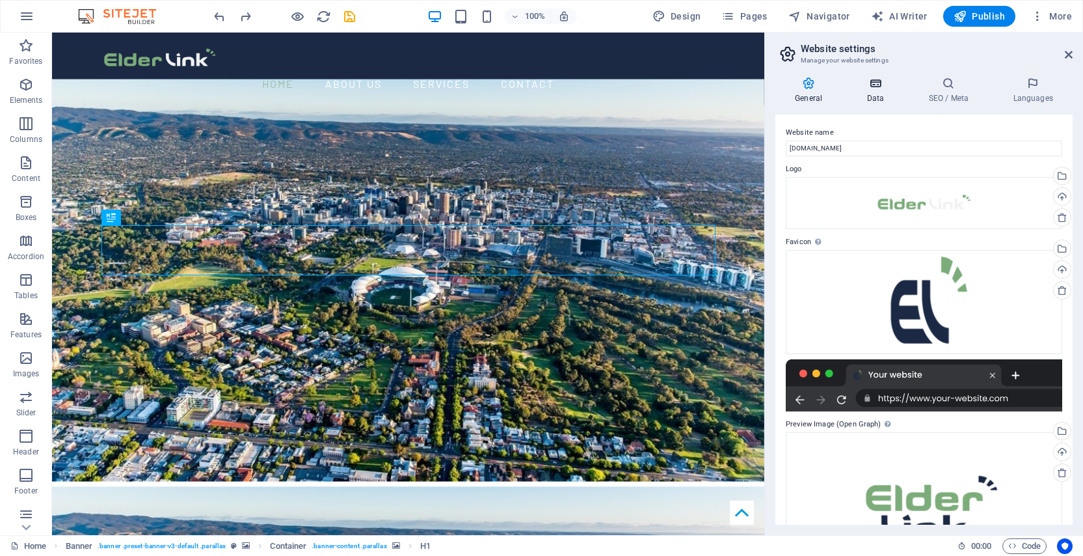
click at [877, 100] on h4 "Data" at bounding box center [878, 90] width 62 height 27
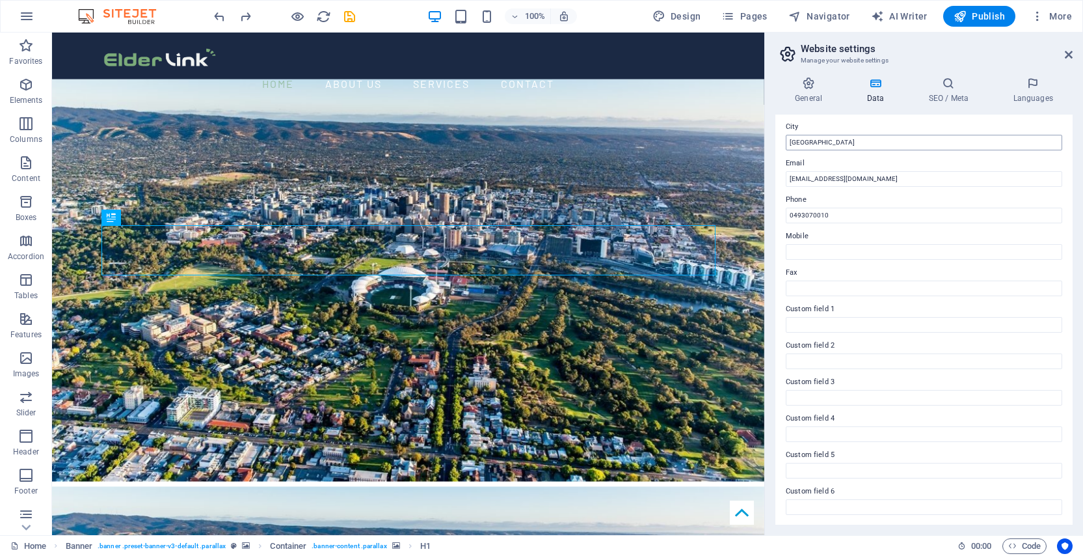
scroll to position [215, 0]
click at [808, 85] on icon at bounding box center [809, 83] width 66 height 13
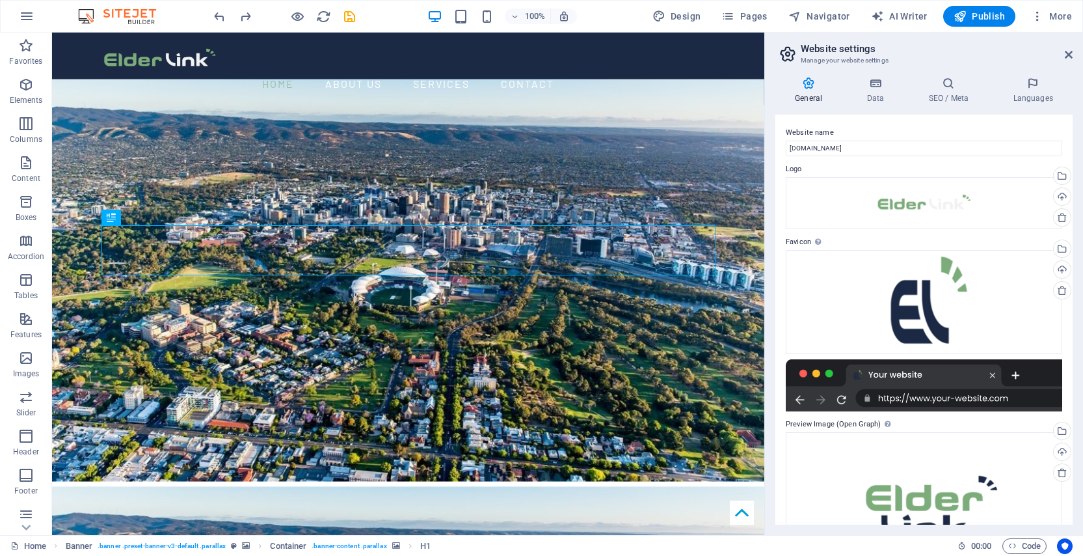
click at [1065, 55] on header "Website settings Manage your website settings" at bounding box center [925, 50] width 295 height 34
click at [1070, 53] on icon at bounding box center [1069, 54] width 8 height 10
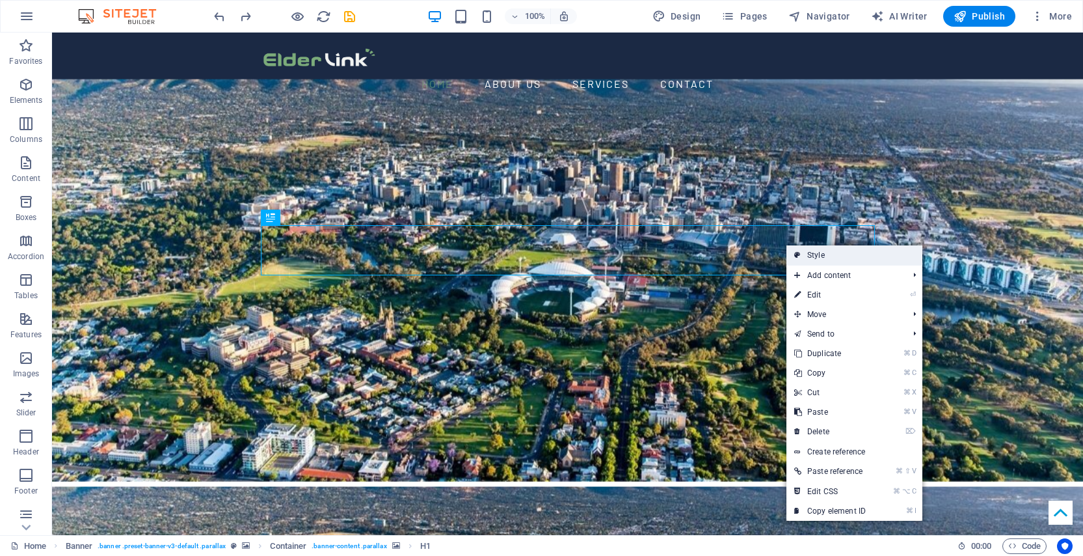
click at [821, 256] on link "Style" at bounding box center [855, 255] width 136 height 20
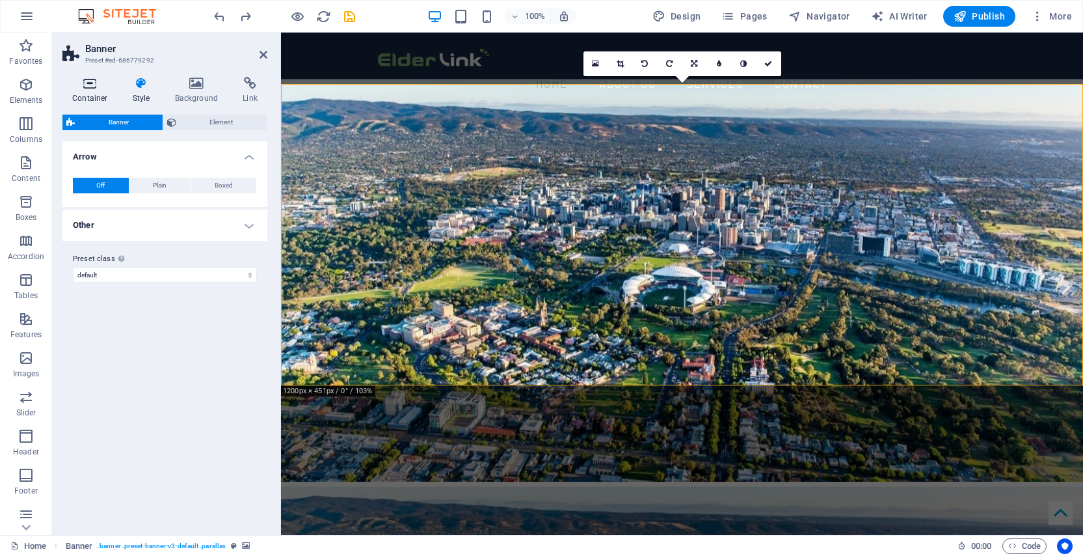
click at [107, 87] on icon at bounding box center [89, 83] width 55 height 13
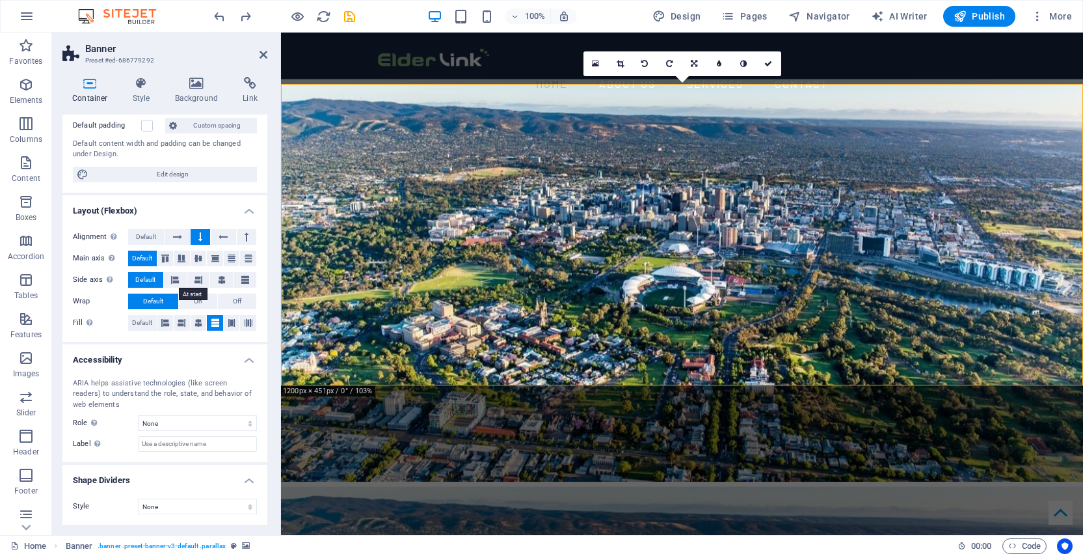
scroll to position [0, 0]
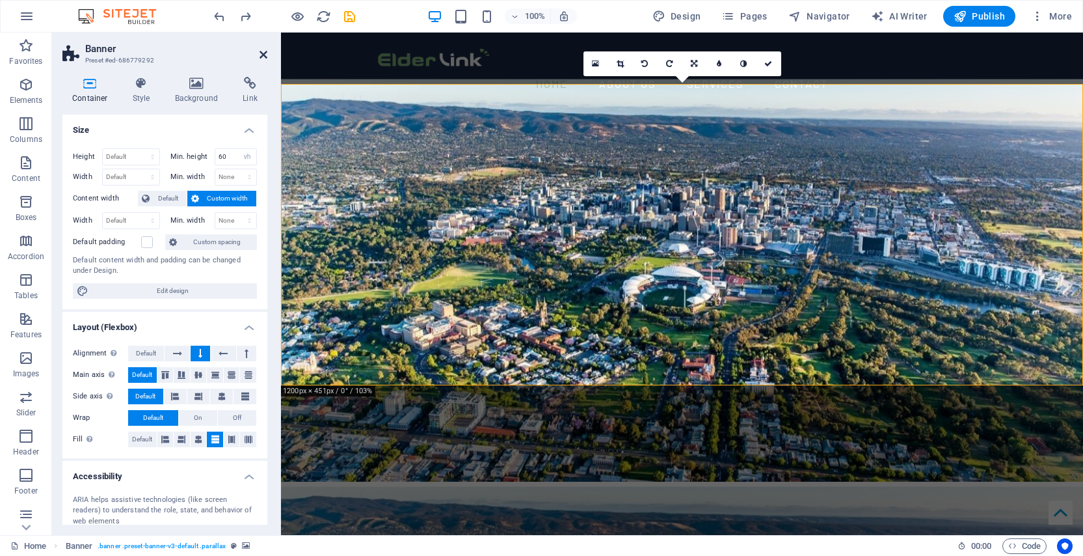
click at [261, 52] on icon at bounding box center [264, 54] width 8 height 10
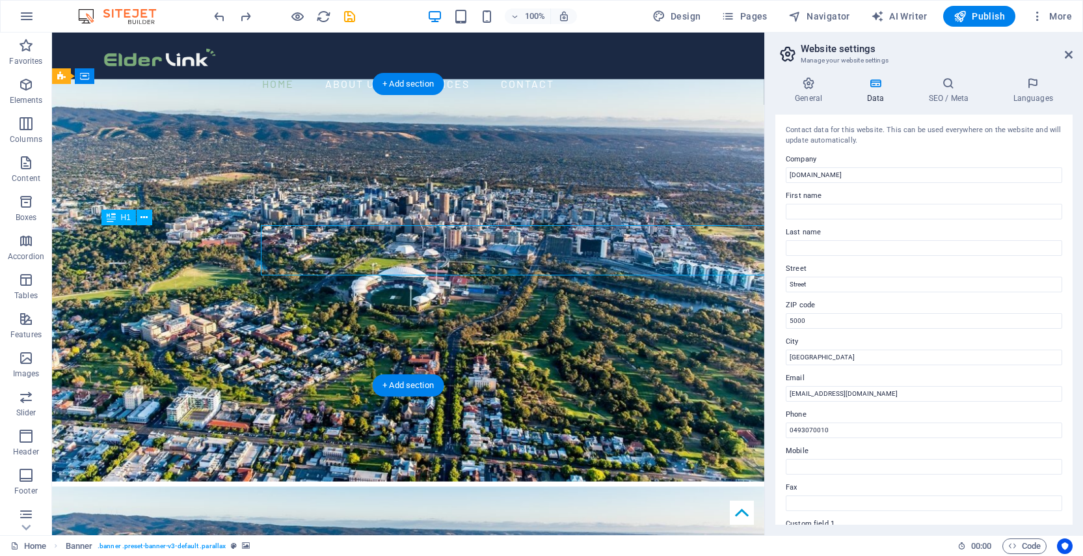
scroll to position [215, 0]
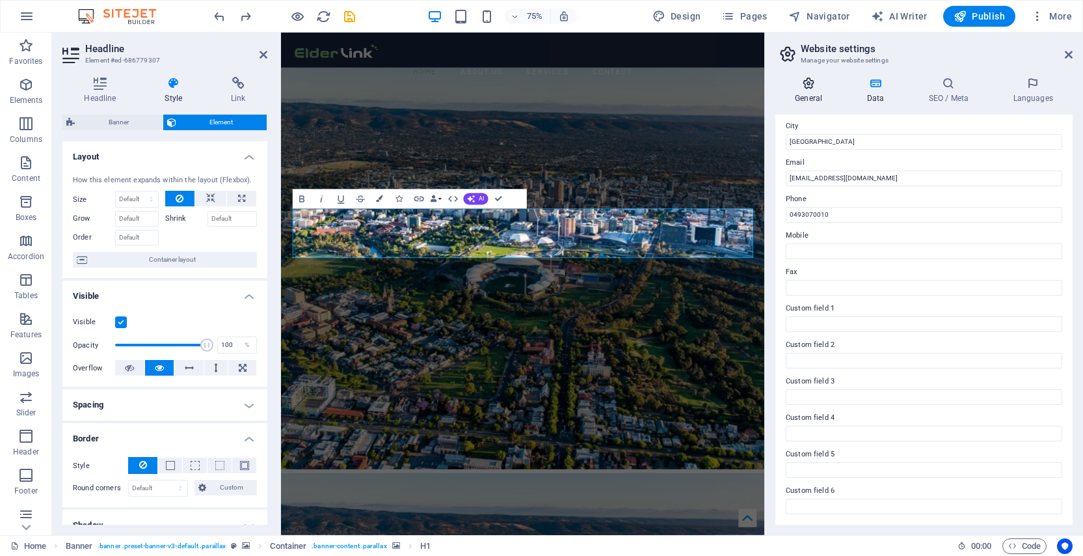
click at [810, 84] on icon at bounding box center [809, 83] width 66 height 13
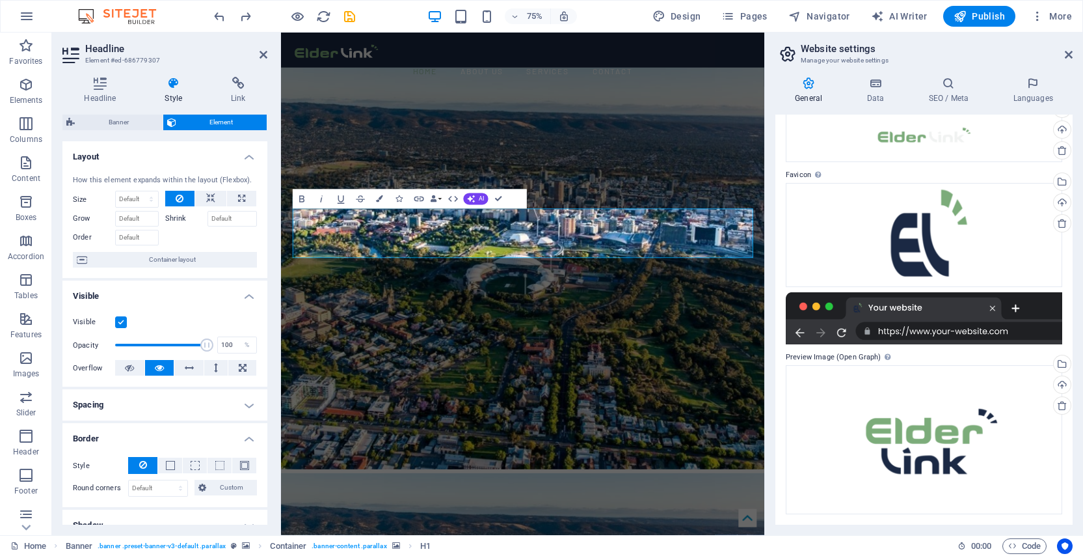
scroll to position [0, 0]
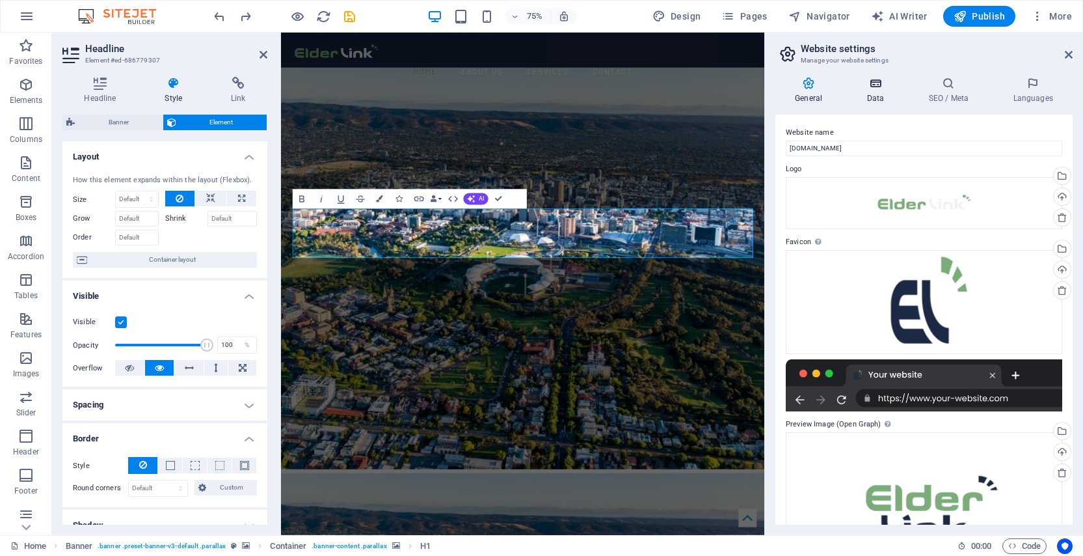
click at [868, 78] on icon at bounding box center [875, 83] width 57 height 13
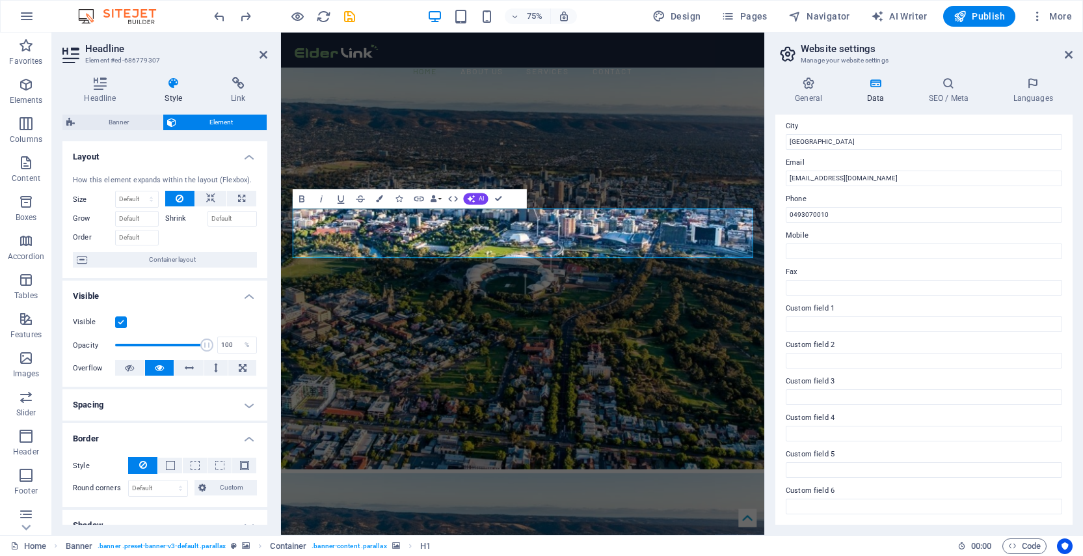
scroll to position [215, 0]
click at [1066, 52] on icon at bounding box center [1069, 54] width 8 height 10
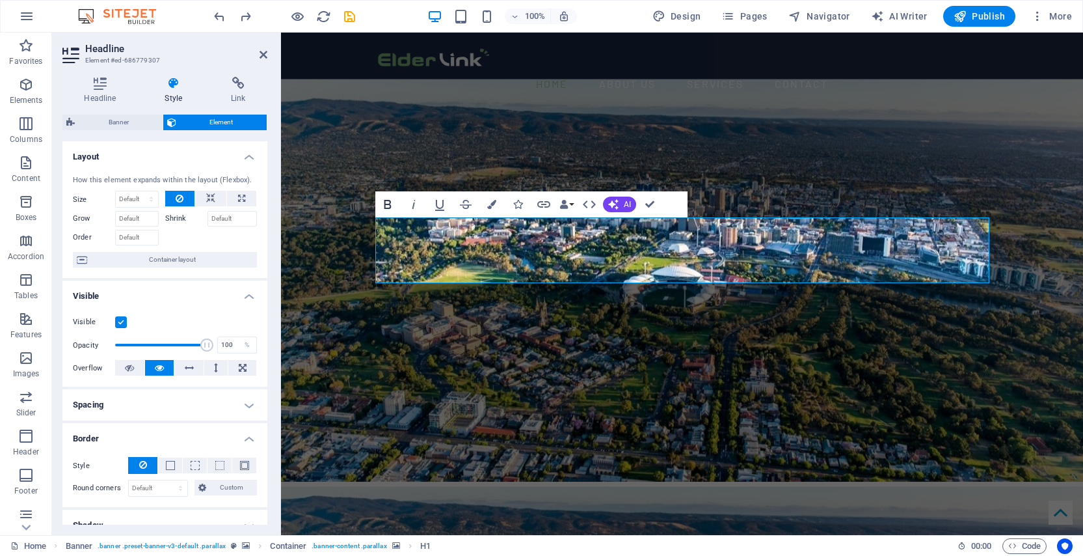
click at [388, 206] on icon "button" at bounding box center [388, 205] width 16 height 16
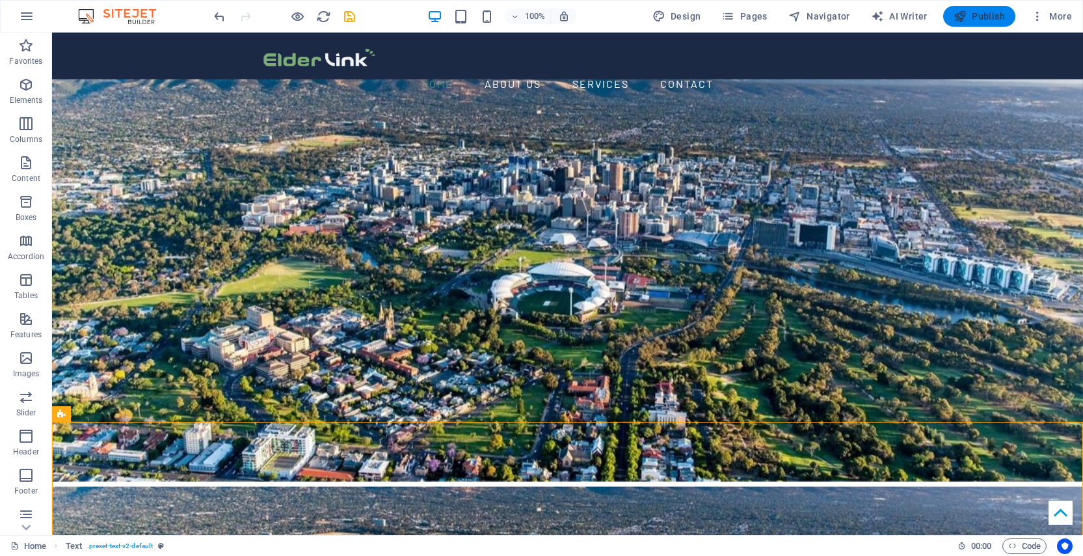
click at [996, 20] on span "Publish" at bounding box center [979, 16] width 51 height 13
checkbox input "false"
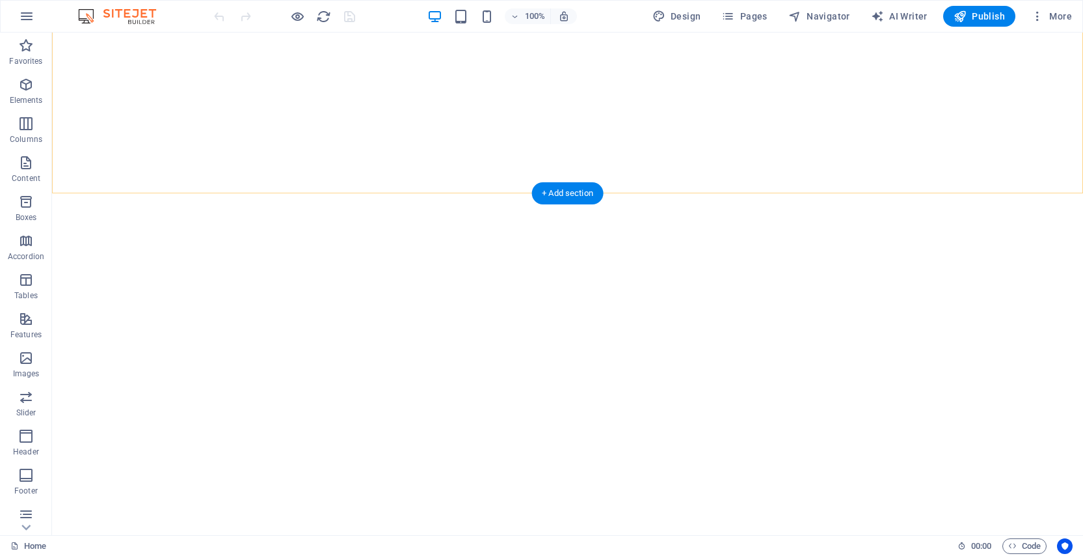
scroll to position [1701, 0]
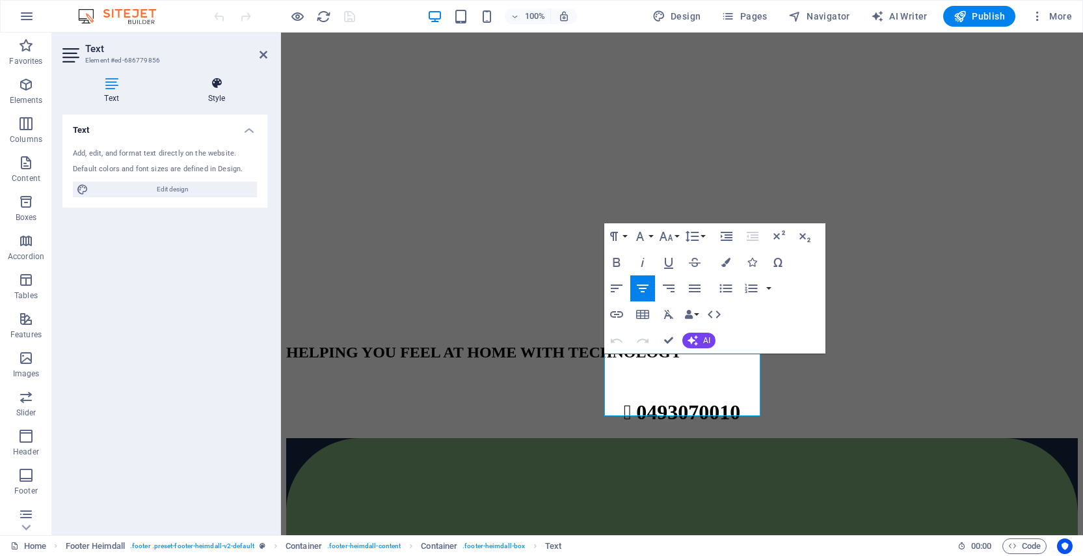
click at [221, 83] on icon at bounding box center [217, 83] width 102 height 13
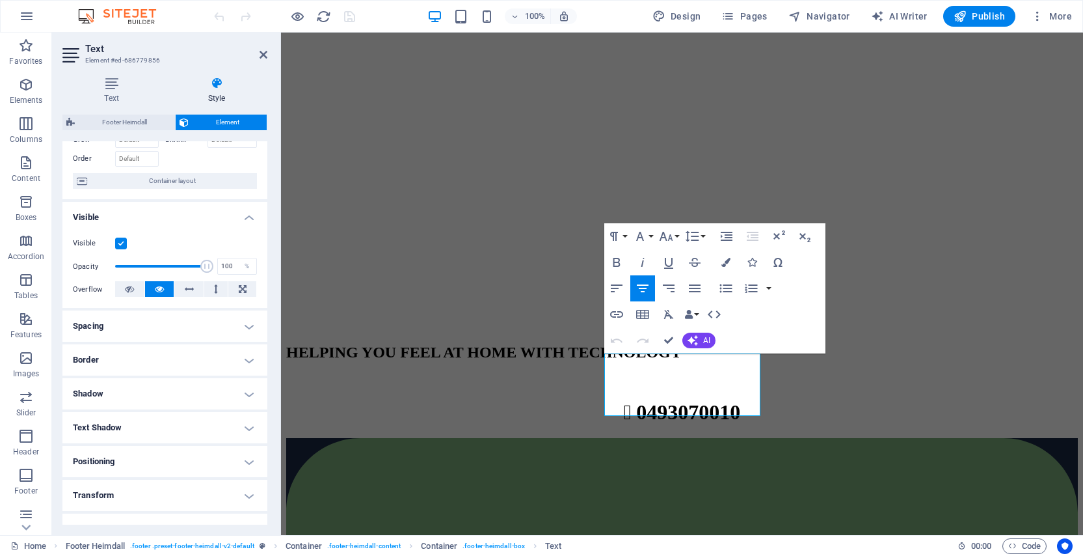
scroll to position [167, 0]
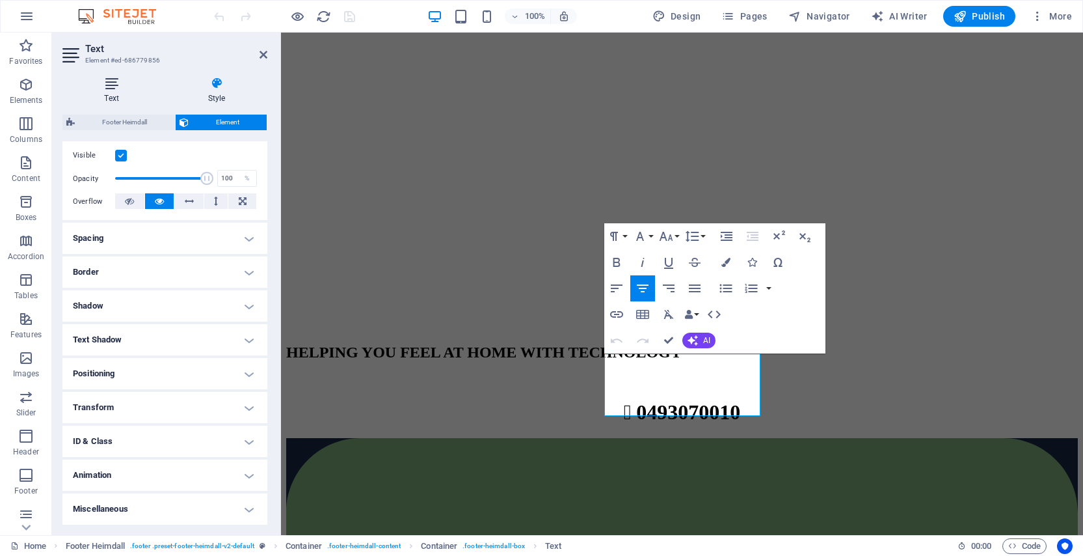
click at [105, 82] on icon at bounding box center [111, 83] width 98 height 13
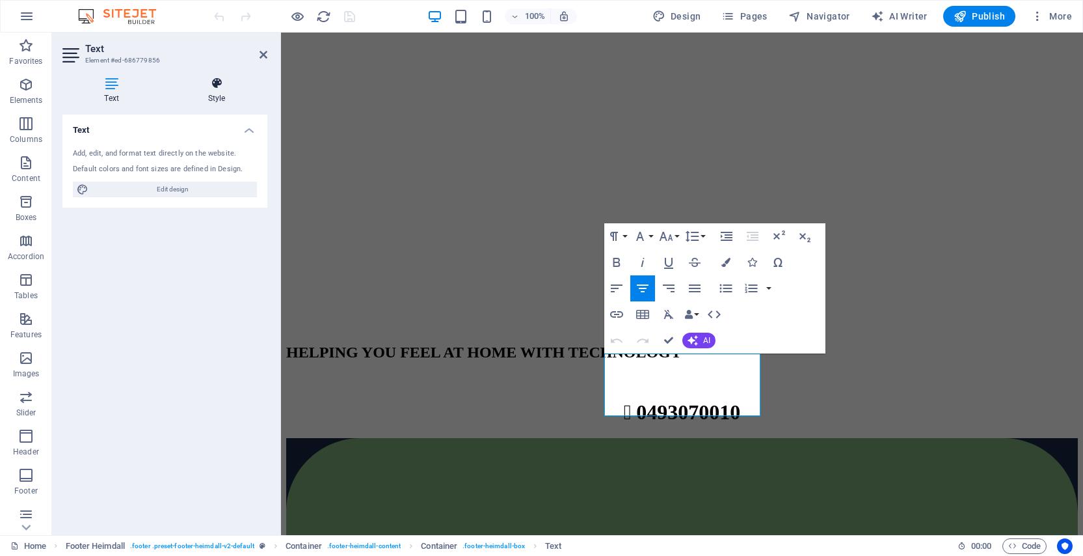
click at [211, 97] on h4 "Style" at bounding box center [217, 90] width 102 height 27
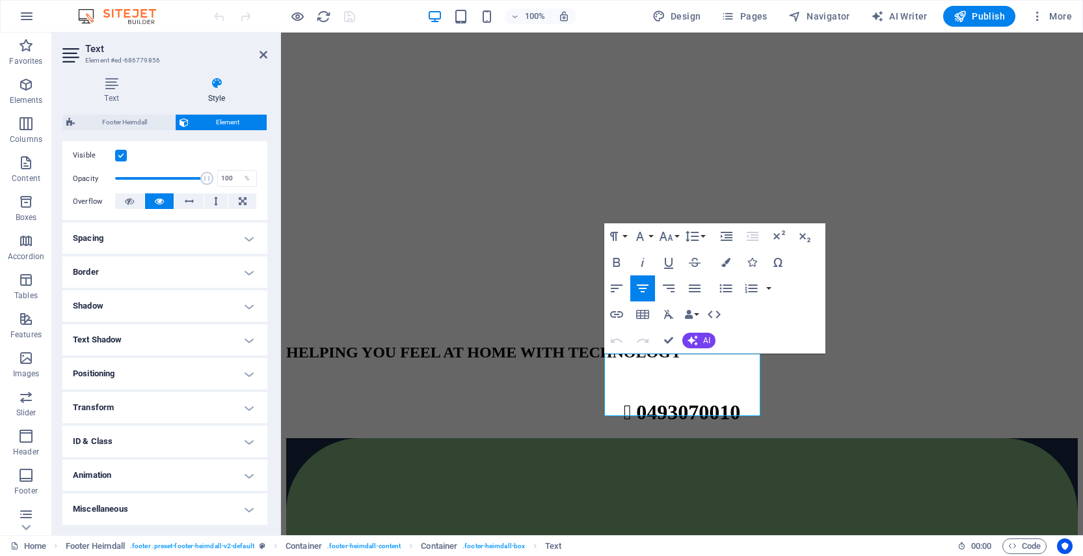
click at [197, 465] on h4 "Animation" at bounding box center [164, 474] width 205 height 31
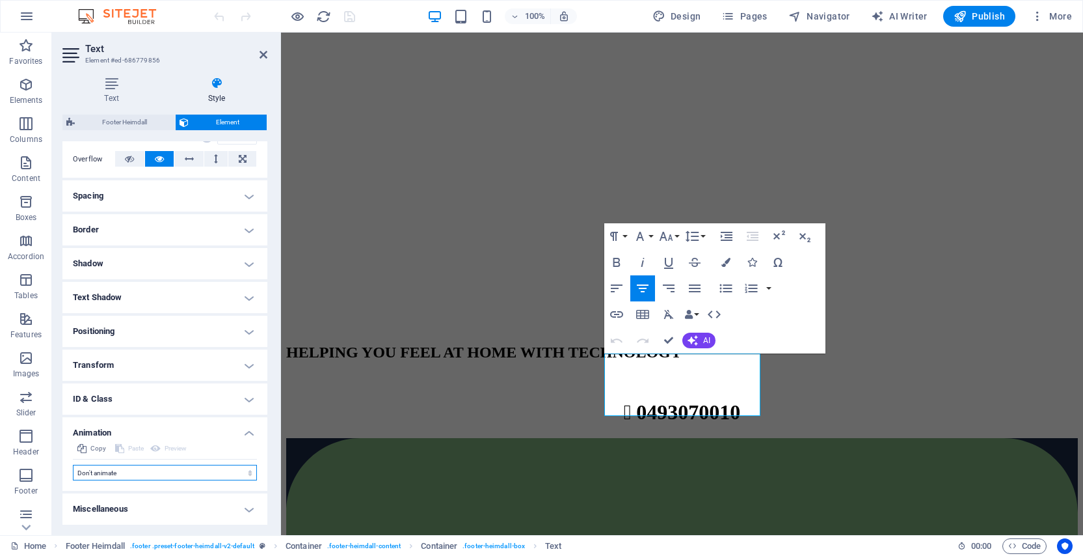
click at [73, 465] on select "Don't animate Show / Hide Slide up/down Zoom in/out Slide left to right Slide r…" at bounding box center [165, 473] width 184 height 16
click option "Don't animate" at bounding box center [0, 0] width 0 height 0
click at [190, 255] on h4 "Shadow" at bounding box center [164, 263] width 205 height 31
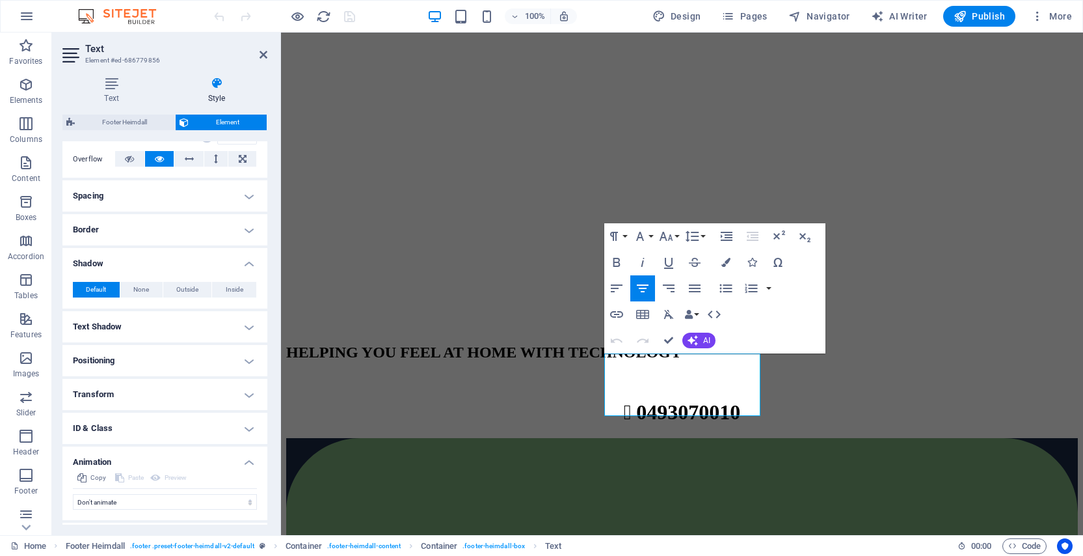
click at [198, 198] on h4 "Spacing" at bounding box center [164, 195] width 205 height 31
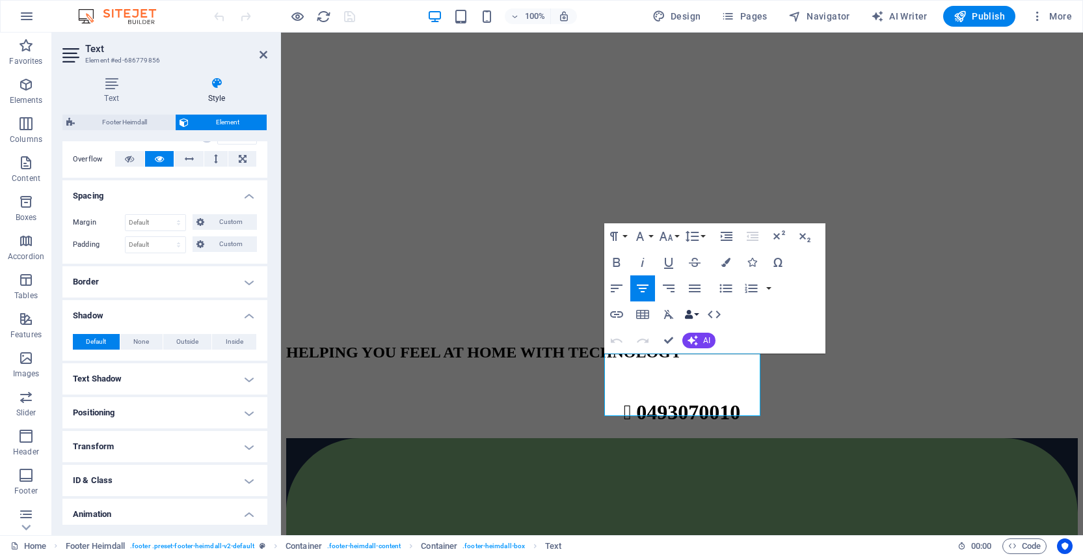
click at [694, 314] on button "Data Bindings" at bounding box center [692, 314] width 18 height 26
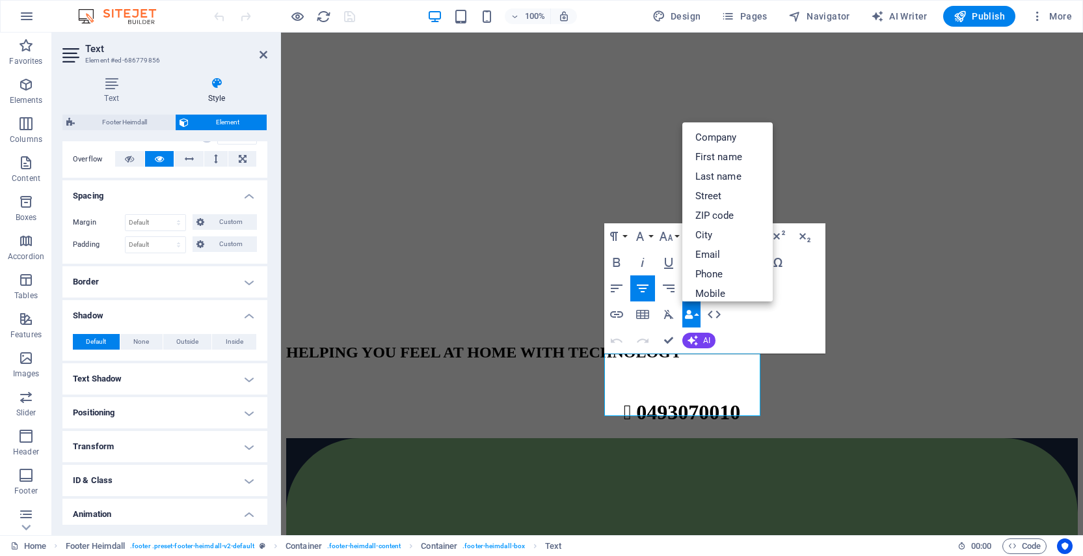
click at [764, 319] on div "Paragraph Format Normal Heading 1 Heading 2 Heading 3 Heading 4 Heading 5 Headi…" at bounding box center [714, 288] width 221 height 130
click at [690, 313] on icon "button" at bounding box center [689, 314] width 9 height 9
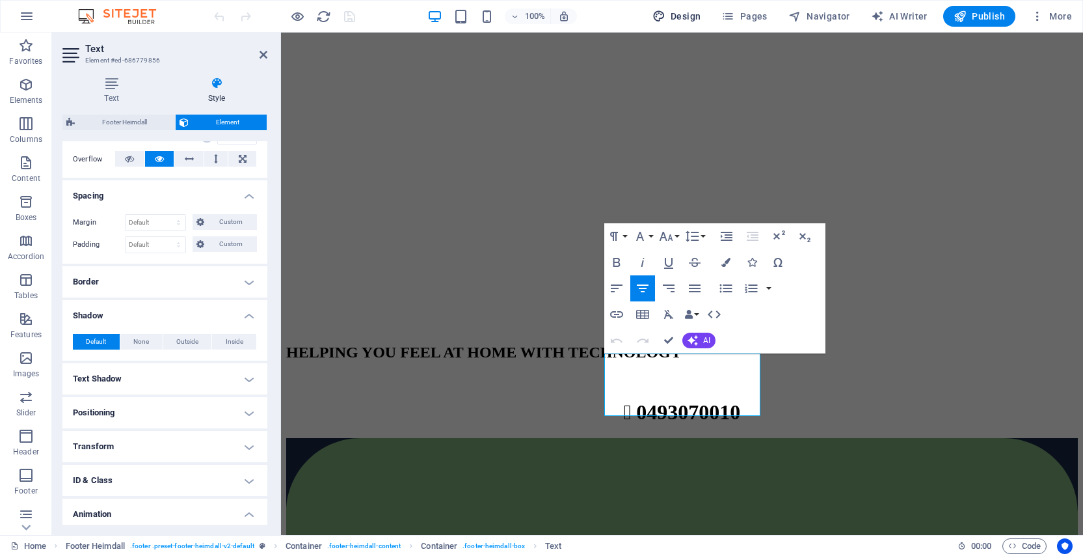
click at [686, 16] on span "Design" at bounding box center [677, 16] width 49 height 13
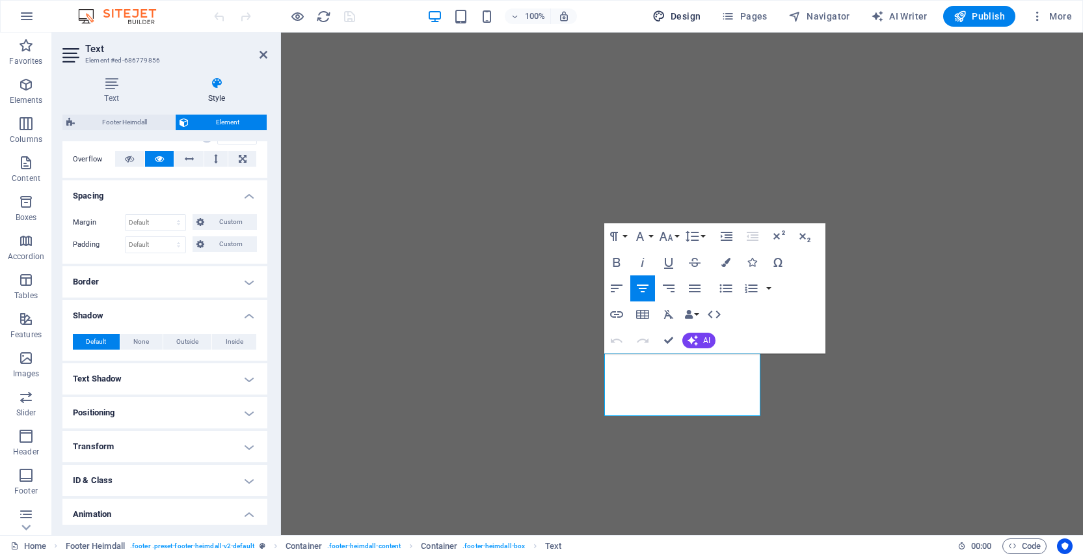
select select "700"
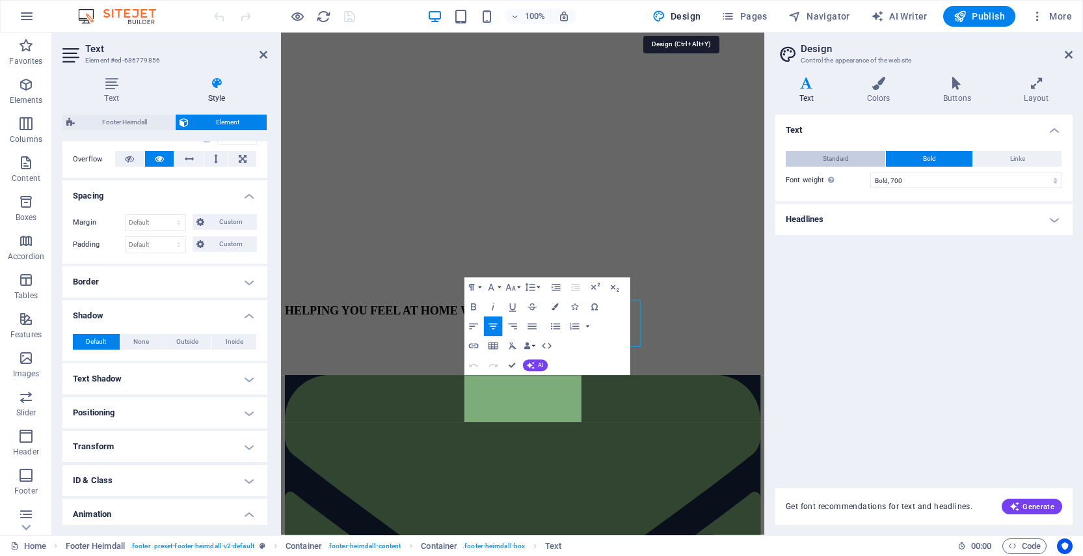
scroll to position [1634, 0]
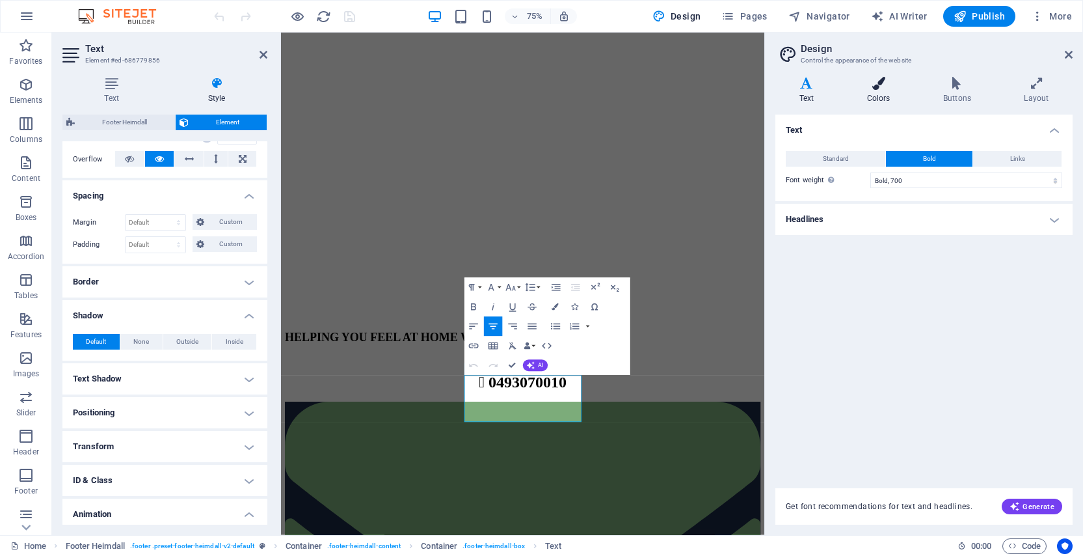
click at [876, 90] on icon at bounding box center [878, 83] width 71 height 13
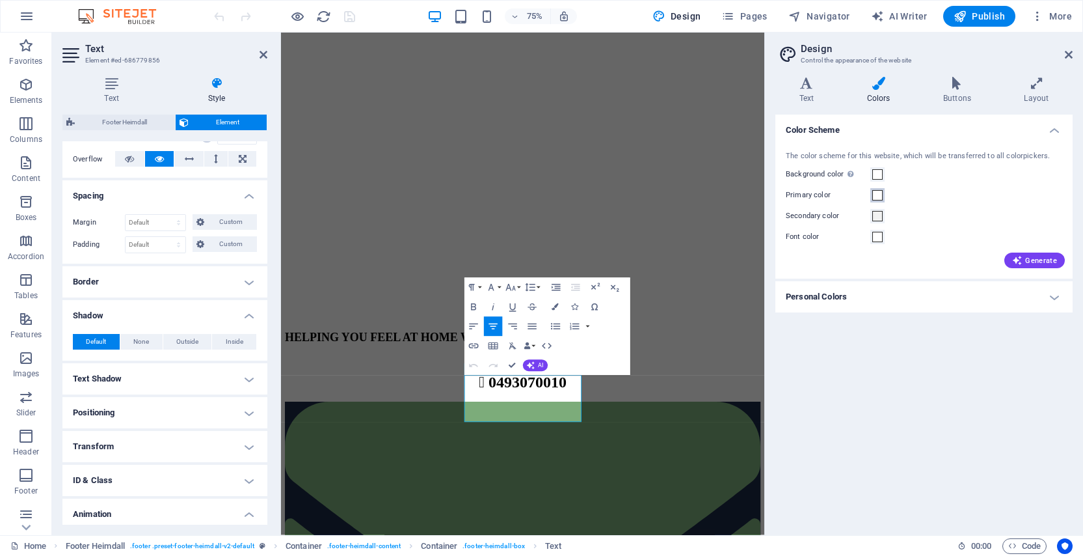
click at [879, 195] on span at bounding box center [878, 195] width 10 height 10
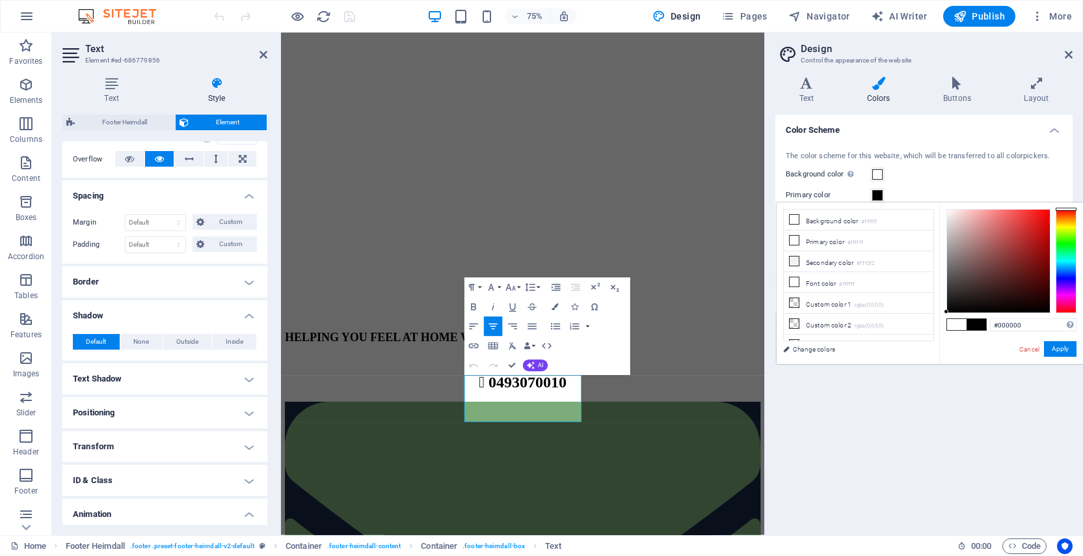
drag, startPoint x: 962, startPoint y: 298, endPoint x: 941, endPoint y: 322, distance: 32.3
click at [941, 322] on div "#000000 Supported formats #0852ed rgb(8, 82, 237) rgba(8, 82, 237, 90%) hsv(221…" at bounding box center [1012, 377] width 144 height 350
drag, startPoint x: 1029, startPoint y: 238, endPoint x: 1029, endPoint y: 220, distance: 17.6
click at [1029, 220] on div at bounding box center [998, 261] width 103 height 103
type input "#000000"
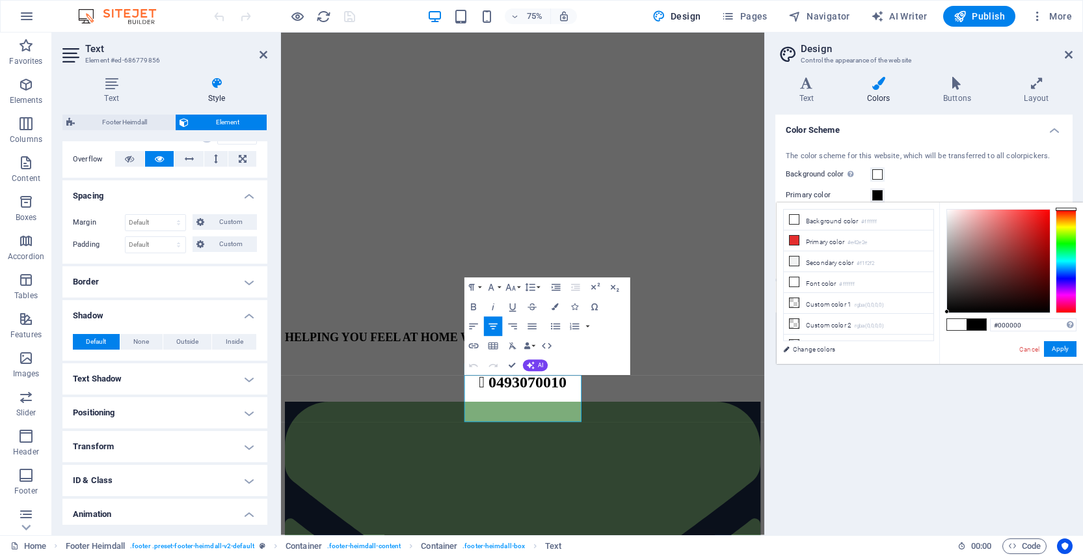
drag, startPoint x: 1019, startPoint y: 238, endPoint x: 947, endPoint y: 319, distance: 108.8
click at [947, 319] on div "#000000 Supported formats #0852ed rgb(8, 82, 237) rgba(8, 82, 237, 90%) hsv(221…" at bounding box center [1012, 377] width 144 height 350
click at [1029, 349] on link "Cancel" at bounding box center [1029, 349] width 23 height 10
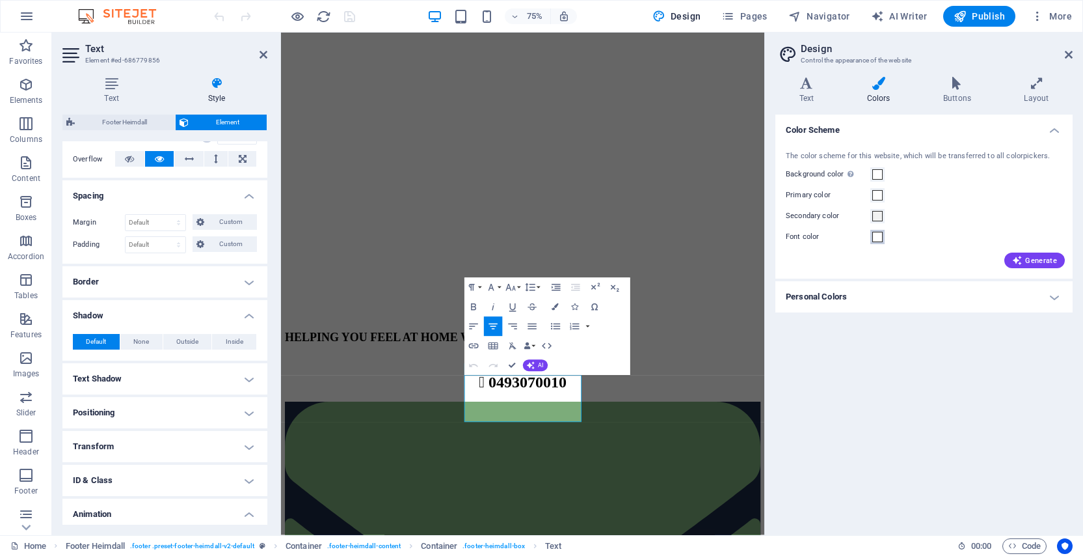
click at [878, 238] on span at bounding box center [878, 237] width 10 height 10
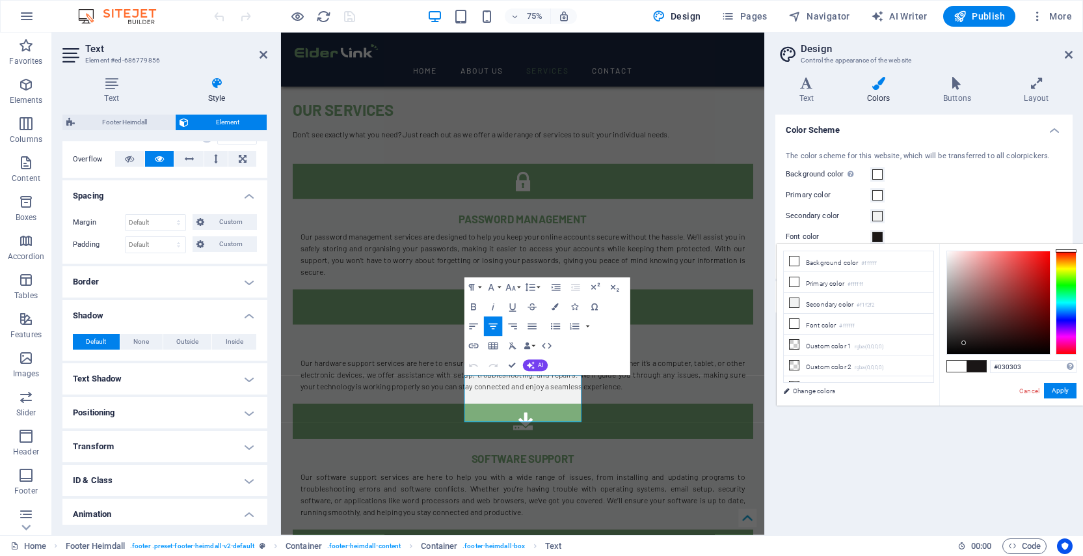
type input "#000000"
click at [950, 360] on div "#000000 Supported formats #0852ed rgb(8, 82, 237) rgba(8, 82, 237, 90%) hsv(221…" at bounding box center [1012, 419] width 144 height 350
click at [1066, 391] on button "Apply" at bounding box center [1060, 391] width 33 height 16
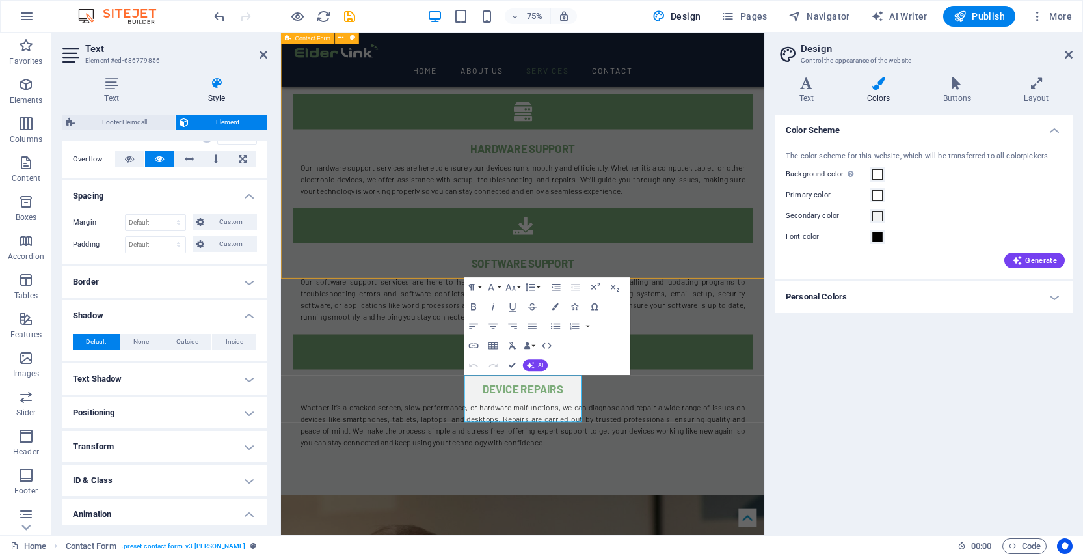
scroll to position [1533, 0]
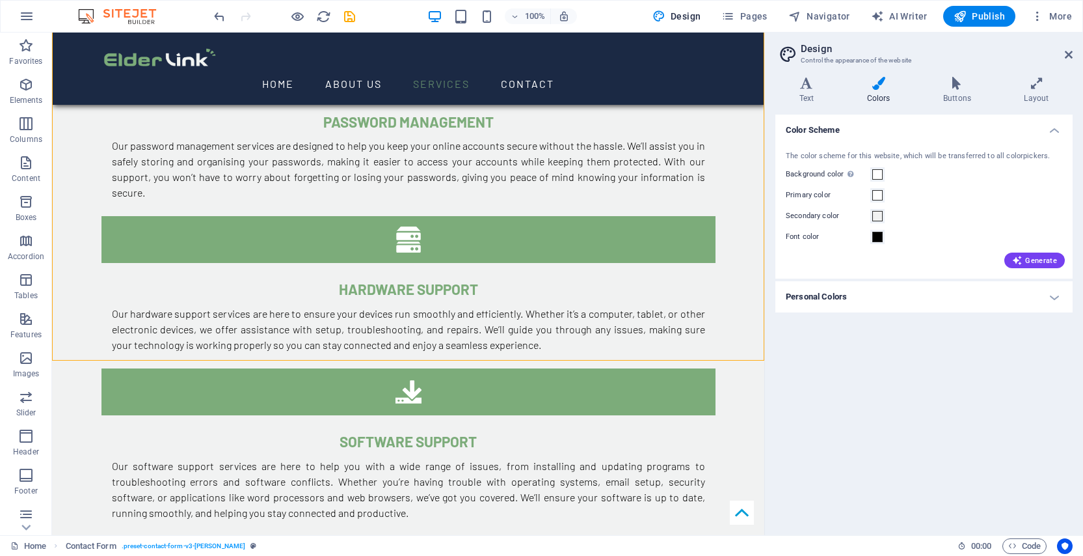
click at [1074, 51] on aside "Design Control the appearance of the website Variants Text Colors Buttons Layou…" at bounding box center [924, 284] width 319 height 502
click at [1070, 56] on icon at bounding box center [1069, 54] width 8 height 10
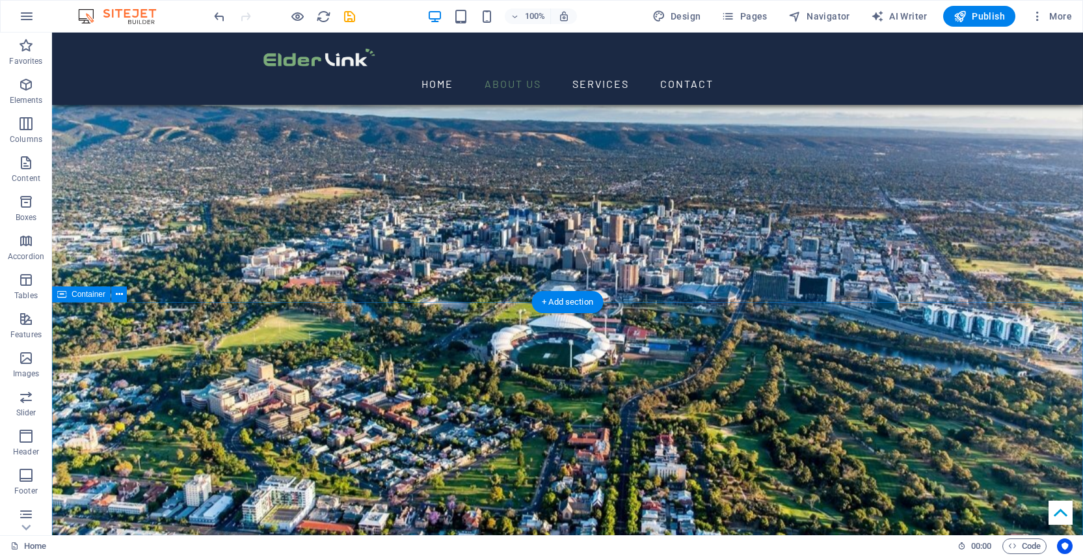
scroll to position [401, 0]
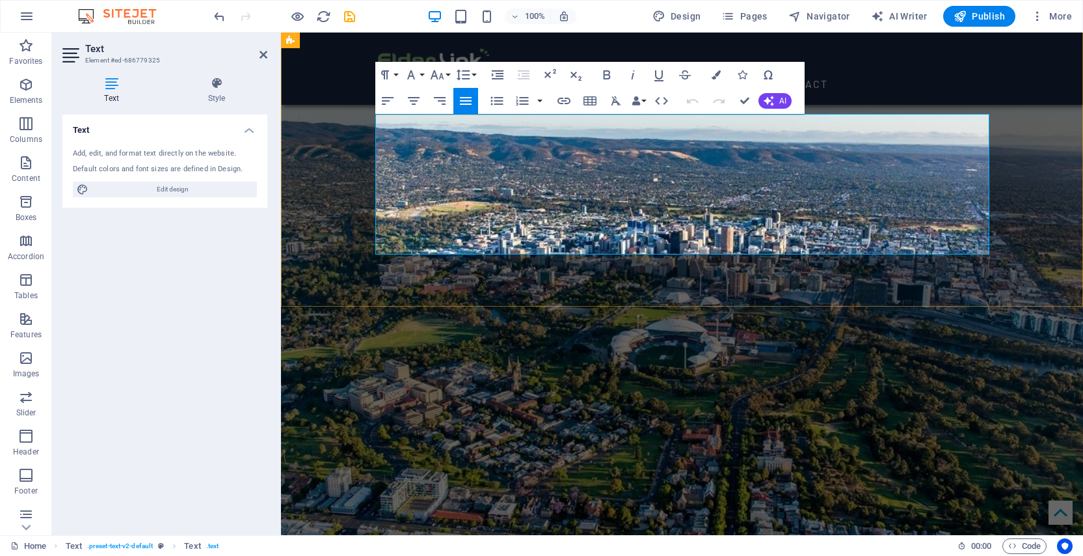
drag, startPoint x: 757, startPoint y: 247, endPoint x: 848, endPoint y: 245, distance: 90.5
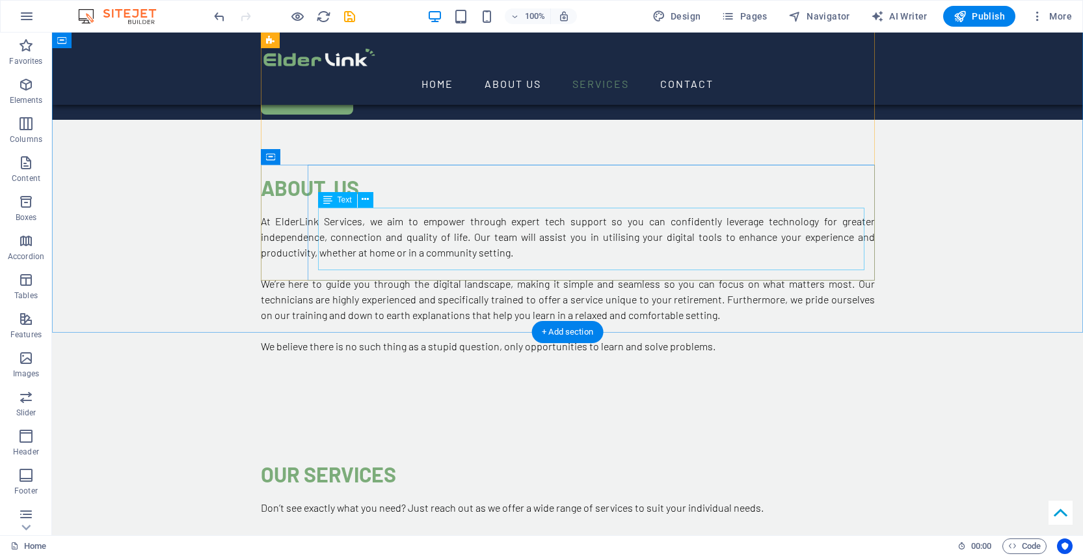
scroll to position [1048, 0]
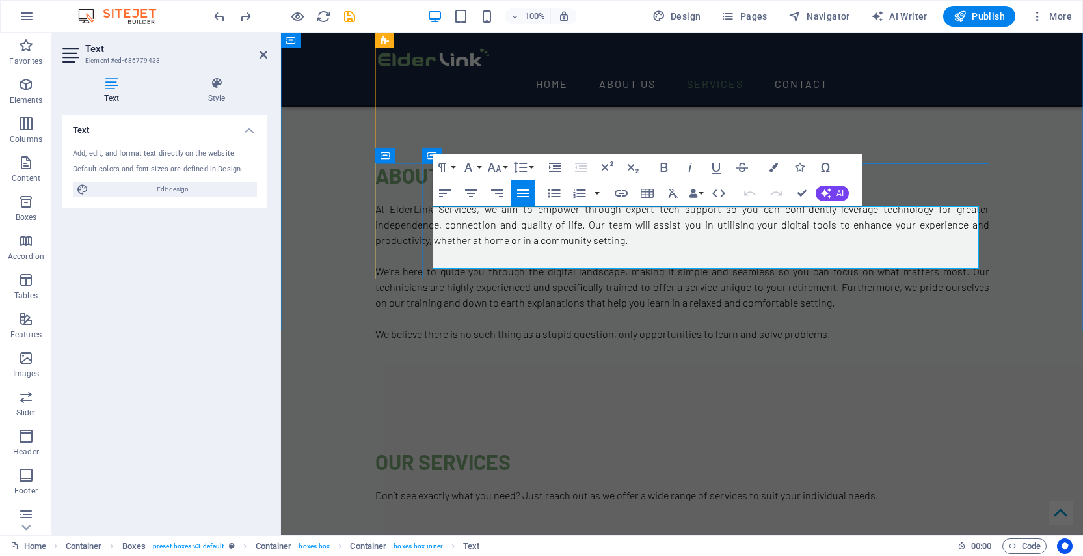
drag, startPoint x: 558, startPoint y: 260, endPoint x: 696, endPoint y: 262, distance: 138.0
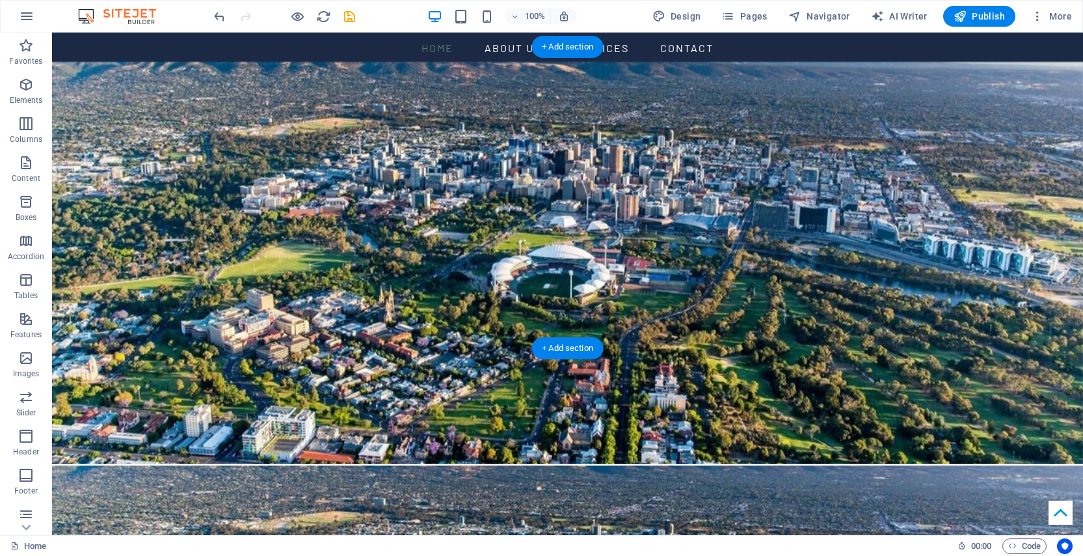
scroll to position [33, 0]
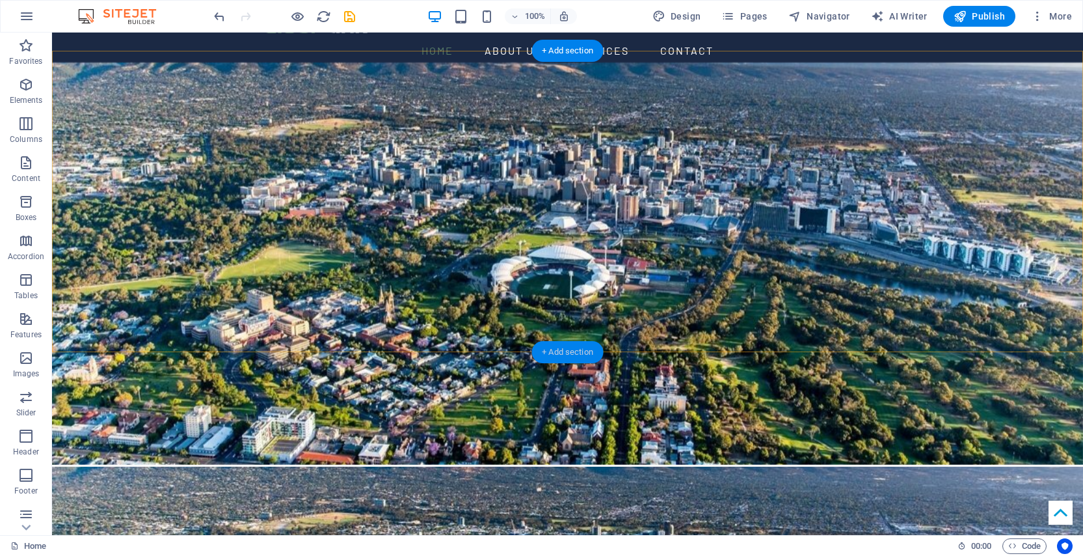
click at [578, 348] on div "+ Add section" at bounding box center [568, 352] width 72 height 22
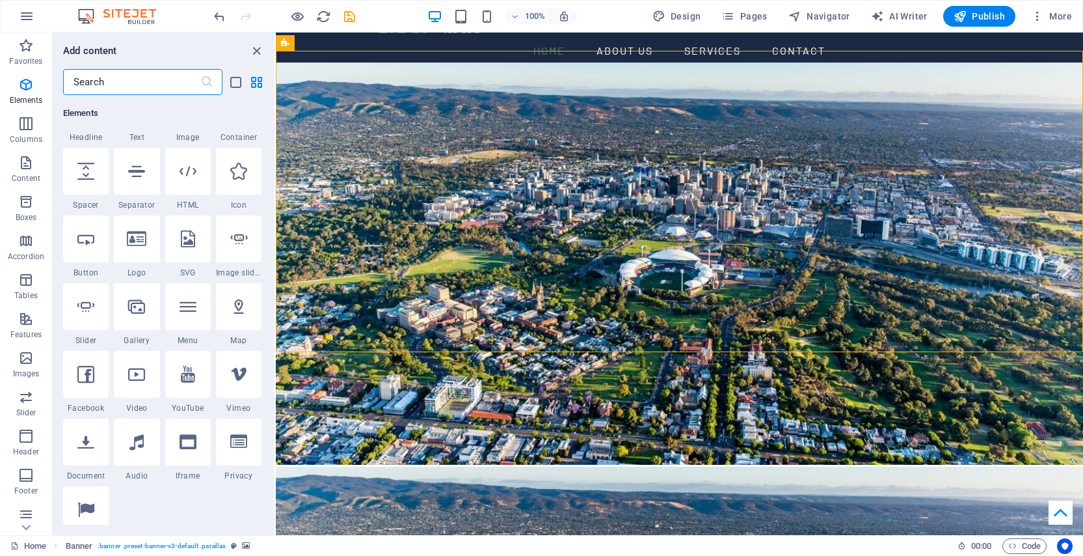
scroll to position [0, 0]
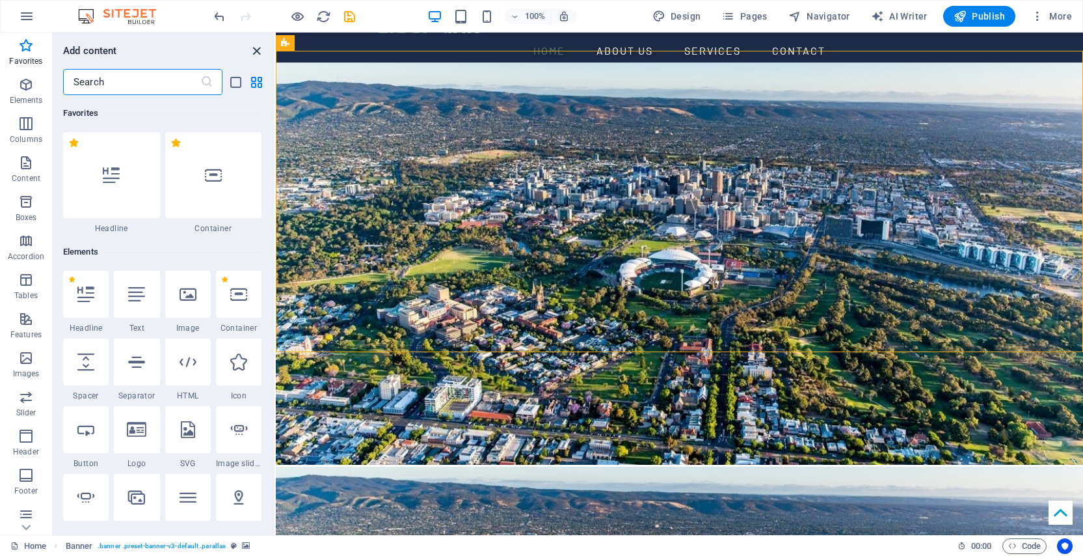
click at [257, 48] on icon "close panel" at bounding box center [256, 51] width 15 height 15
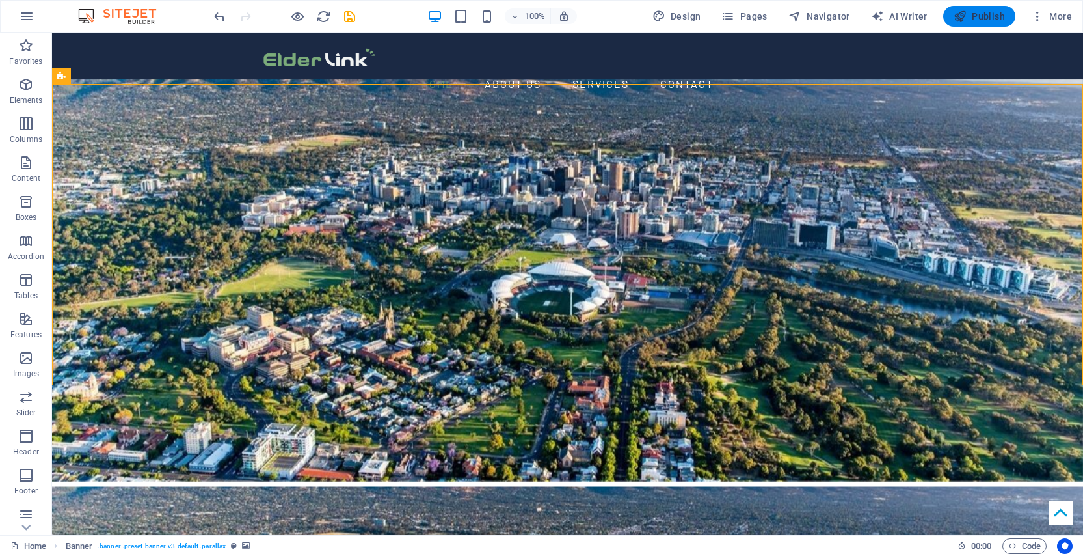
click at [987, 17] on span "Publish" at bounding box center [979, 16] width 51 height 13
checkbox input "false"
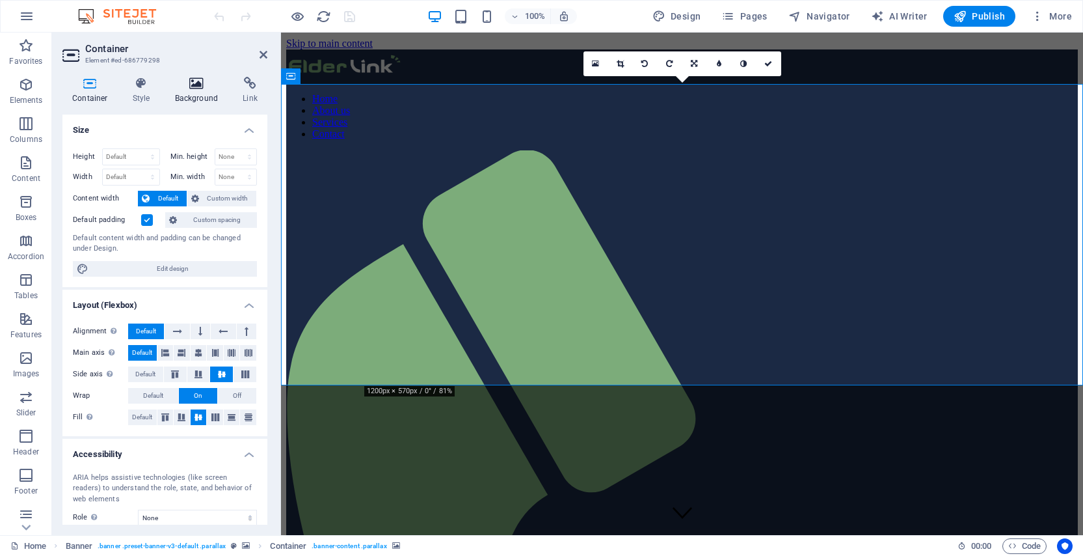
click at [192, 87] on icon at bounding box center [196, 83] width 63 height 13
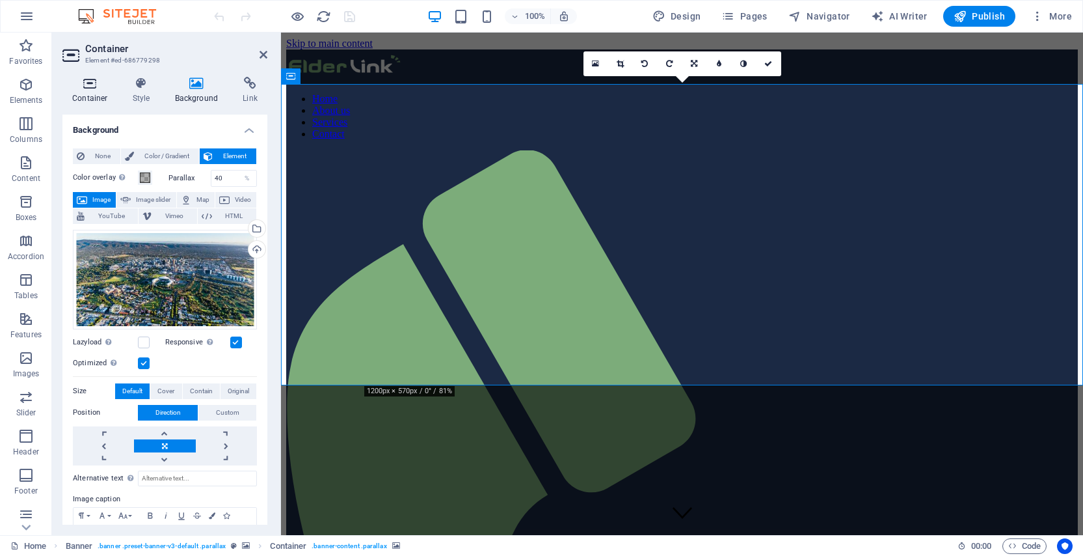
click at [106, 94] on h4 "Container" at bounding box center [92, 90] width 61 height 27
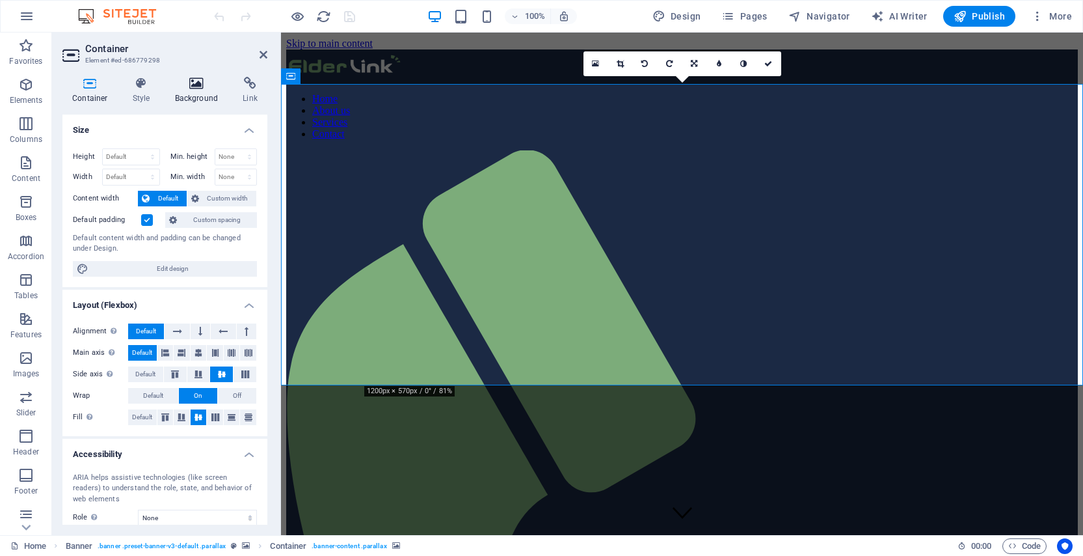
click at [194, 99] on h4 "Background" at bounding box center [199, 90] width 68 height 27
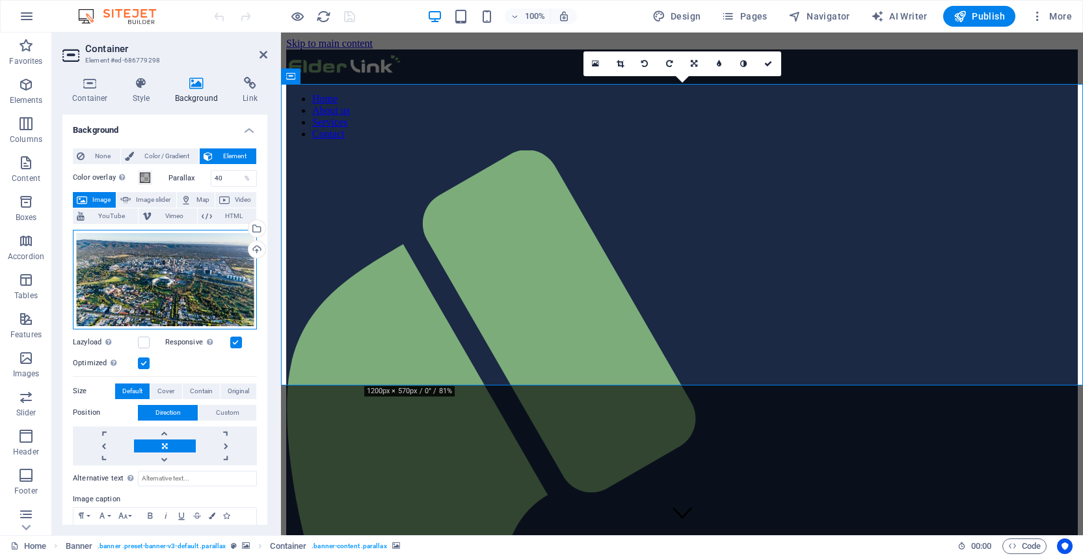
click at [172, 256] on div "Drag files here, click to choose files or select files from Files or our free s…" at bounding box center [165, 280] width 184 height 100
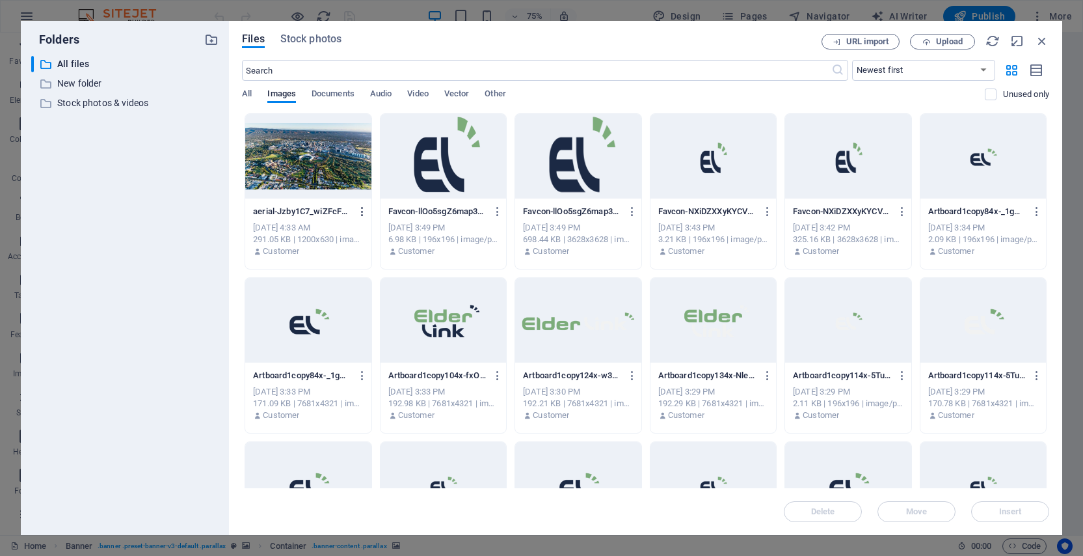
click at [361, 211] on icon "button" at bounding box center [363, 212] width 12 height 12
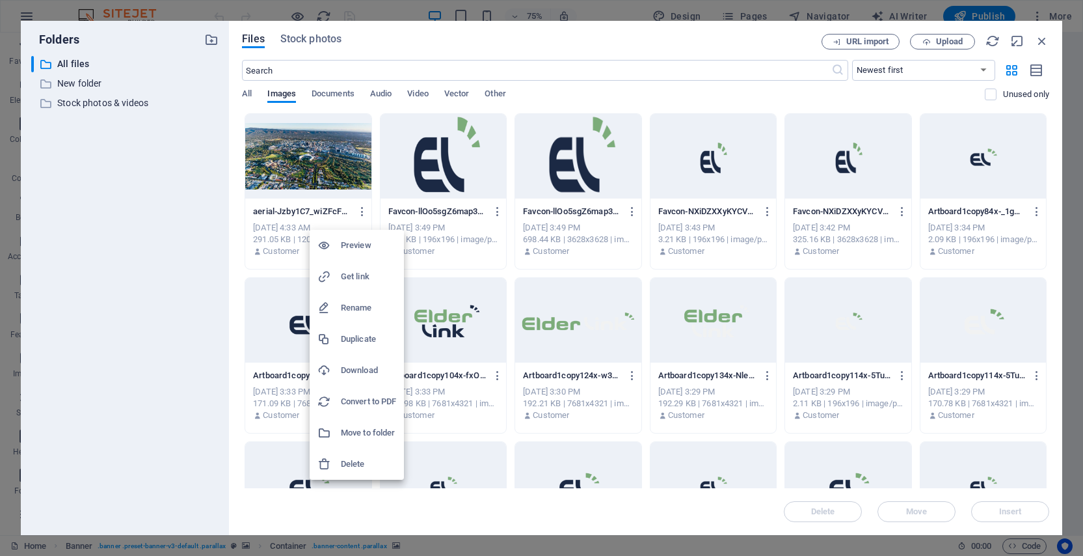
click at [362, 459] on h6 "Delete" at bounding box center [368, 464] width 55 height 16
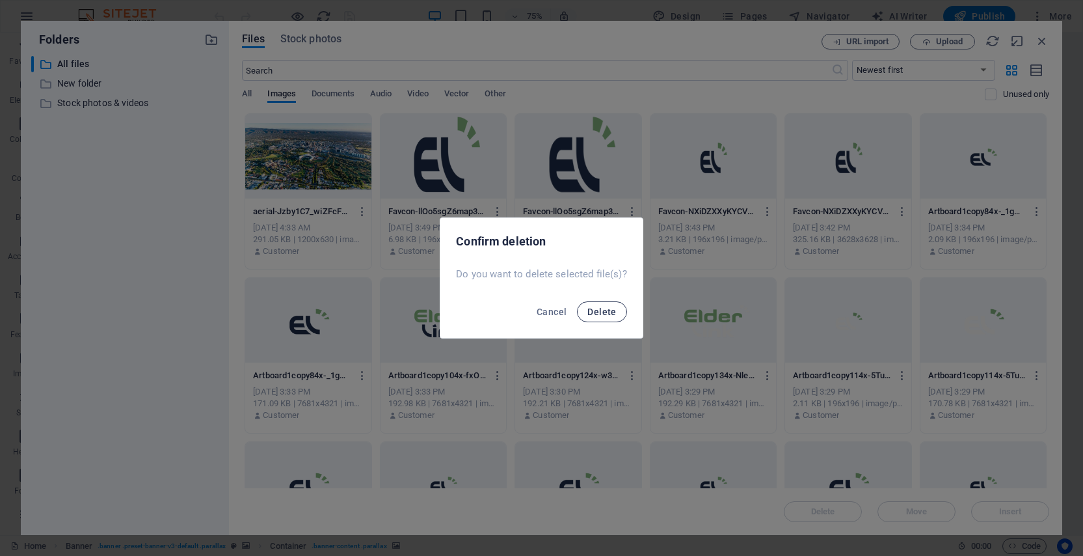
click at [612, 309] on span "Delete" at bounding box center [602, 311] width 29 height 10
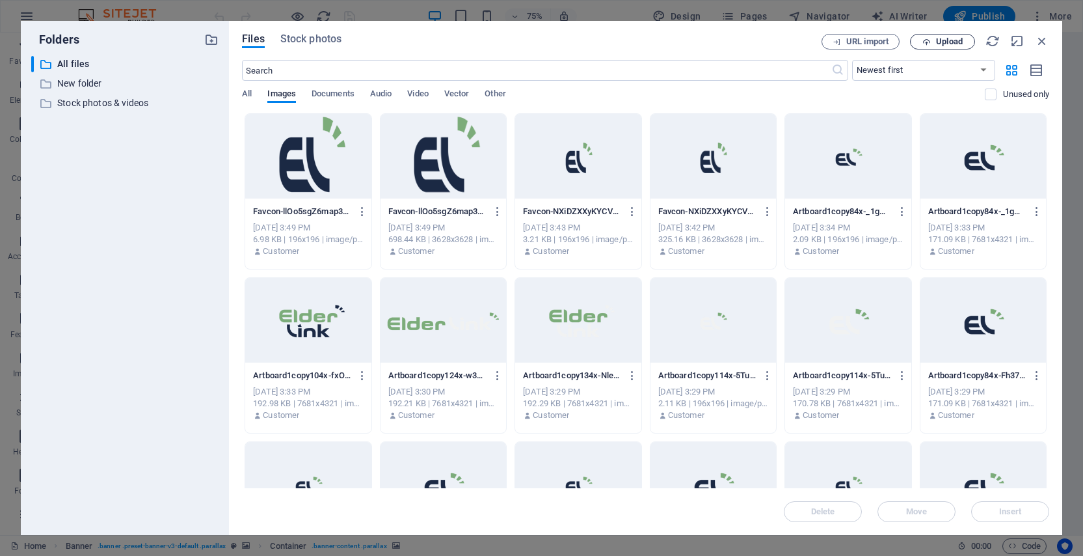
click at [945, 42] on span "Upload" at bounding box center [949, 42] width 27 height 8
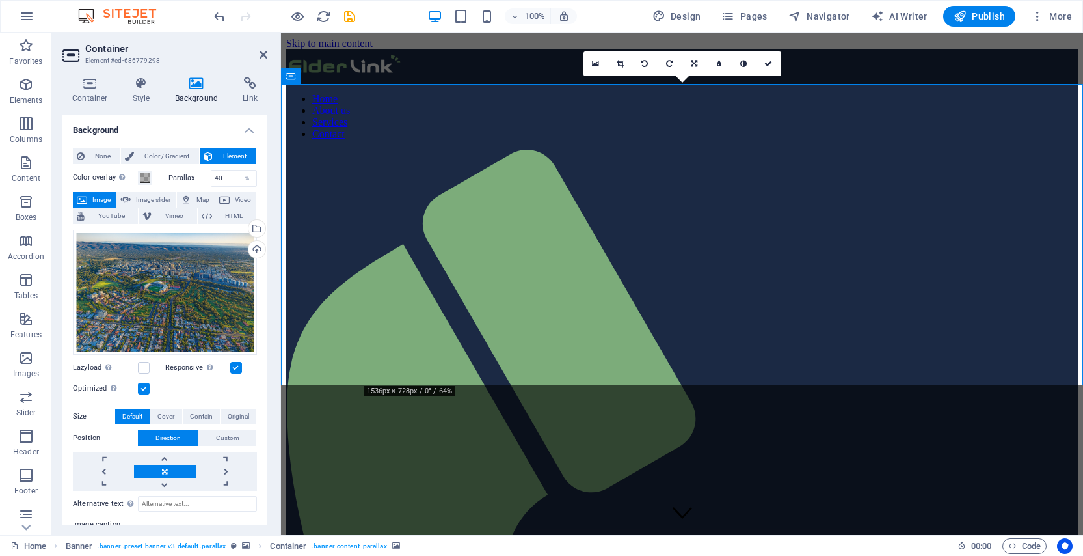
click at [619, 16] on div "100% Design Pages Navigator AI Writer Publish More" at bounding box center [644, 16] width 866 height 21
click at [992, 19] on span "Publish" at bounding box center [979, 16] width 51 height 13
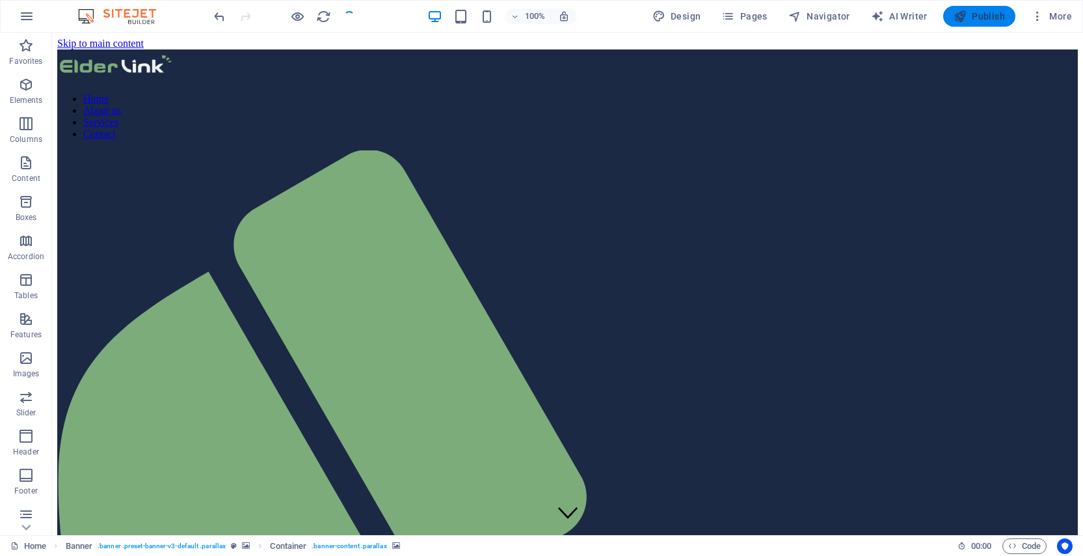
checkbox input "false"
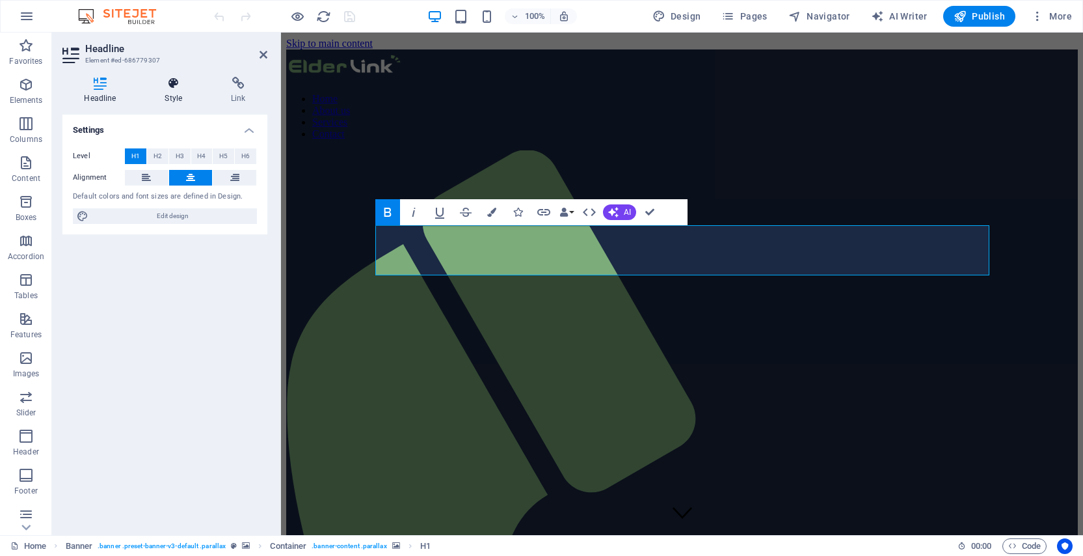
click at [176, 103] on h4 "Style" at bounding box center [176, 90] width 66 height 27
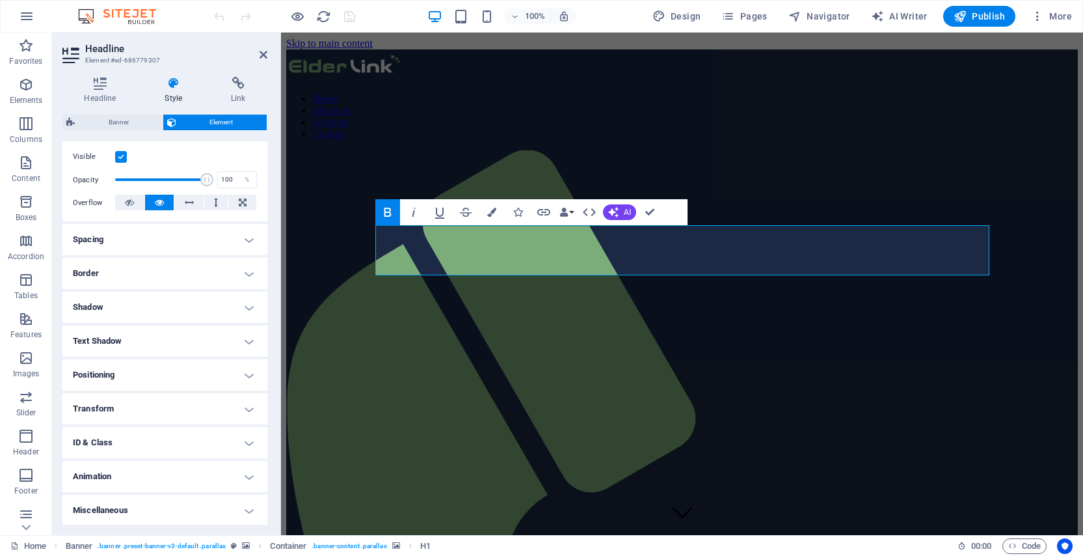
scroll to position [167, 0]
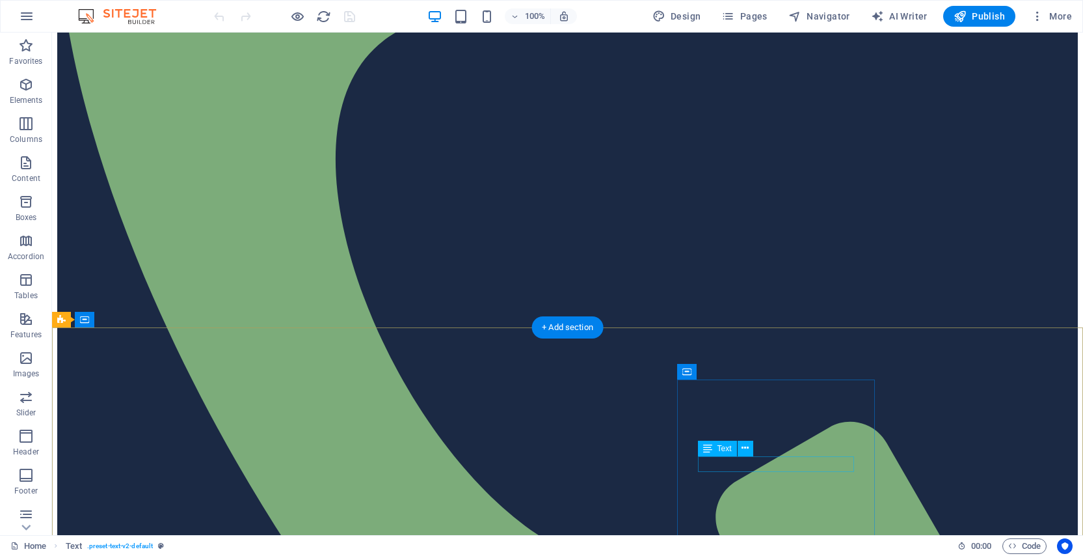
scroll to position [1701, 0]
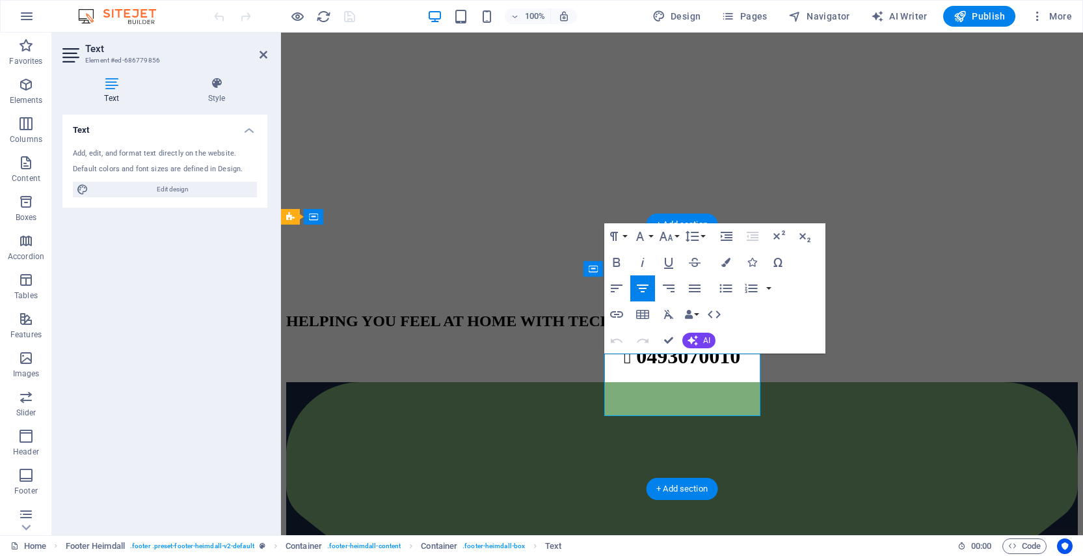
scroll to position [1670, 0]
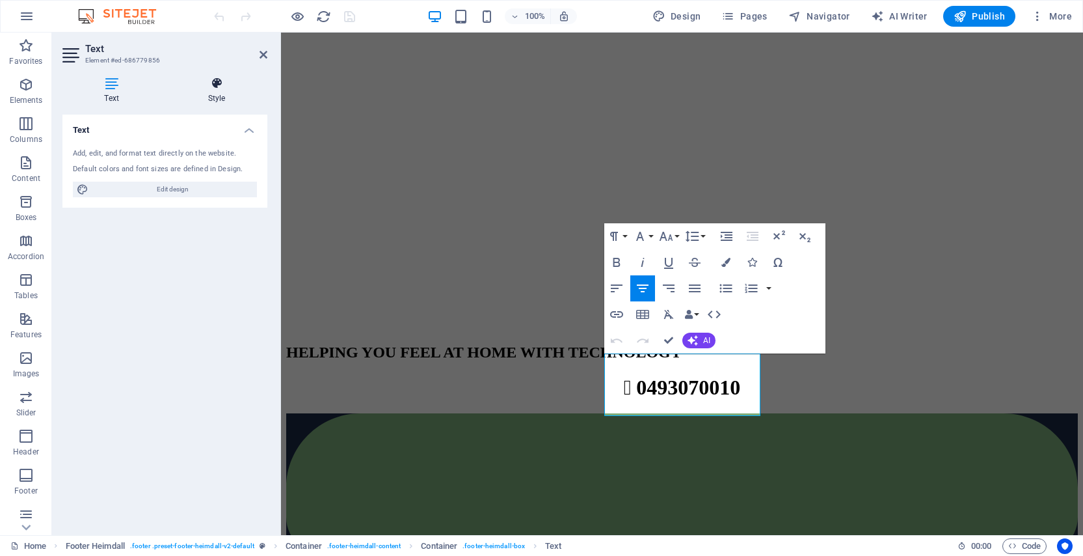
click at [235, 97] on h4 "Style" at bounding box center [217, 90] width 102 height 27
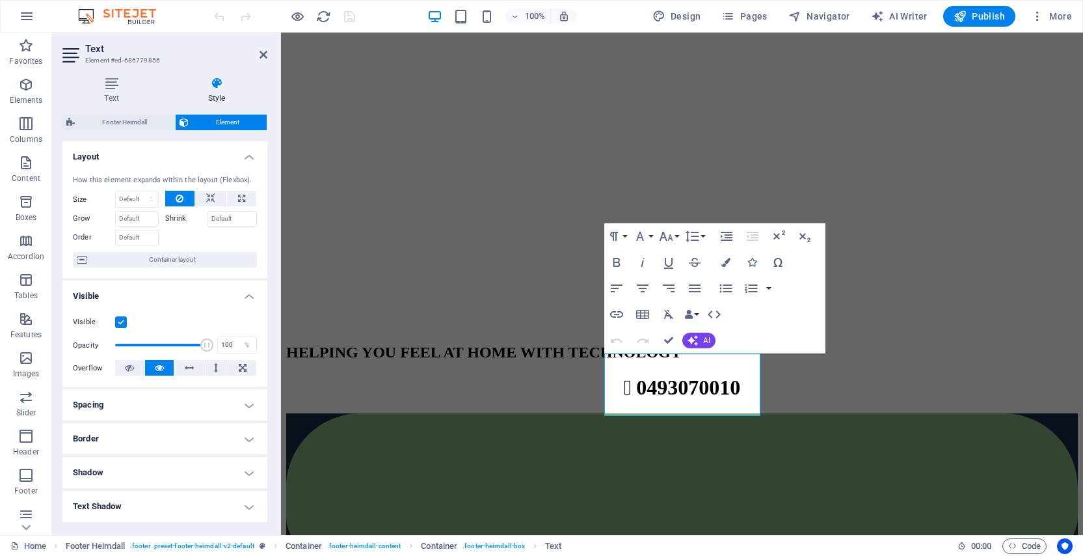
scroll to position [167, 0]
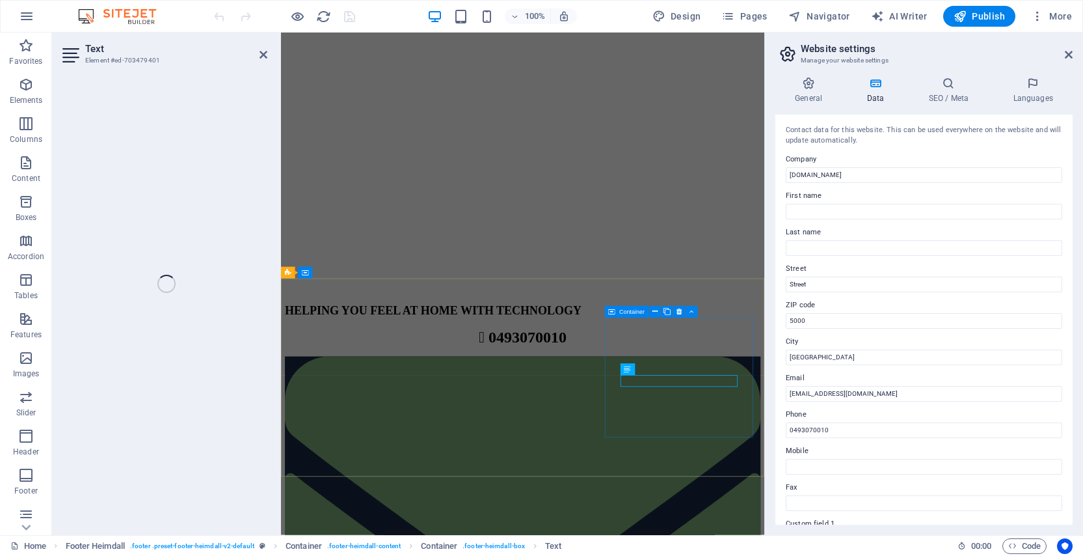
scroll to position [1634, 0]
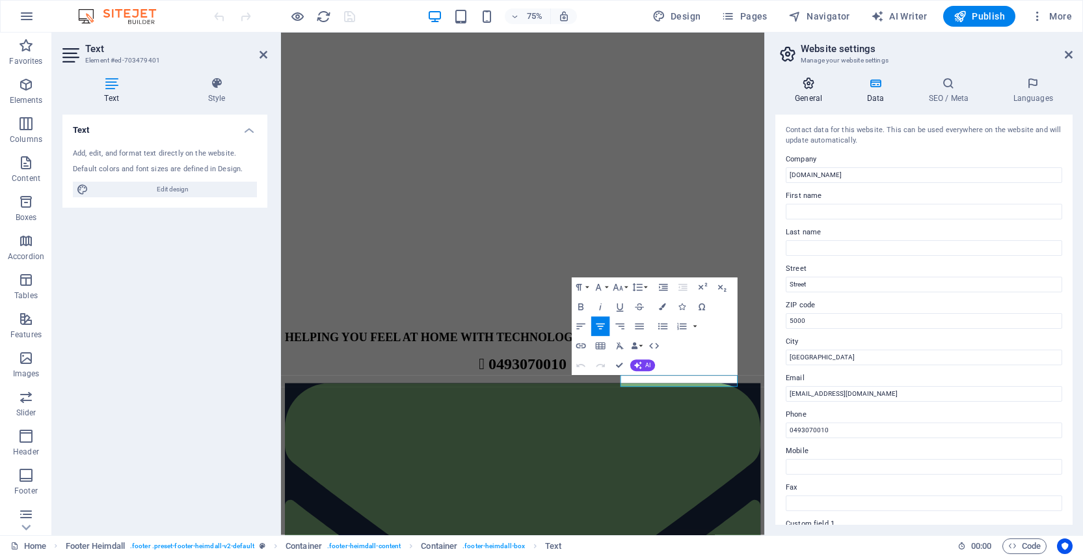
click at [801, 90] on h4 "General" at bounding box center [812, 90] width 72 height 27
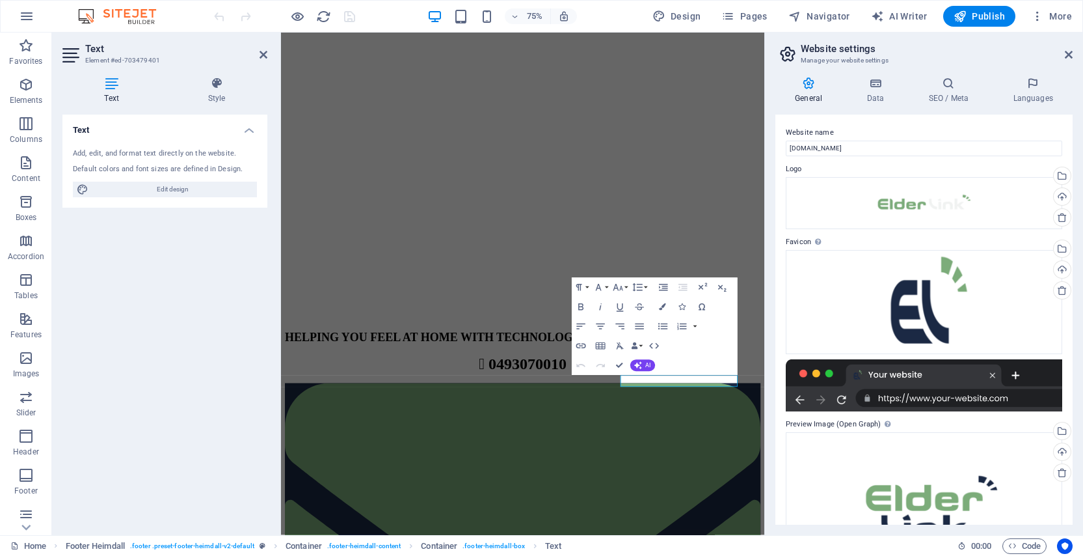
scroll to position [67, 0]
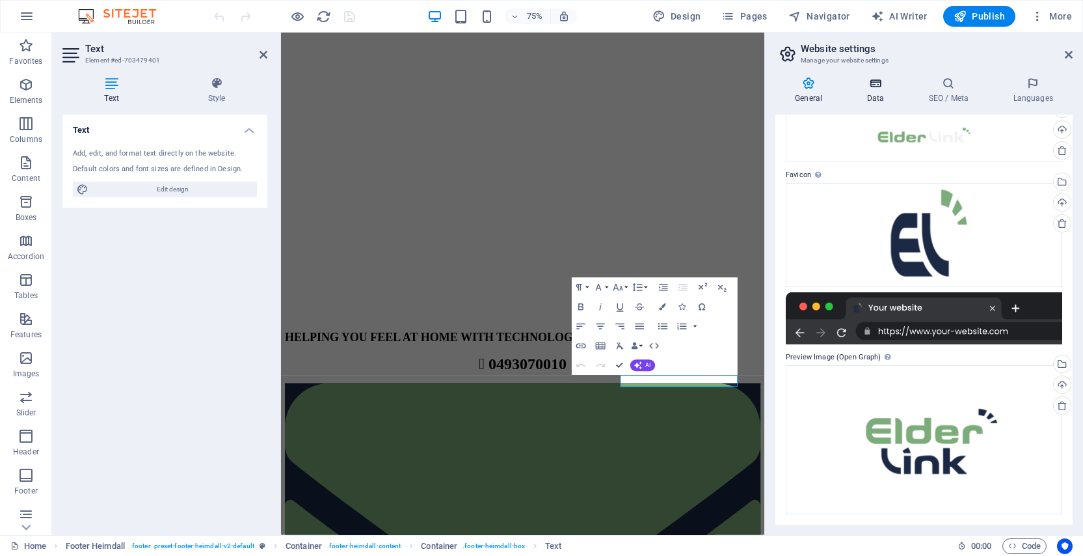
click at [876, 79] on icon at bounding box center [875, 83] width 57 height 13
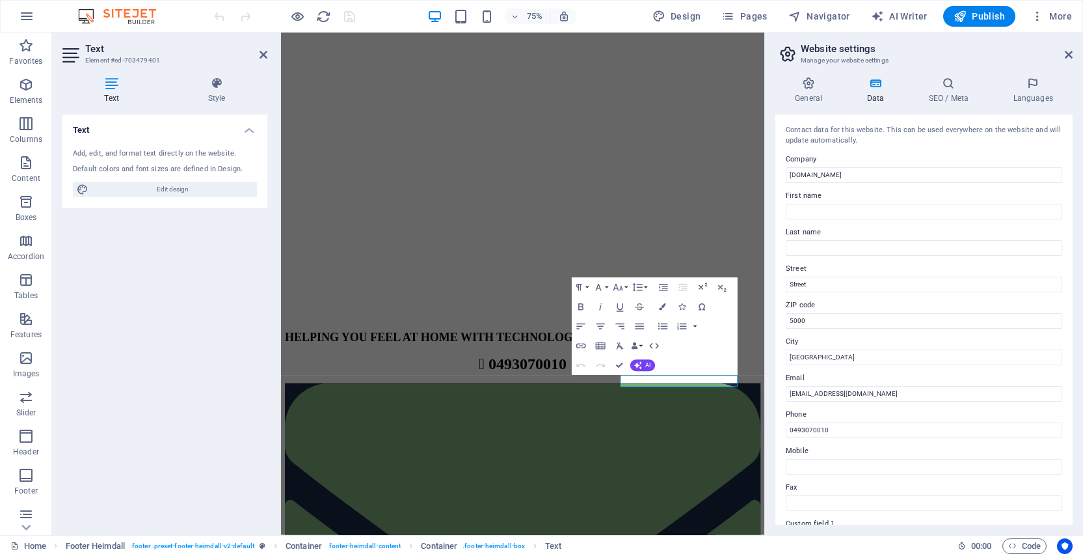
scroll to position [215, 0]
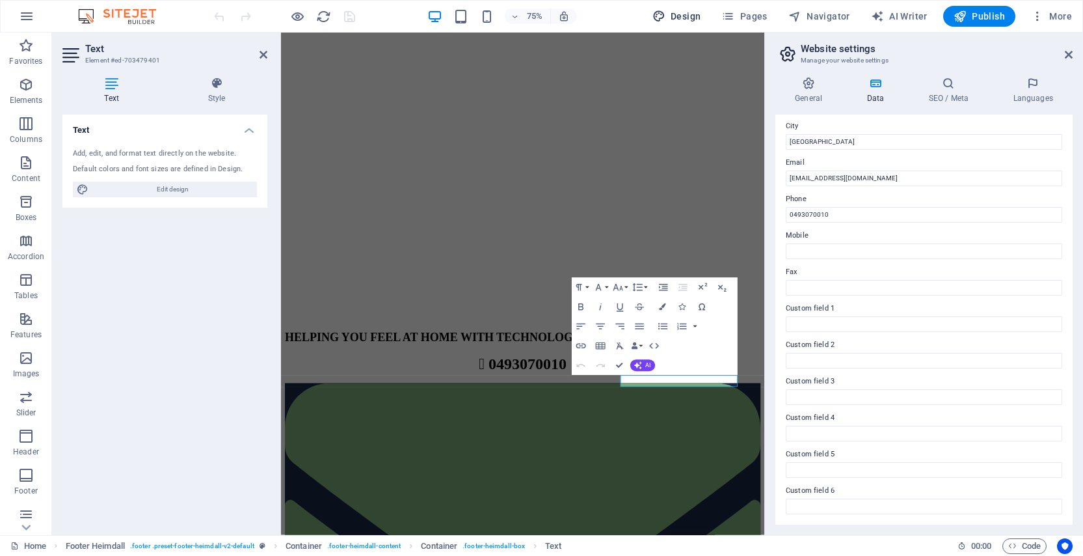
click at [679, 17] on span "Design" at bounding box center [677, 16] width 49 height 13
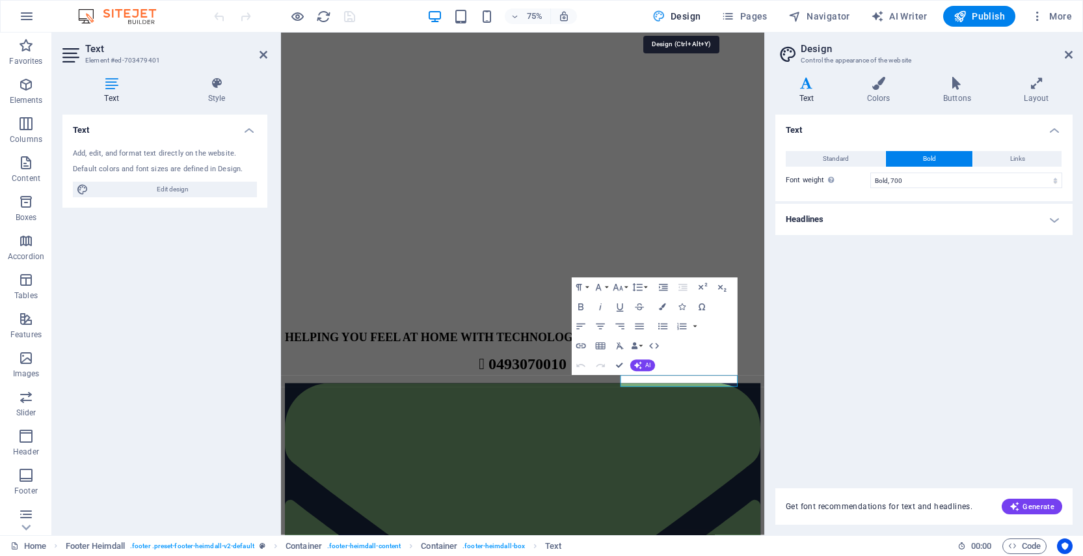
click at [872, 72] on div "Variants Text Colors Buttons Layout Text Standard Bold Links Font color Font [P…" at bounding box center [924, 300] width 318 height 468
click at [872, 83] on icon at bounding box center [878, 83] width 71 height 13
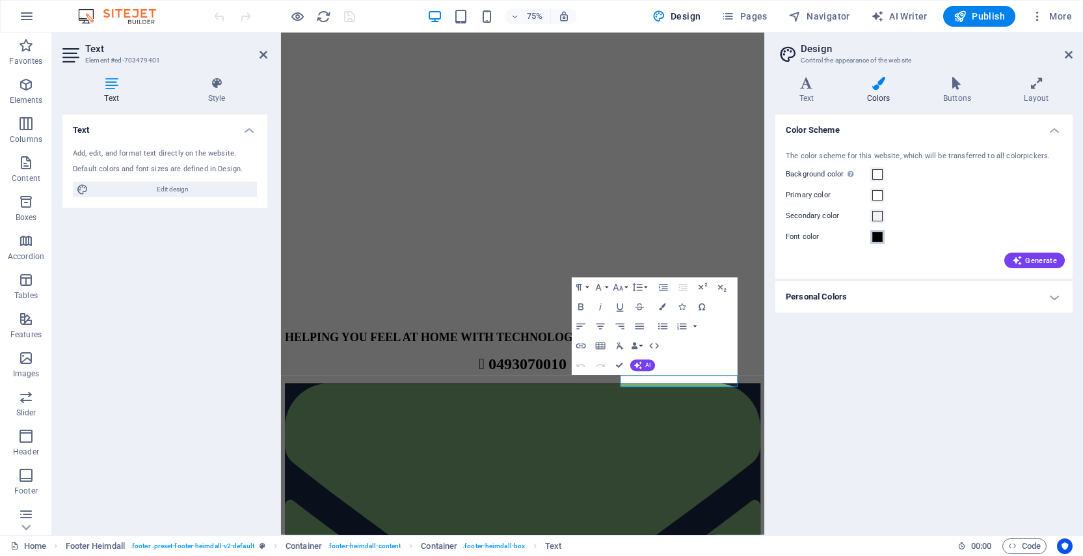
click at [878, 241] on span at bounding box center [878, 237] width 10 height 10
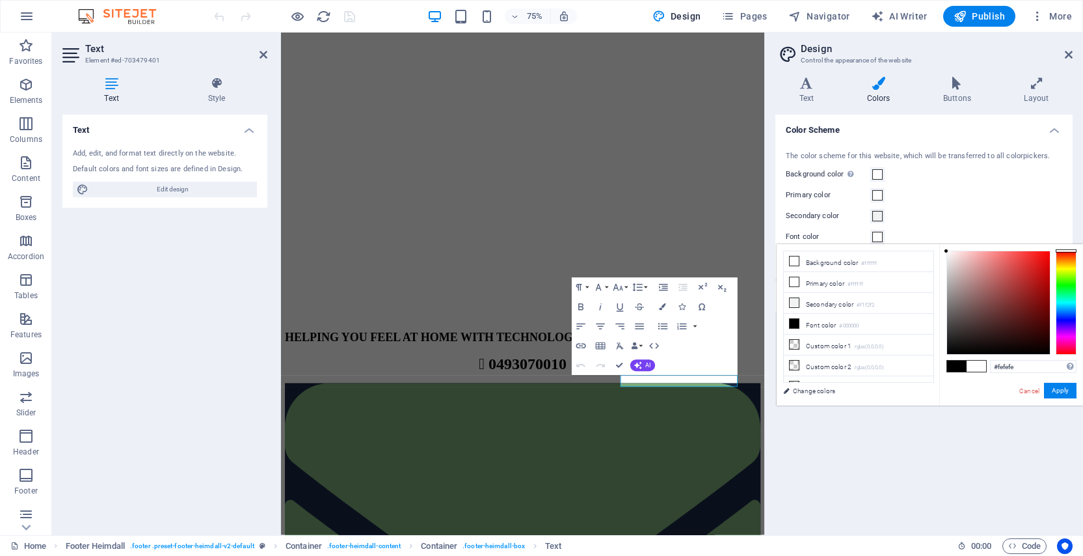
type input "#ffffff"
drag, startPoint x: 947, startPoint y: 353, endPoint x: 938, endPoint y: 236, distance: 117.4
click at [938, 236] on body "[DOMAIN_NAME] Home Favorites Elements Columns Content Boxes Accordion Tables Fe…" at bounding box center [541, 278] width 1083 height 556
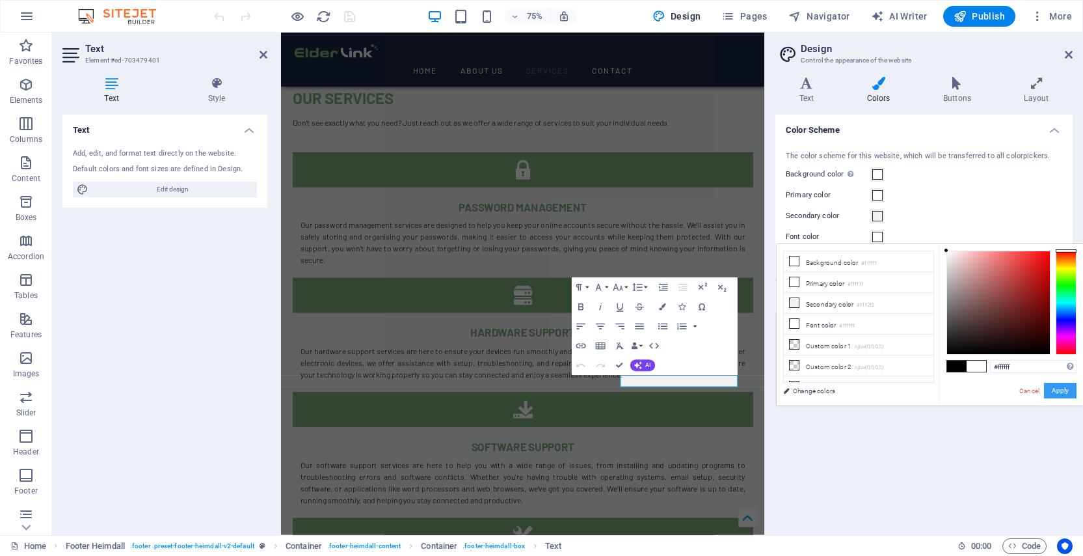
click at [1066, 394] on button "Apply" at bounding box center [1060, 391] width 33 height 16
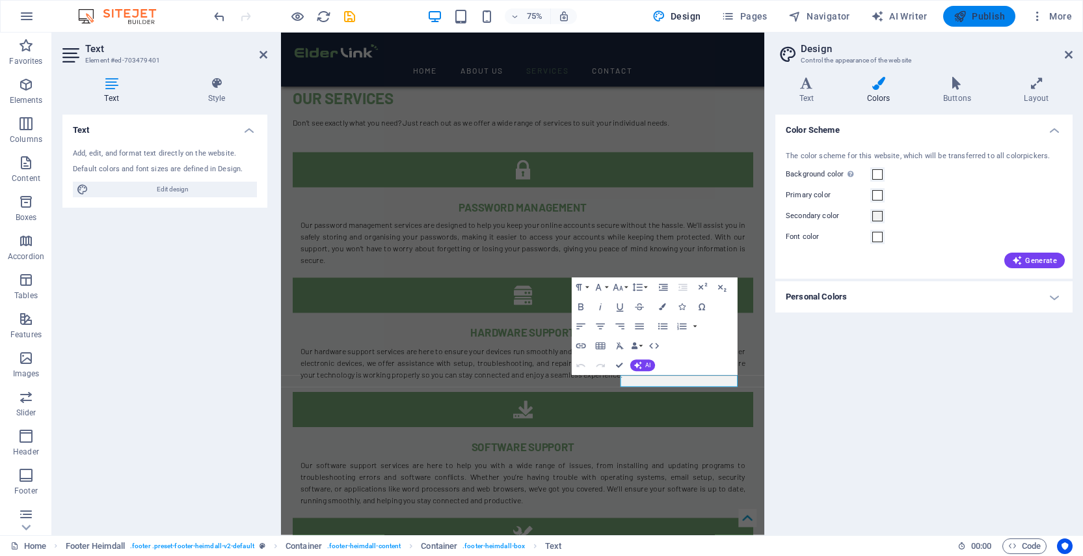
click at [979, 19] on span "Publish" at bounding box center [979, 16] width 51 height 13
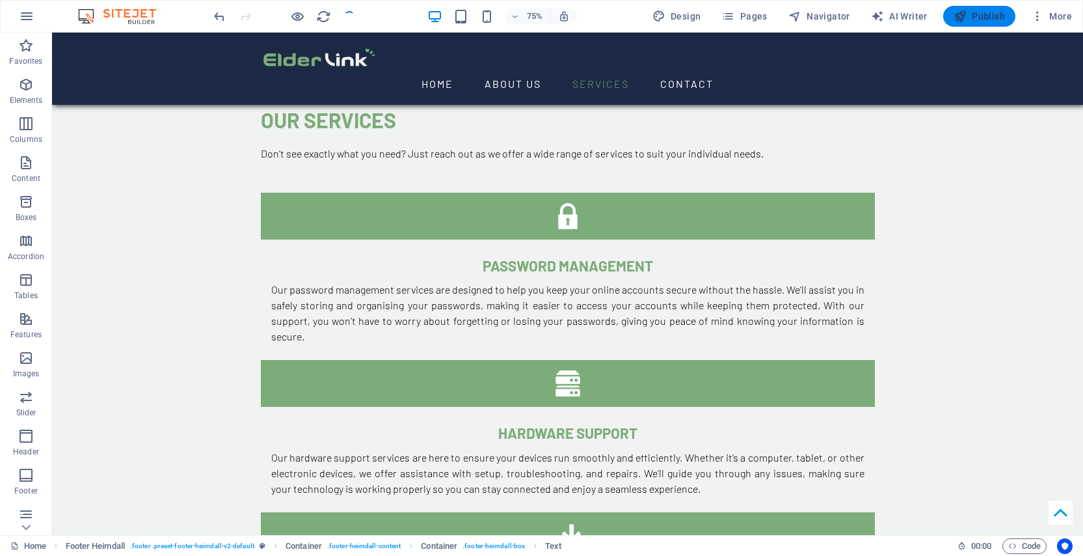
scroll to position [1533, 0]
checkbox input "false"
